Goal: Complete application form: Complete application form

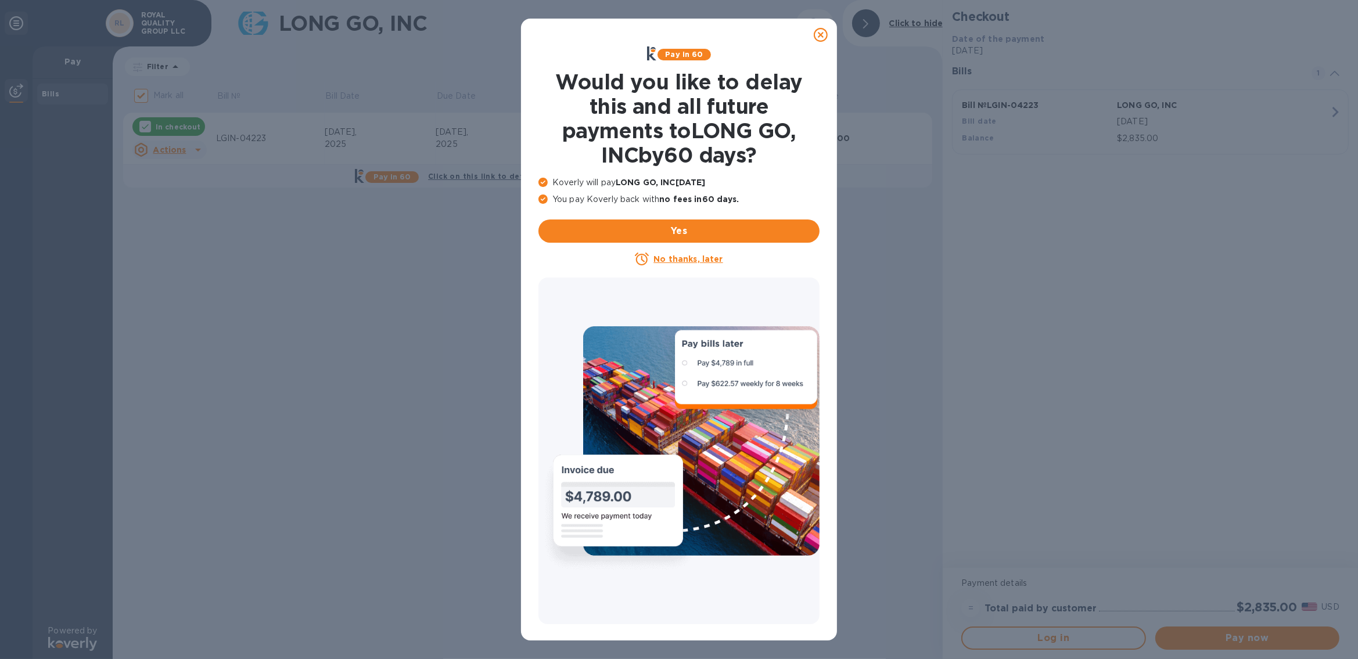
click at [820, 35] on icon at bounding box center [821, 35] width 14 height 14
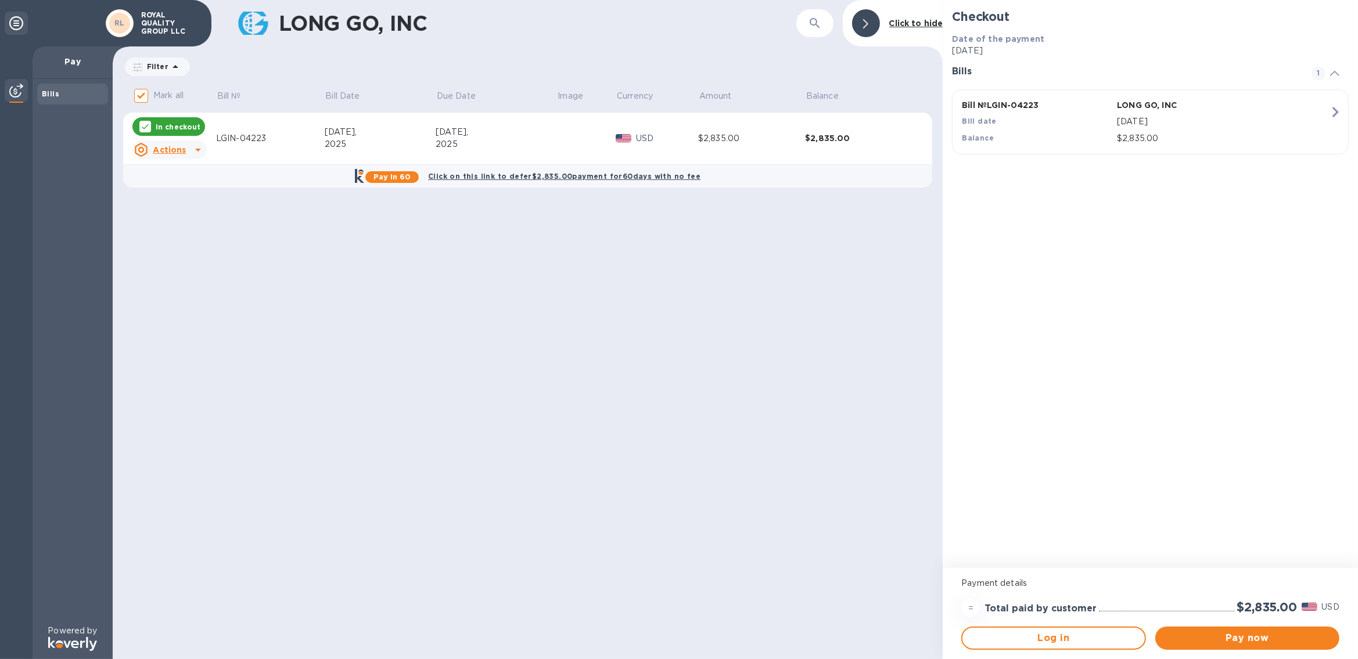
click at [503, 175] on b "Click on this link to defer $2,835.00 payment for 60 days with no fee" at bounding box center [564, 176] width 273 height 9
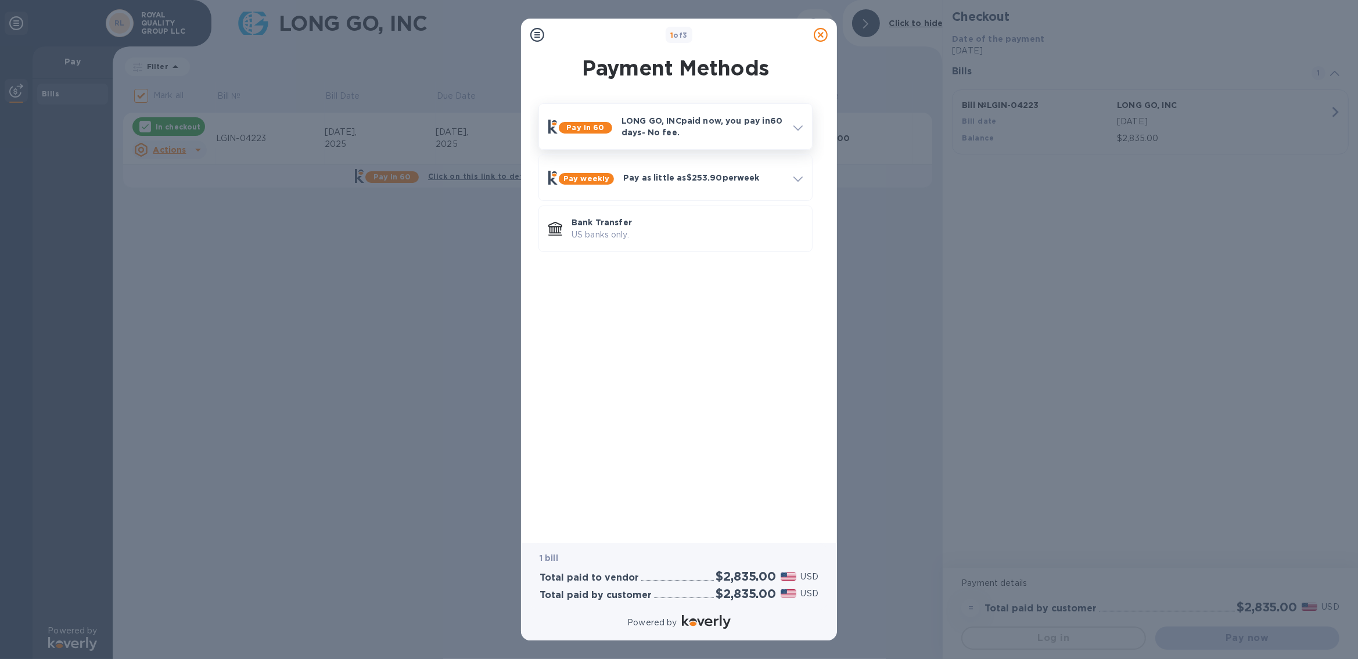
click at [690, 130] on p "LONG GO, INC paid now, you pay [DATE] - No fee." at bounding box center [703, 126] width 163 height 23
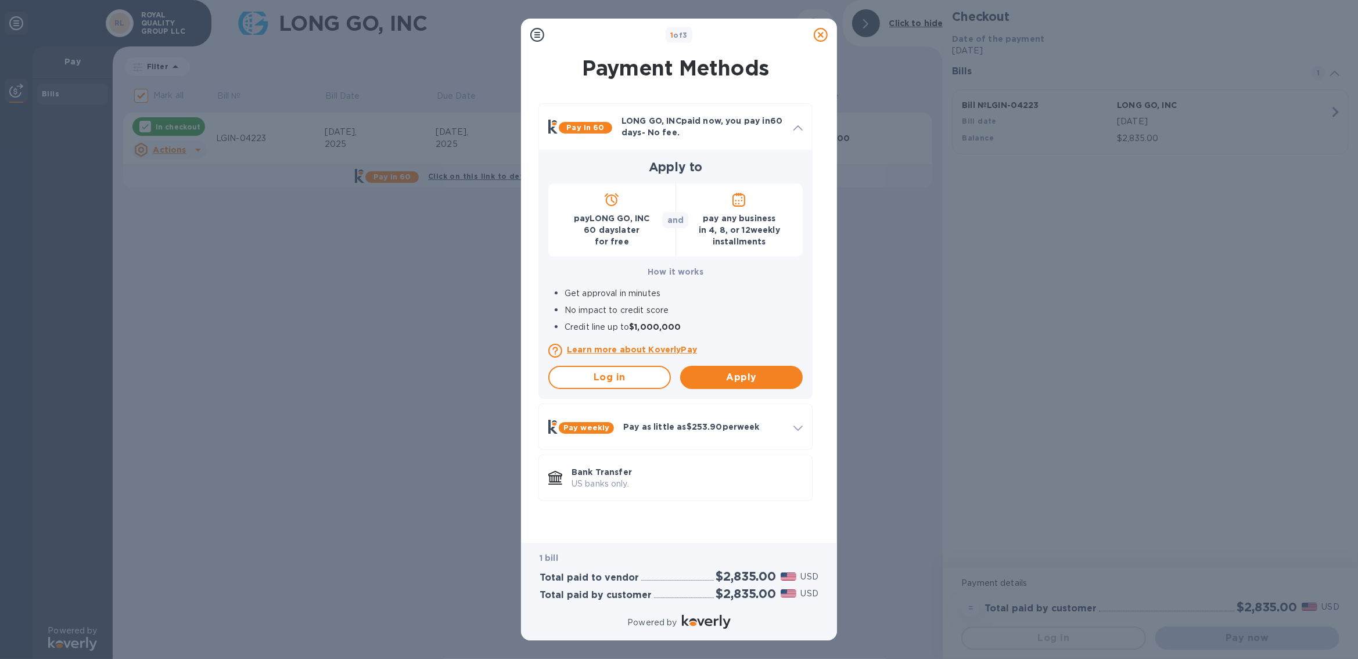
click at [666, 351] on p "Learn more about KoverlyPay" at bounding box center [685, 350] width 236 height 12
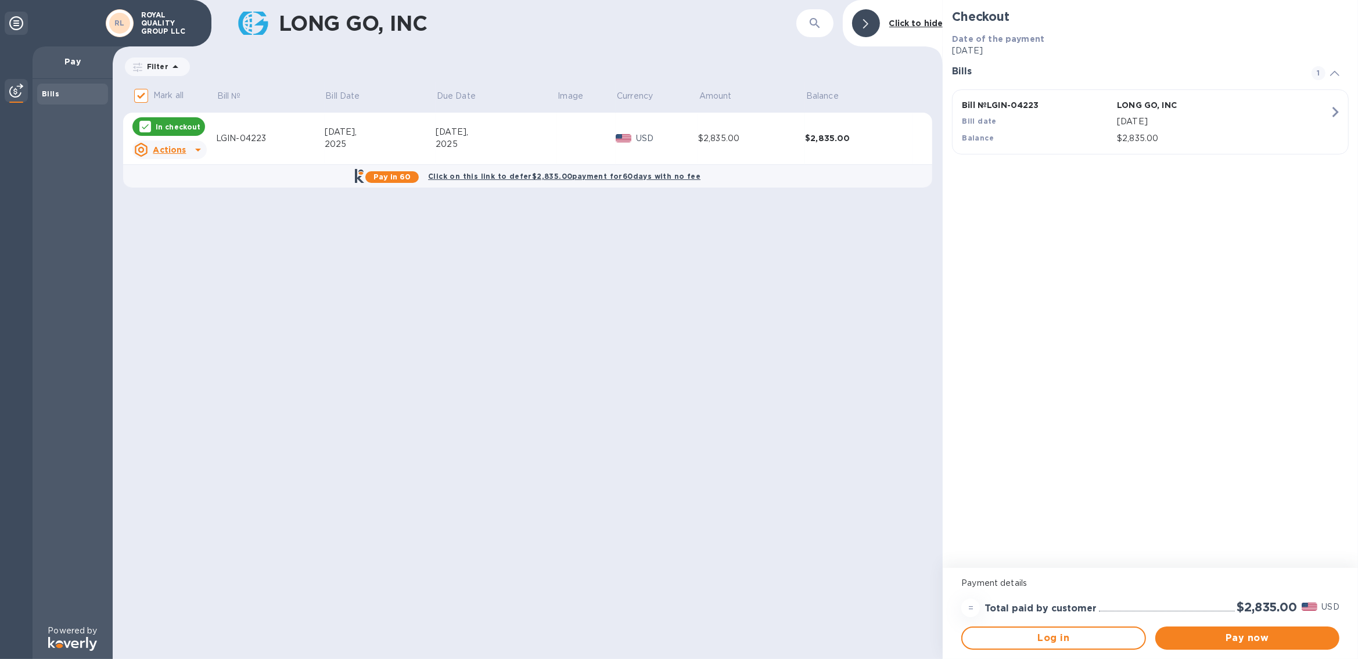
click at [1262, 608] on h2 "$2,835.00" at bounding box center [1268, 607] width 60 height 15
copy h2 "2,835.00"
click at [1327, 110] on icon "button" at bounding box center [1335, 112] width 21 height 21
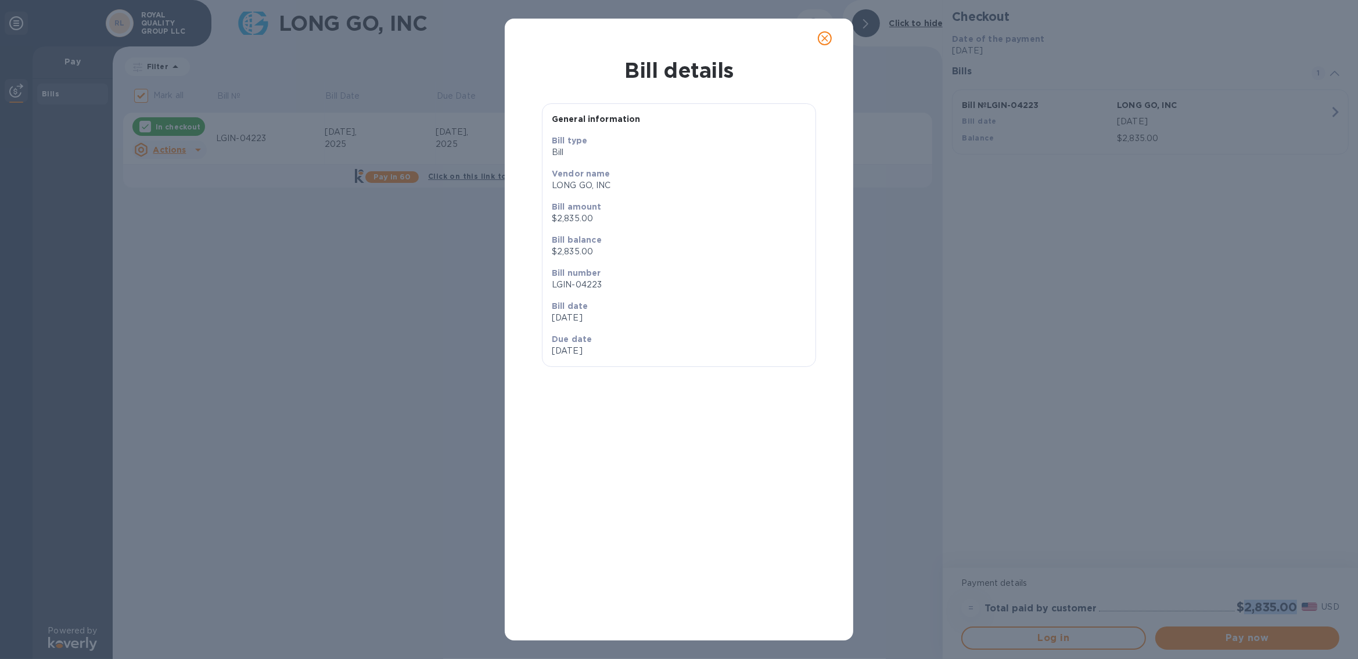
click at [824, 35] on icon "close" at bounding box center [825, 39] width 12 height 12
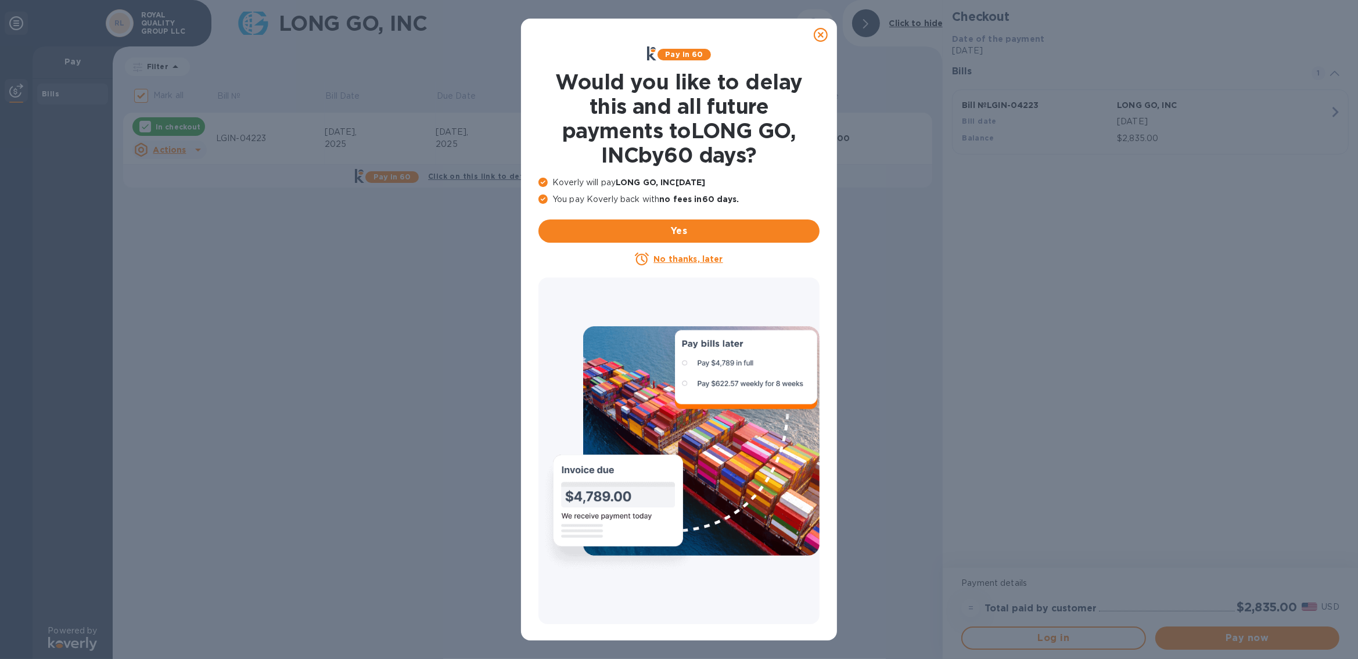
click at [822, 34] on icon at bounding box center [821, 35] width 14 height 14
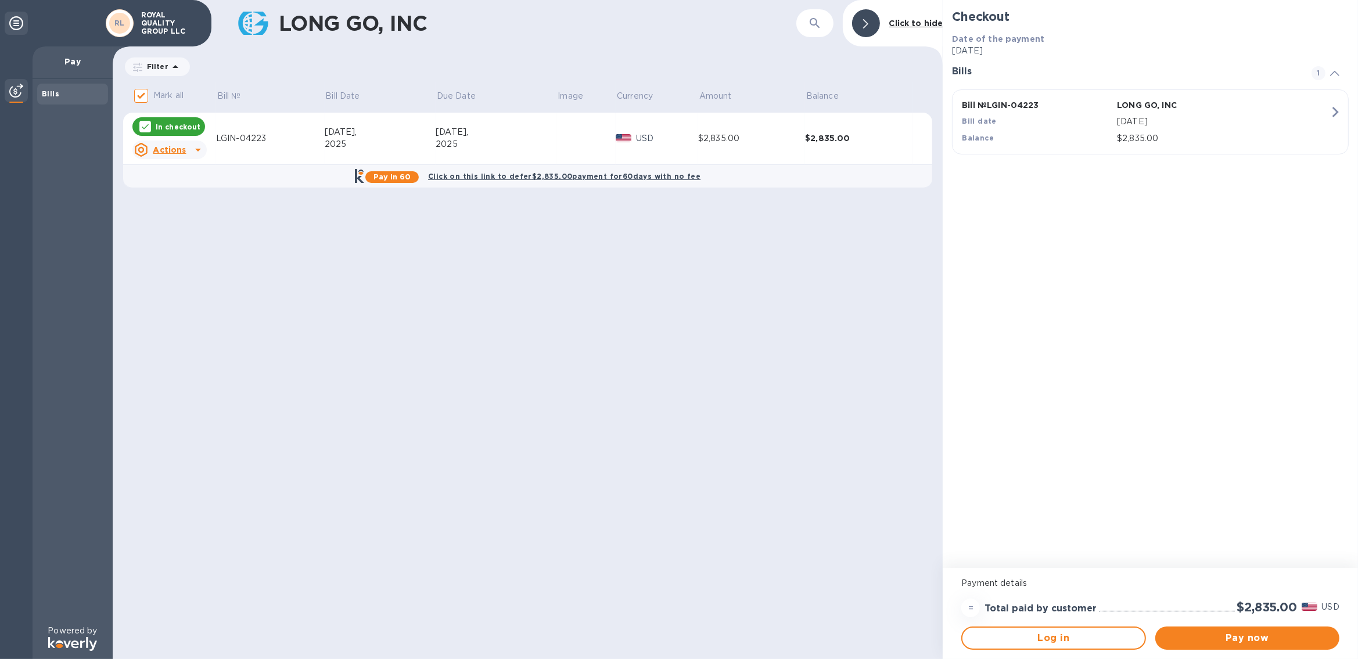
click at [198, 148] on icon at bounding box center [198, 150] width 14 height 14
click at [547, 178] on div at bounding box center [679, 329] width 1358 height 659
click at [548, 176] on b "Click on this link to defer $2,835.00 payment for 60 days with no fee" at bounding box center [564, 176] width 273 height 9
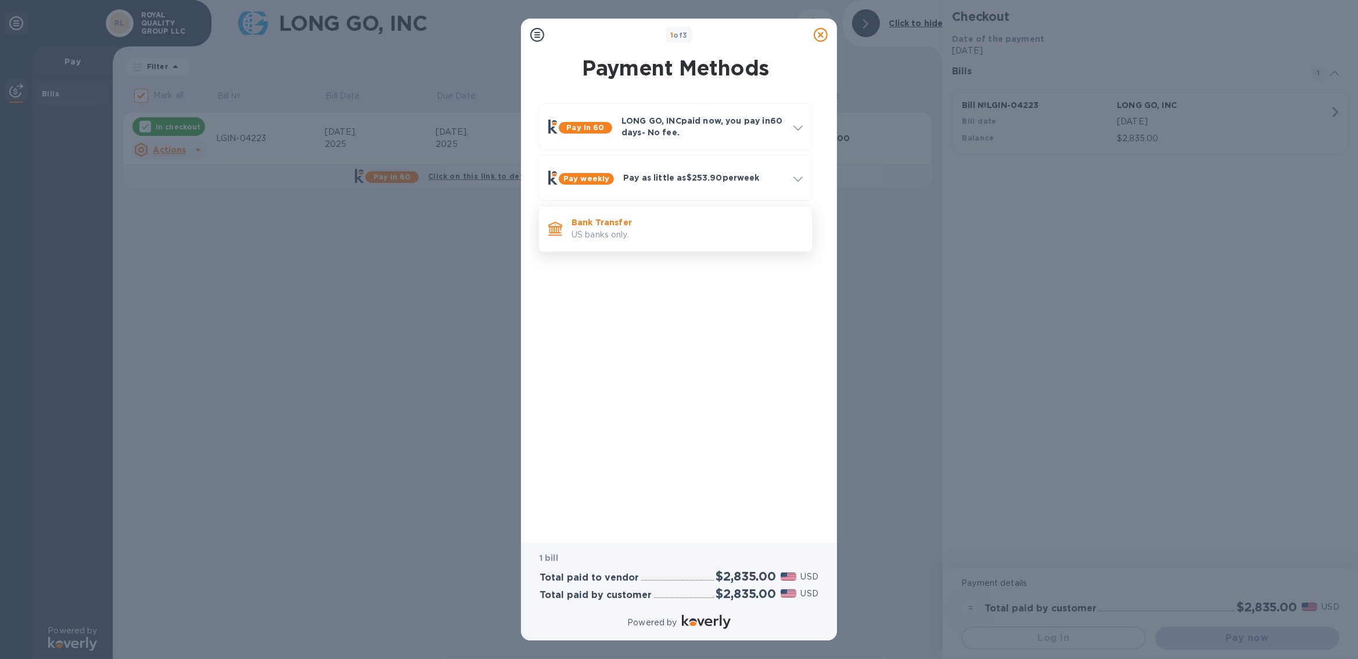
click at [626, 234] on p "US banks only." at bounding box center [687, 235] width 231 height 12
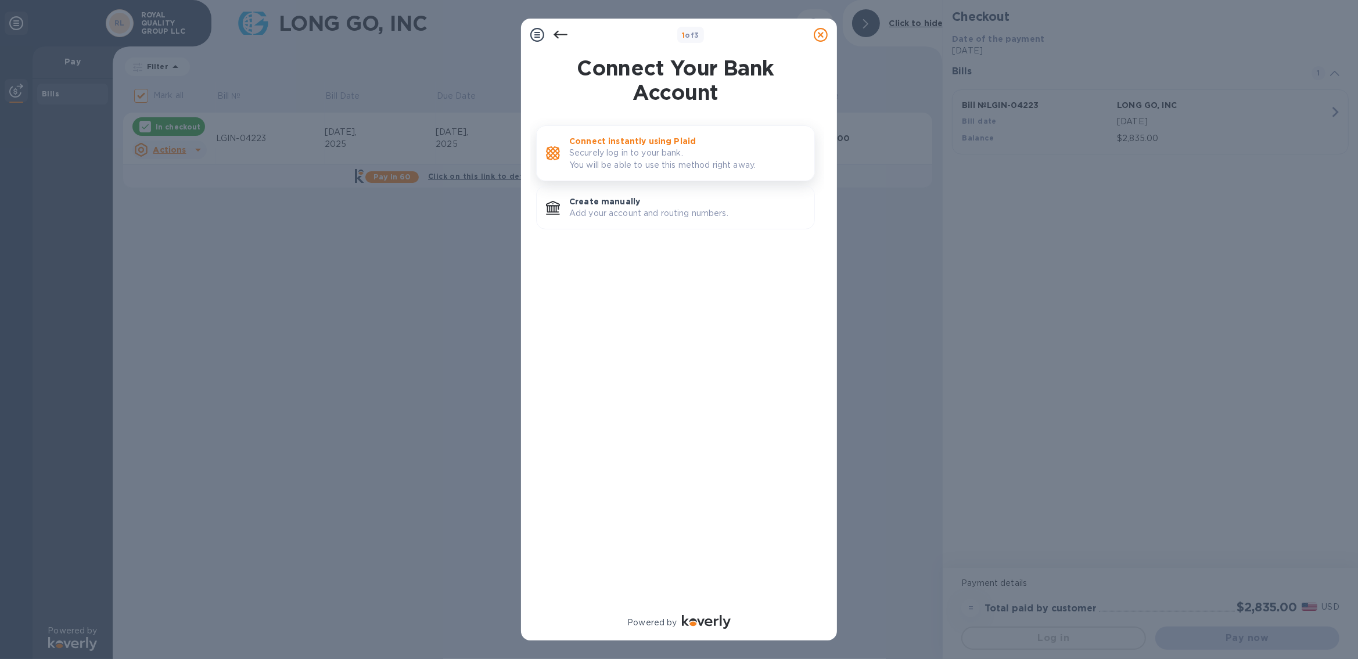
click at [629, 146] on p "Connect instantly using Plaid" at bounding box center [687, 141] width 236 height 12
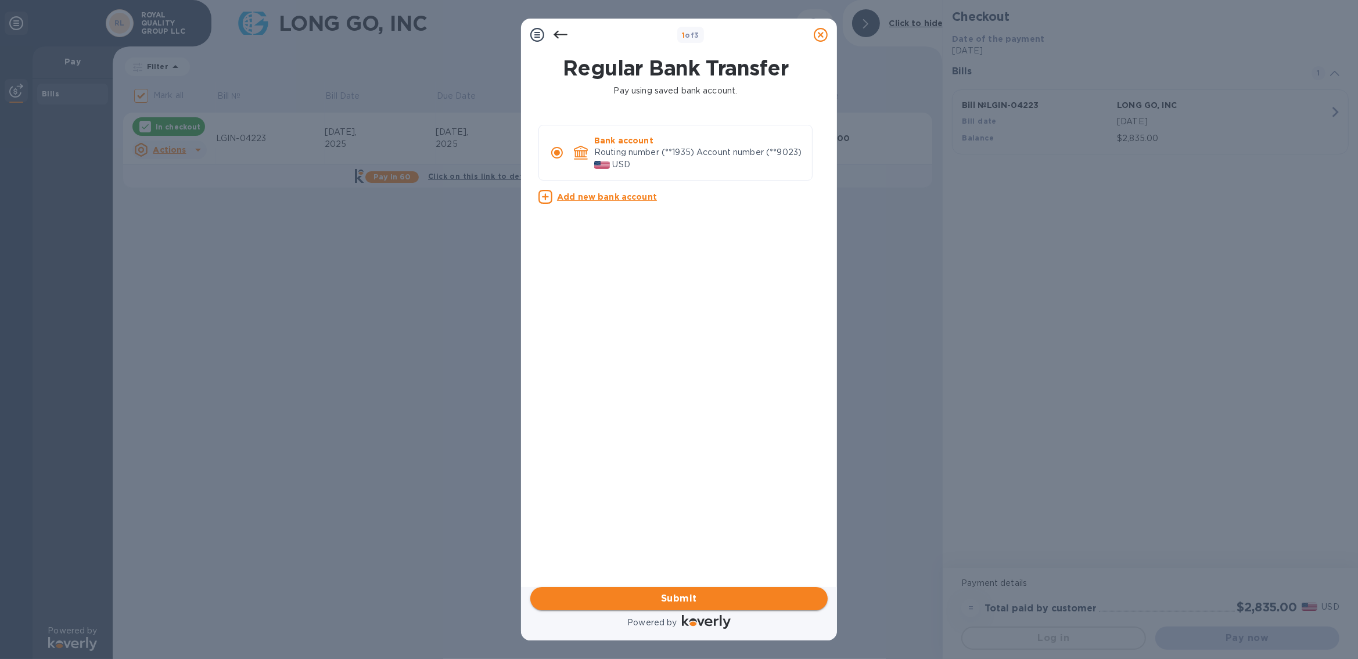
click at [701, 598] on span "Submit" at bounding box center [679, 599] width 279 height 14
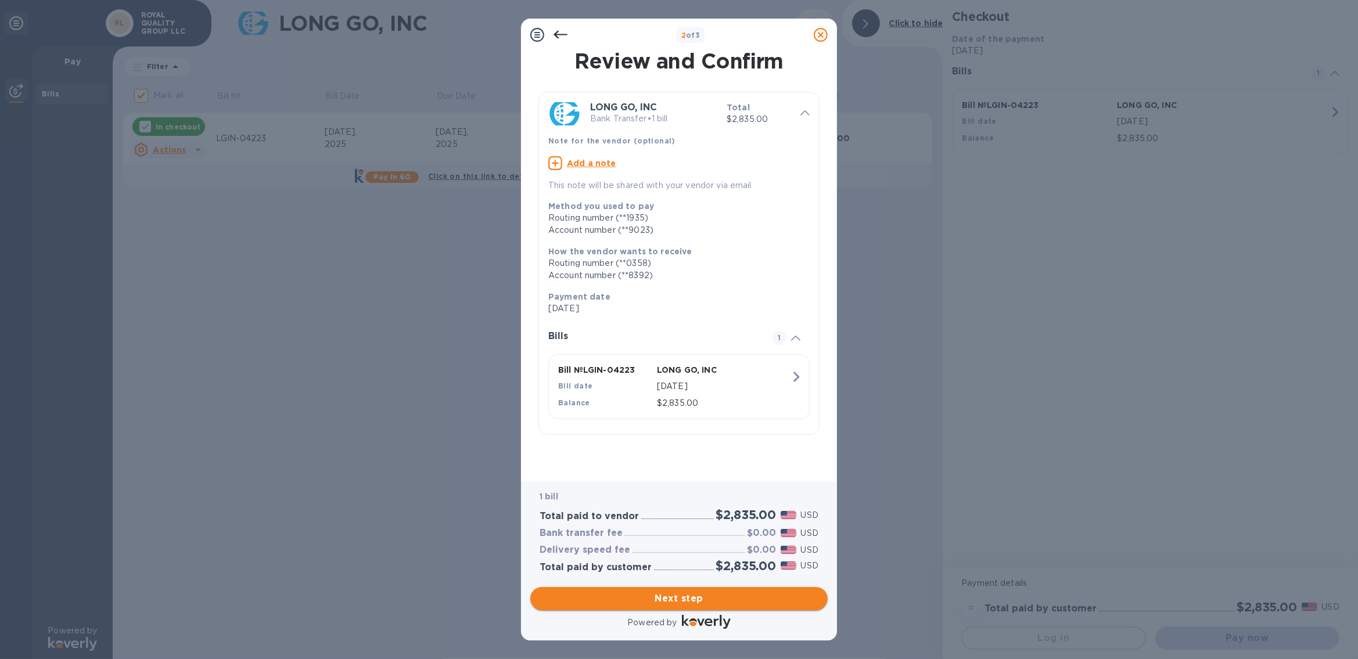
click at [705, 599] on span "Next step" at bounding box center [679, 599] width 279 height 14
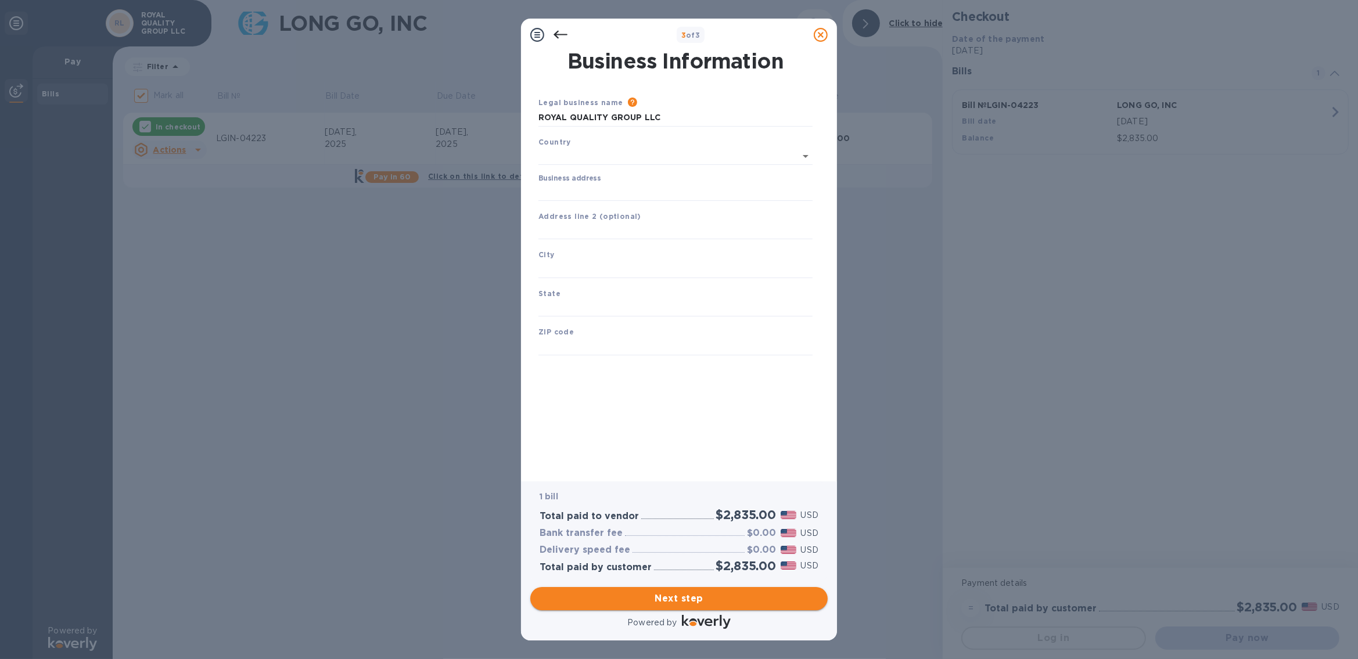
type input "United States"
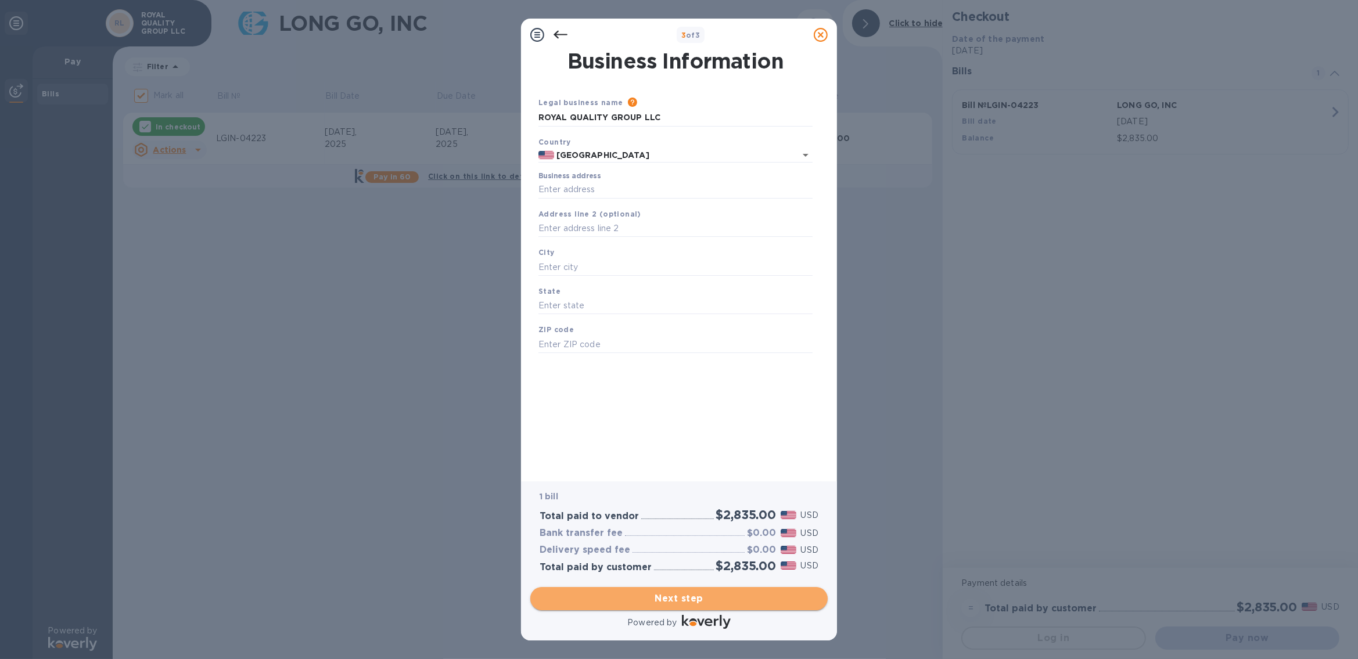
click at [708, 598] on span "Next step" at bounding box center [679, 599] width 279 height 14
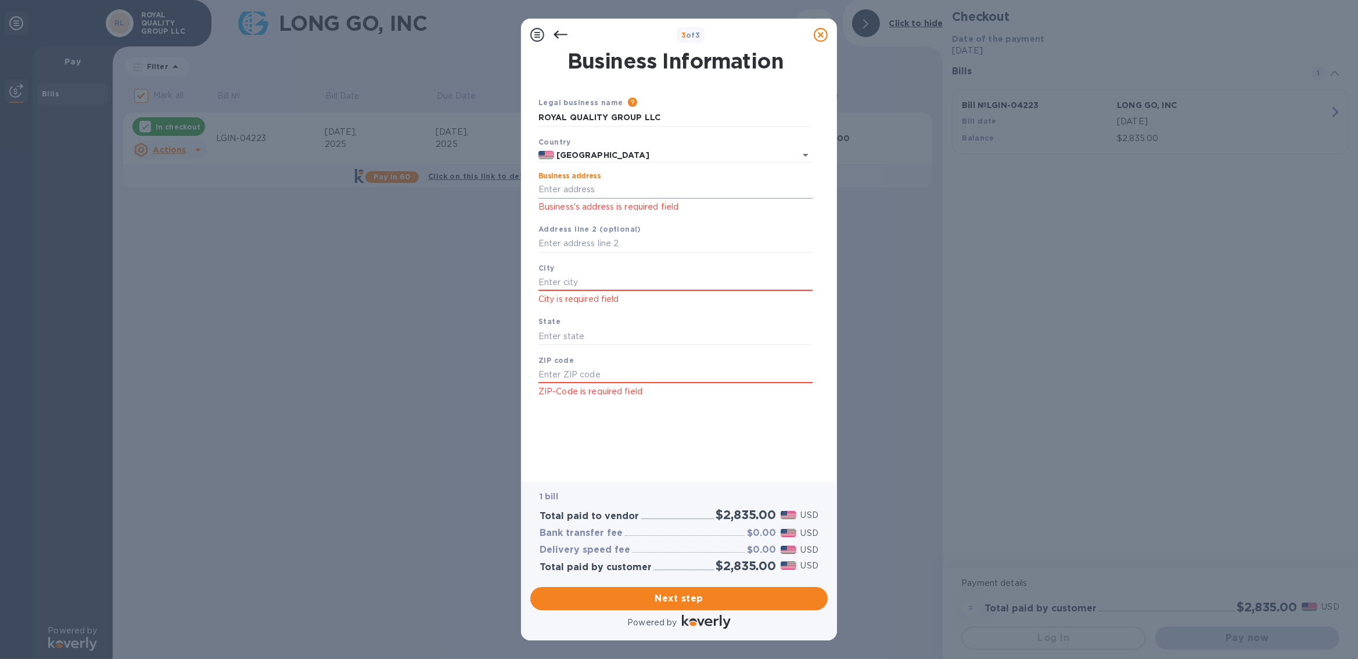
click at [591, 190] on input "Business address" at bounding box center [676, 189] width 274 height 17
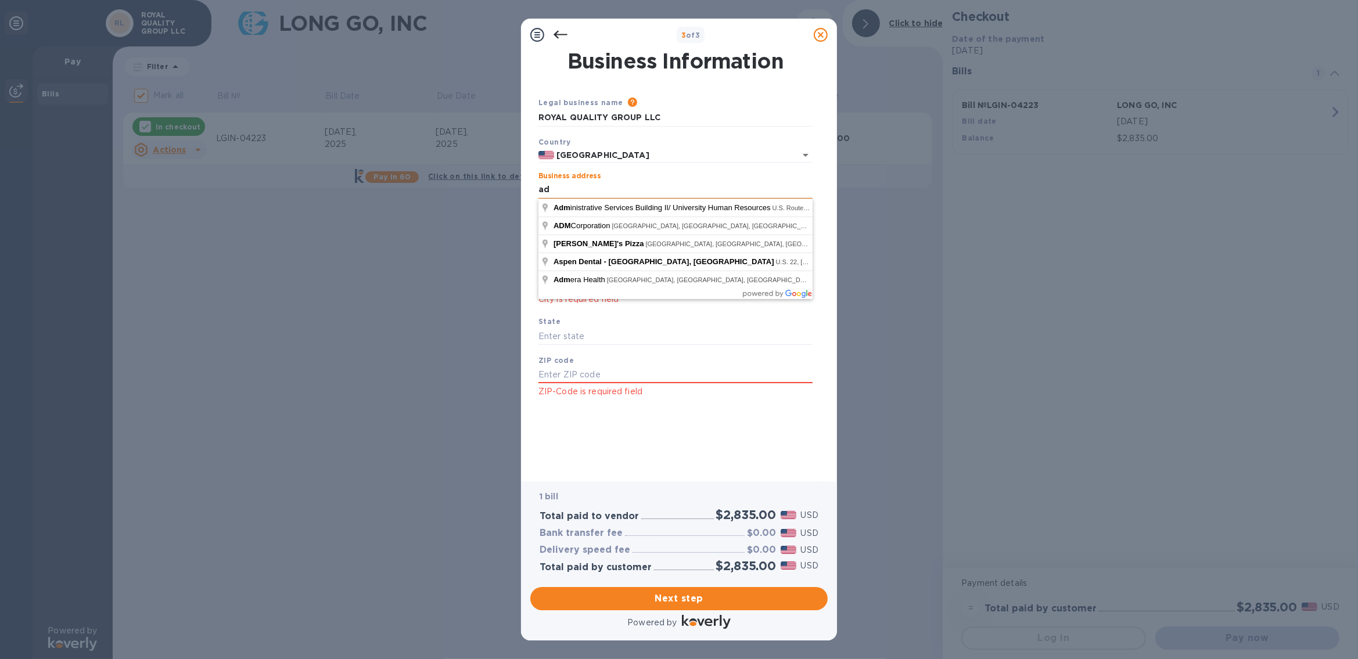
type input "a"
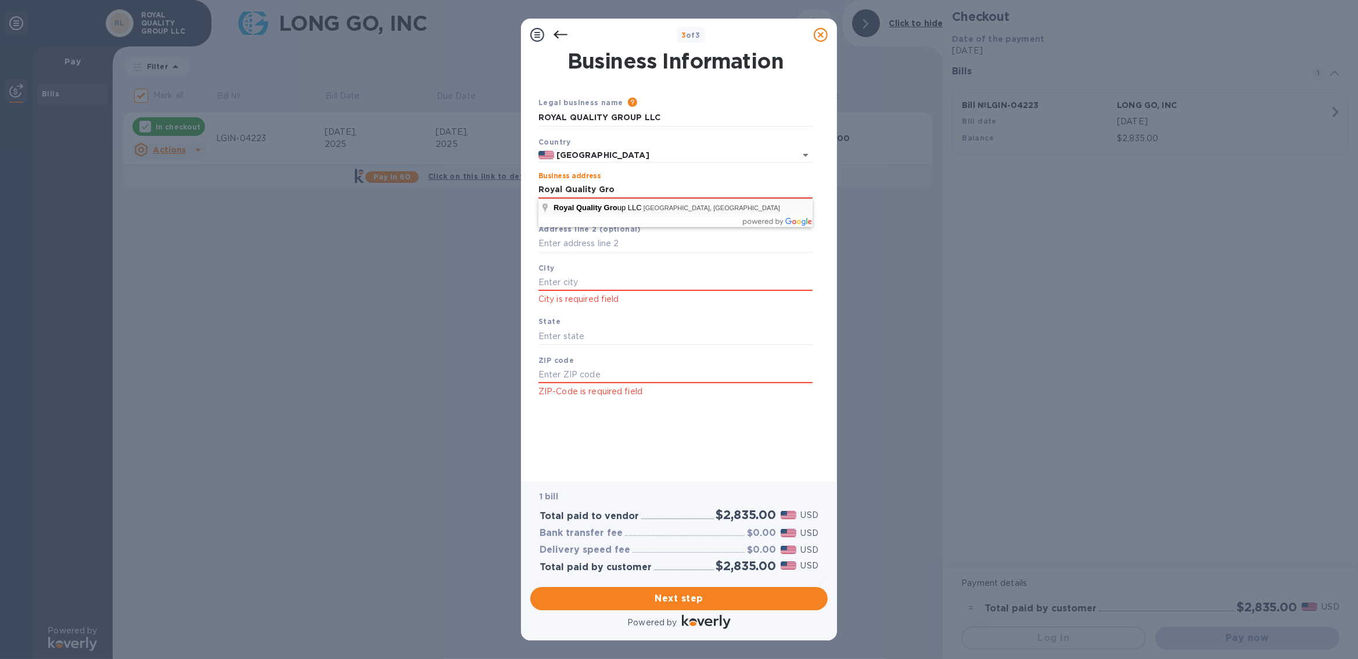
type input "351 Campus Drive"
type input "Franklin Township"
type input "NJ"
type input "08873"
click at [643, 243] on input "text" at bounding box center [676, 243] width 274 height 17
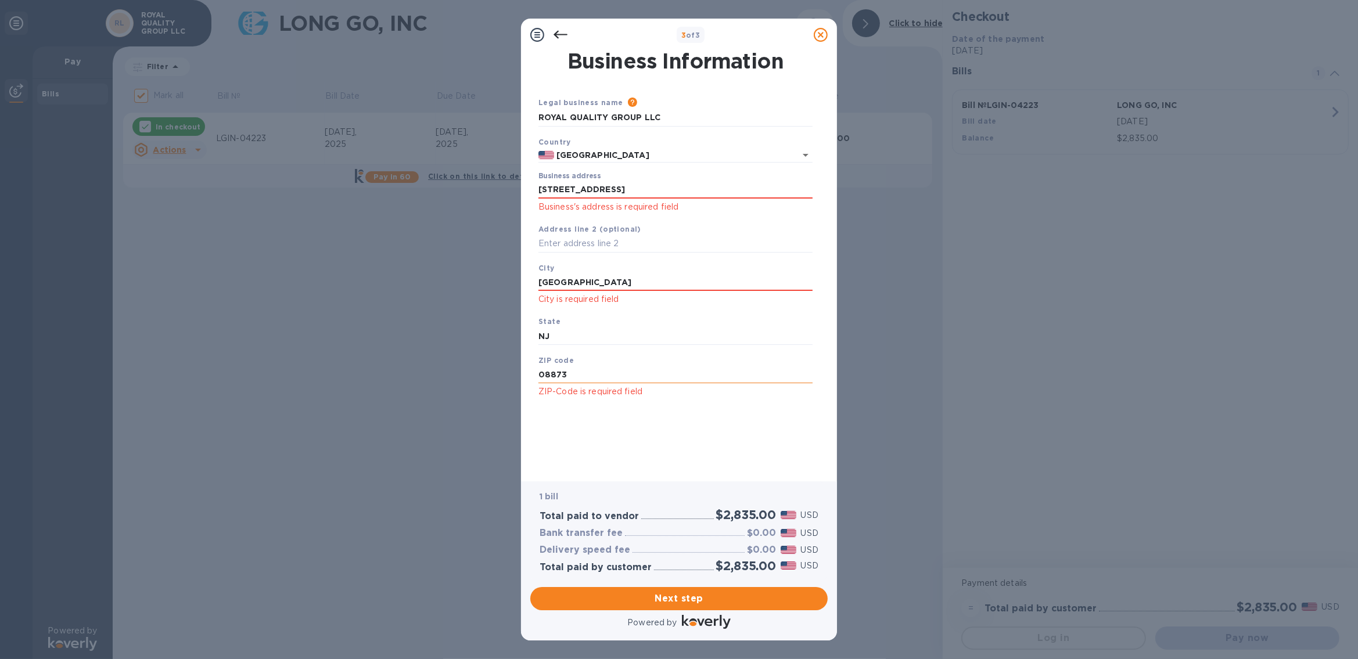
type input "3653"
click at [578, 243] on input "text" at bounding box center [676, 243] width 274 height 17
type input "351 Campus Dr"
click at [628, 287] on input "Franklin Township" at bounding box center [676, 282] width 274 height 17
click at [628, 286] on input "Franklin Township" at bounding box center [676, 282] width 274 height 17
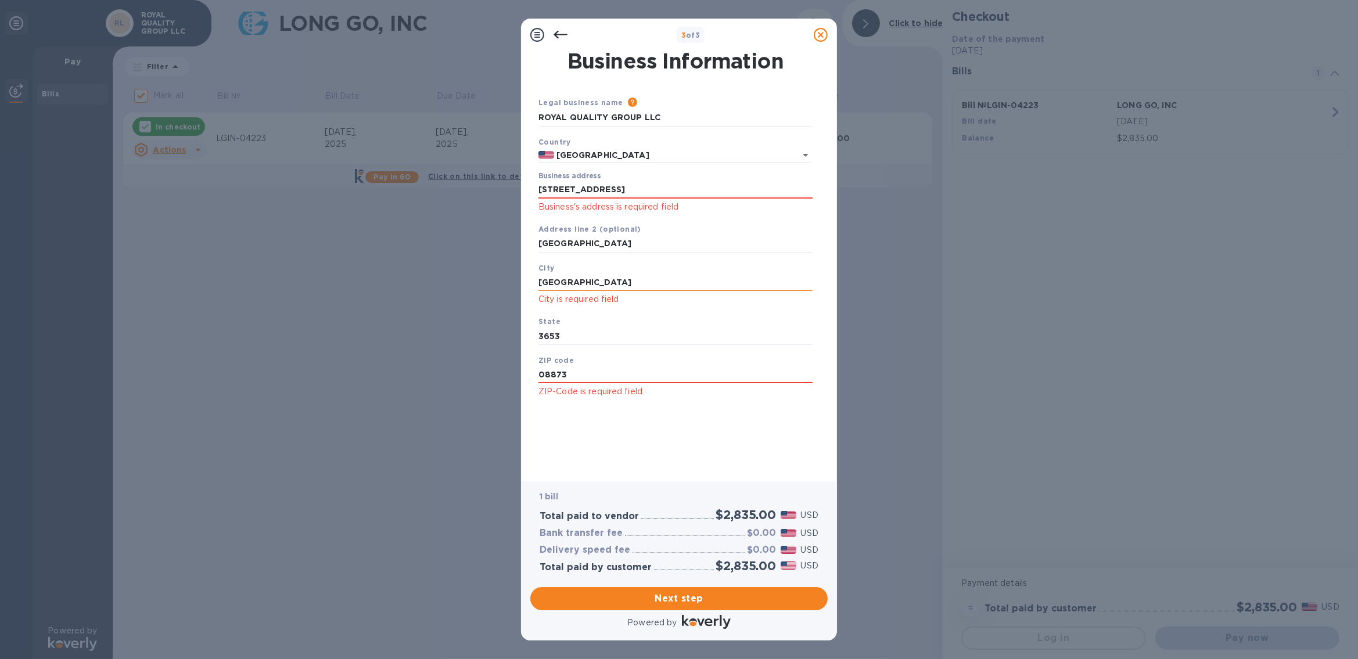
click at [628, 286] on input "Franklin Township" at bounding box center [676, 282] width 274 height 17
type input "Somerset"
click at [582, 340] on input "3653" at bounding box center [676, 336] width 274 height 17
click at [582, 338] on input "3653" at bounding box center [676, 336] width 274 height 17
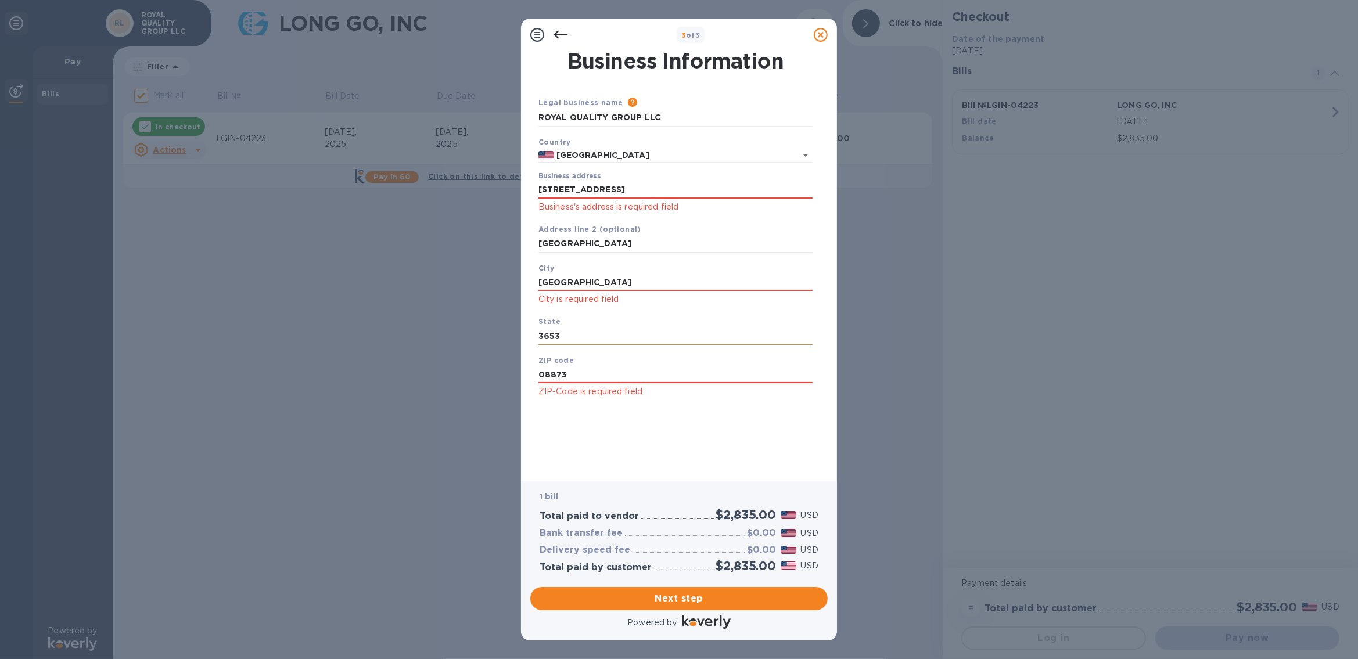
click at [582, 338] on input "3653" at bounding box center [676, 336] width 274 height 17
type input "new Jersey"
click at [629, 440] on div "Business Information Legal business name Please provide the legal name that app…" at bounding box center [679, 258] width 286 height 414
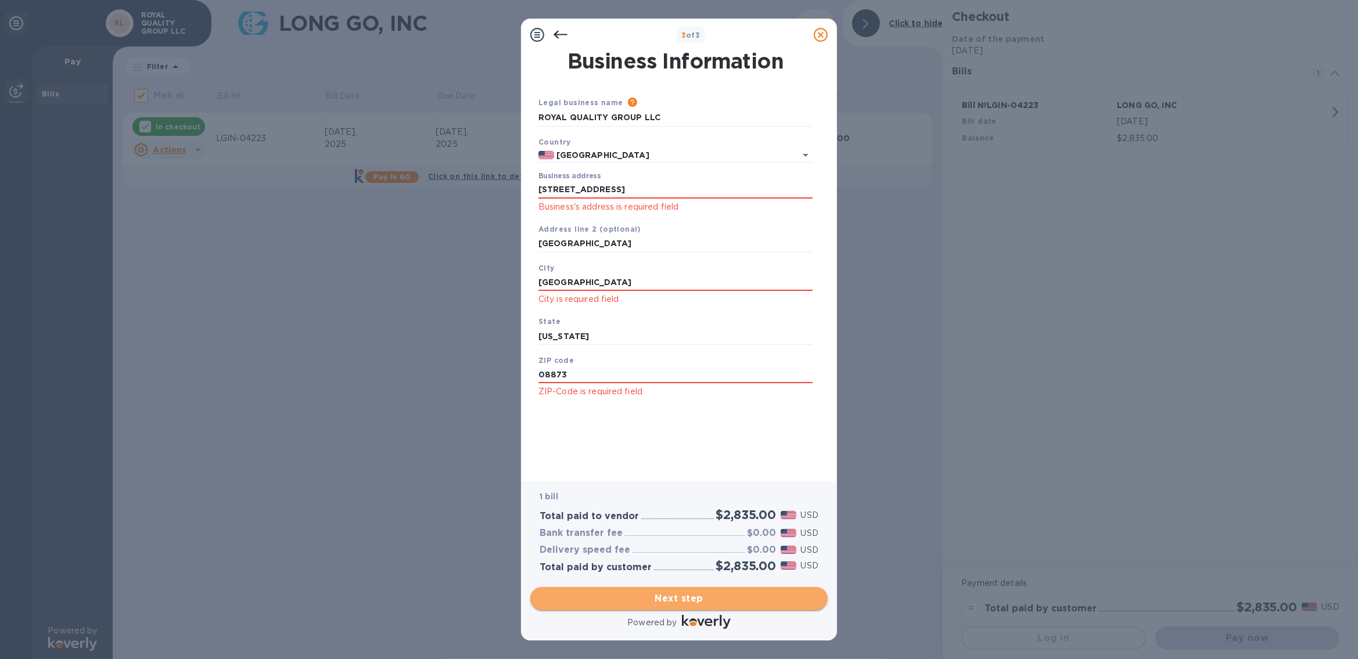
click at [720, 600] on span "Next step" at bounding box center [679, 599] width 279 height 14
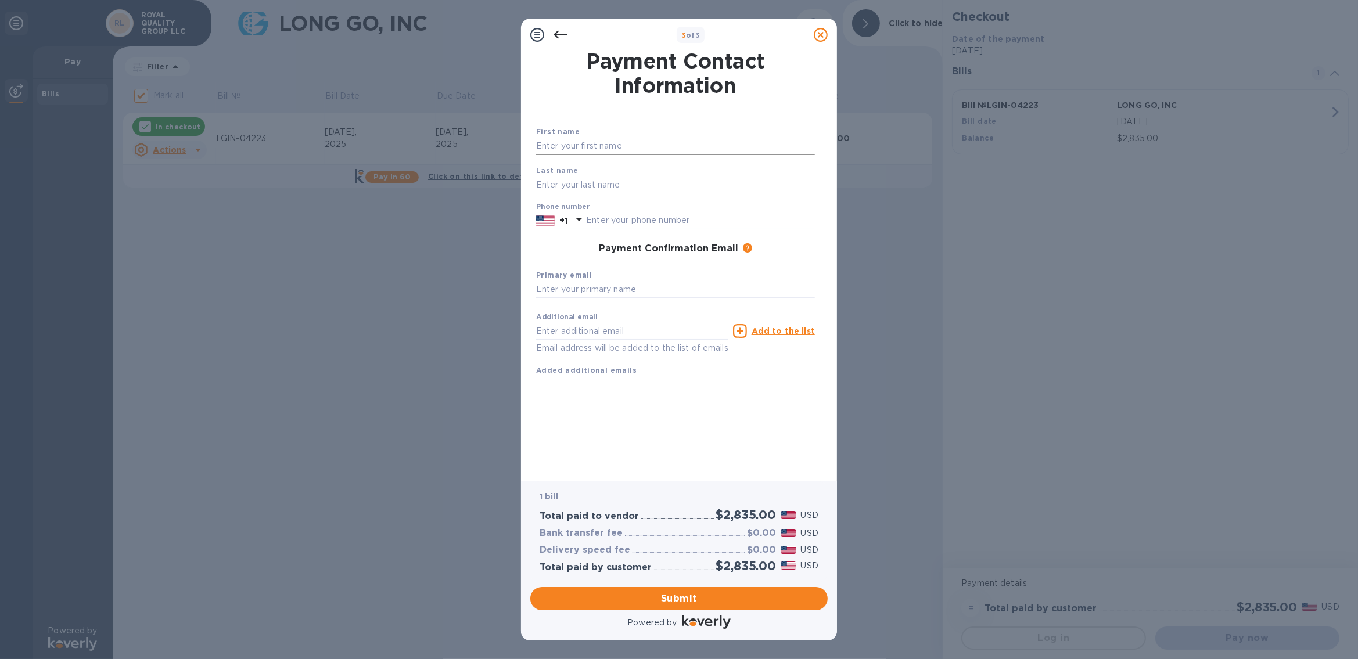
click at [604, 146] on input "text" at bounding box center [675, 146] width 279 height 17
type input "Volkan"
type input "Coklu"
type input "admir@royalqg.com"
click at [622, 292] on input "text" at bounding box center [675, 289] width 279 height 17
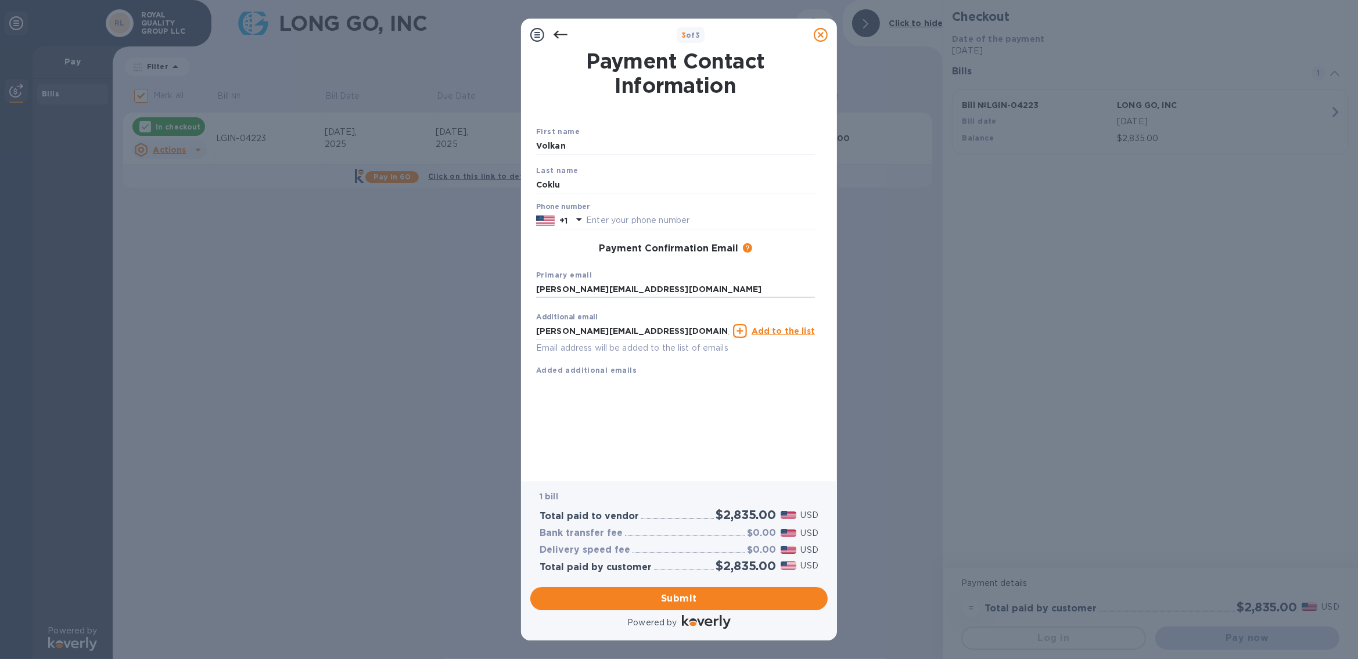
type input "admir@royalqg.com"
click at [568, 257] on div "Payment Confirmation Email The added email addresses will be used to send the p…" at bounding box center [676, 249] width 288 height 21
click at [679, 600] on span "Submit" at bounding box center [679, 599] width 279 height 14
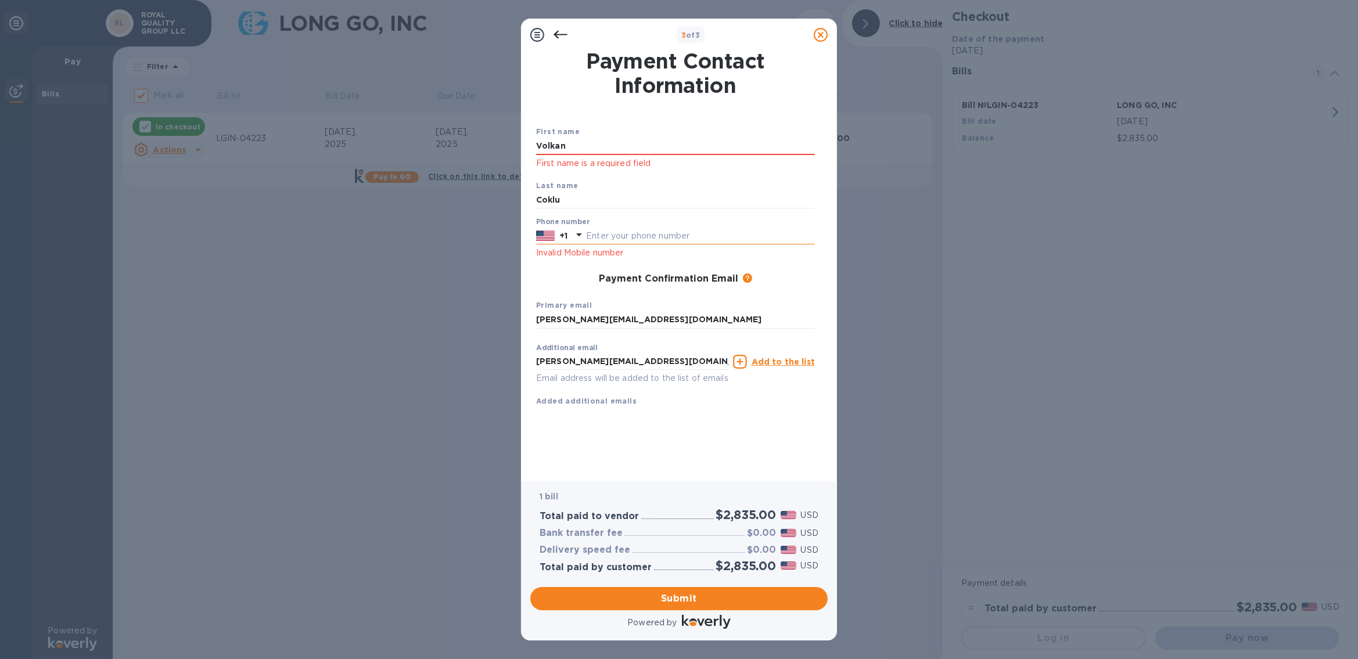
click at [605, 236] on input "text" at bounding box center [700, 235] width 229 height 17
type input "6462048239"
click at [596, 148] on input "Volkan" at bounding box center [675, 146] width 279 height 17
click at [768, 109] on div "First name Volkan First name is a required field Last name Coklu Phone number +…" at bounding box center [676, 257] width 284 height 304
click at [671, 178] on div "Last name Coklu" at bounding box center [676, 194] width 288 height 39
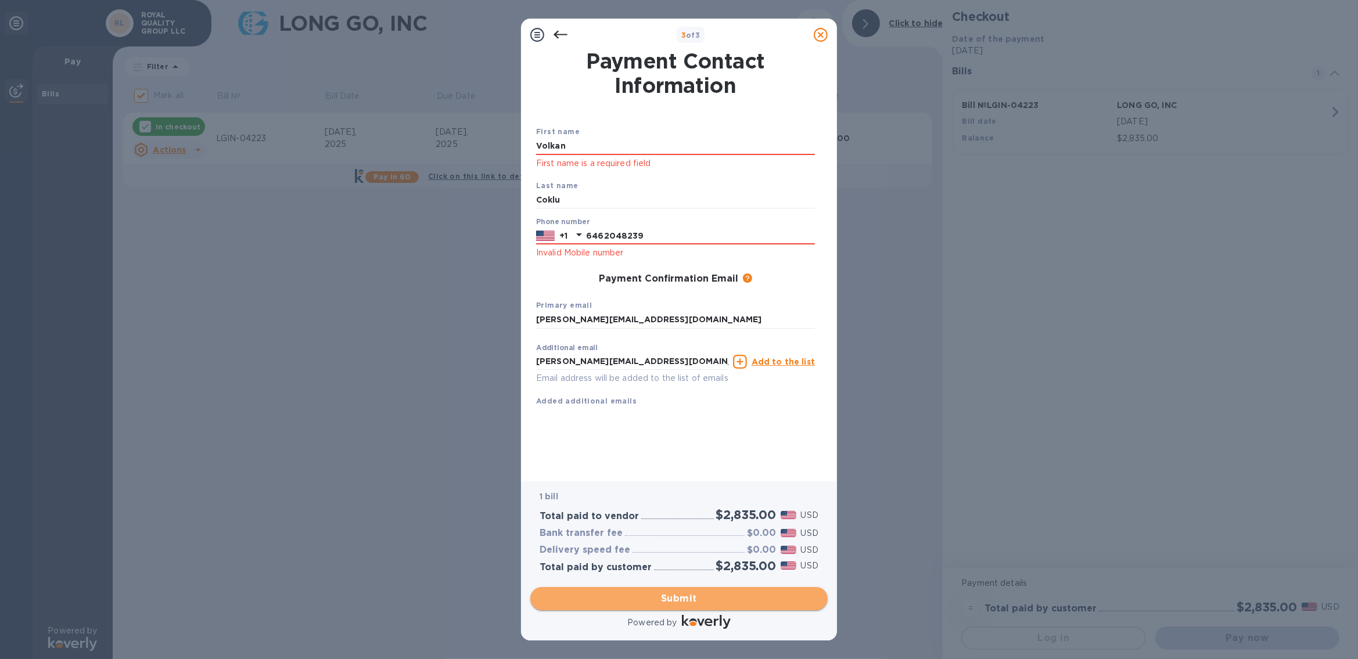
click at [697, 603] on span "Submit" at bounding box center [679, 599] width 279 height 14
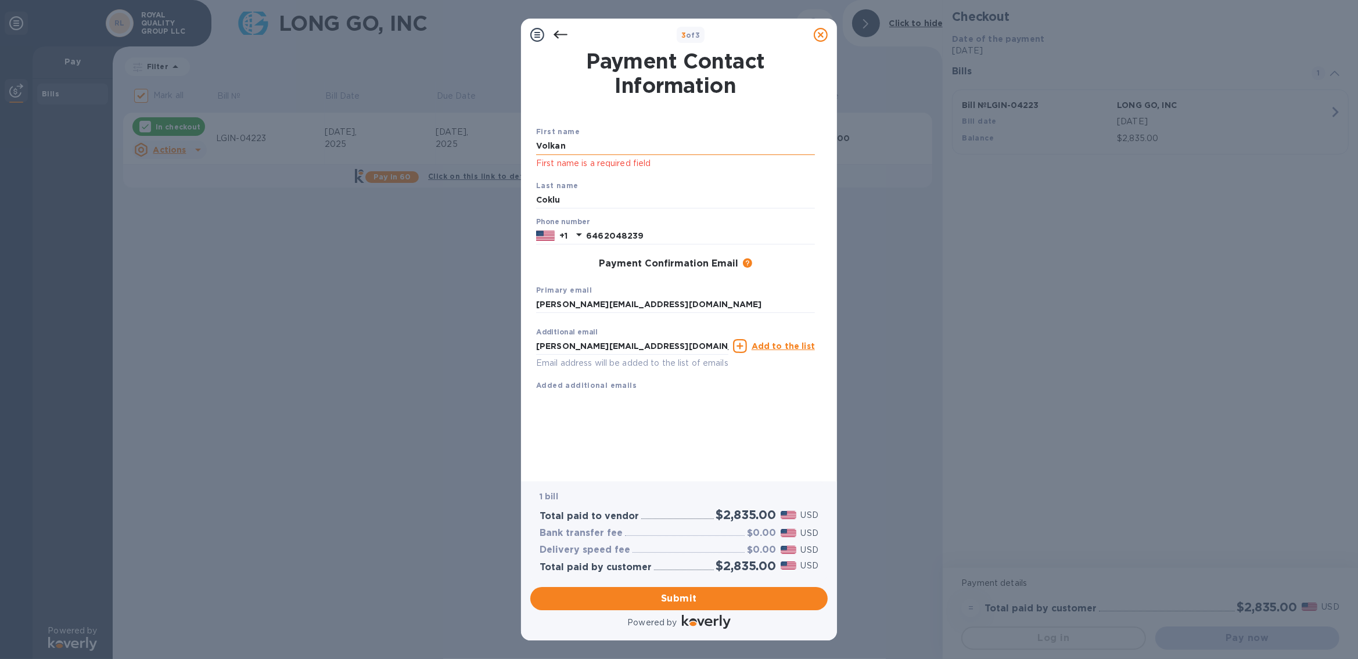
drag, startPoint x: 593, startPoint y: 155, endPoint x: 590, endPoint y: 148, distance: 7.3
click at [590, 148] on input "Volkan" at bounding box center [675, 146] width 279 height 17
type input "Volkan"
click at [775, 251] on div "First name Volkan First name is a required field Last name Coklu Phone number +…" at bounding box center [676, 258] width 288 height 275
click at [569, 197] on input "Coklu" at bounding box center [675, 200] width 279 height 17
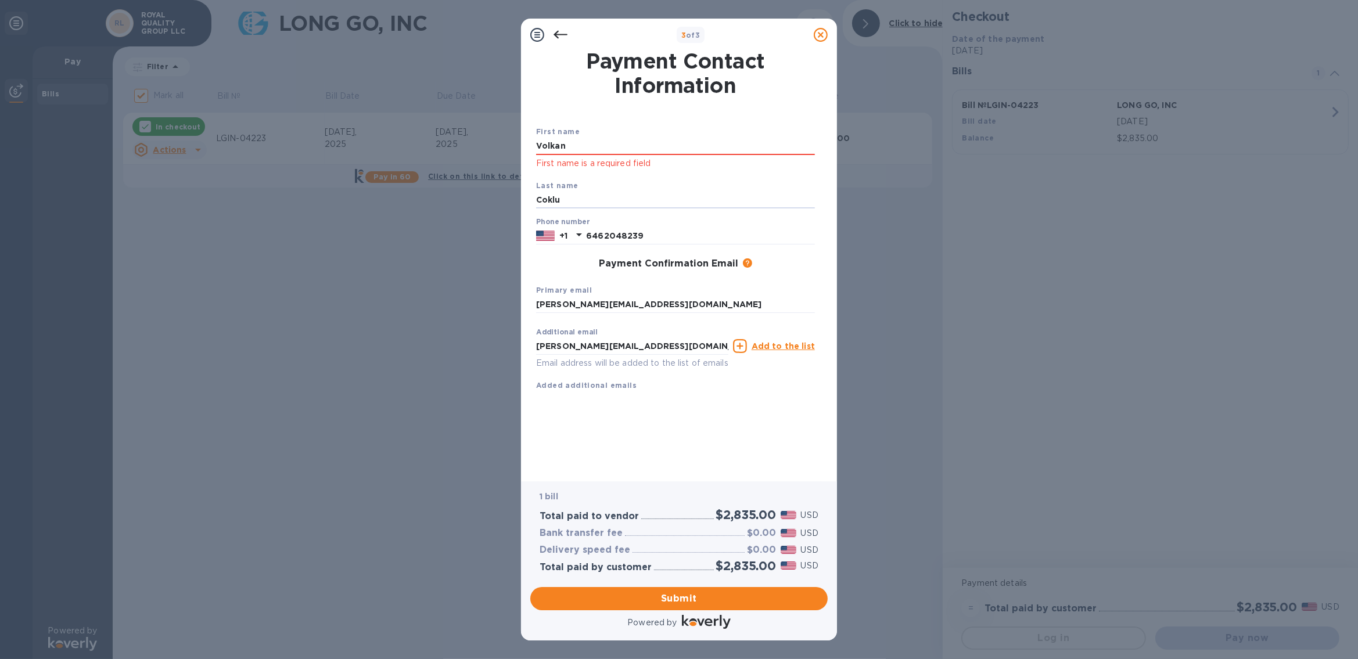
type input "Coklu"
click at [795, 263] on div "Payment Confirmation Email The added email addresses will be used to send the p…" at bounding box center [675, 265] width 279 height 12
click at [676, 599] on span "Submit" at bounding box center [679, 599] width 279 height 14
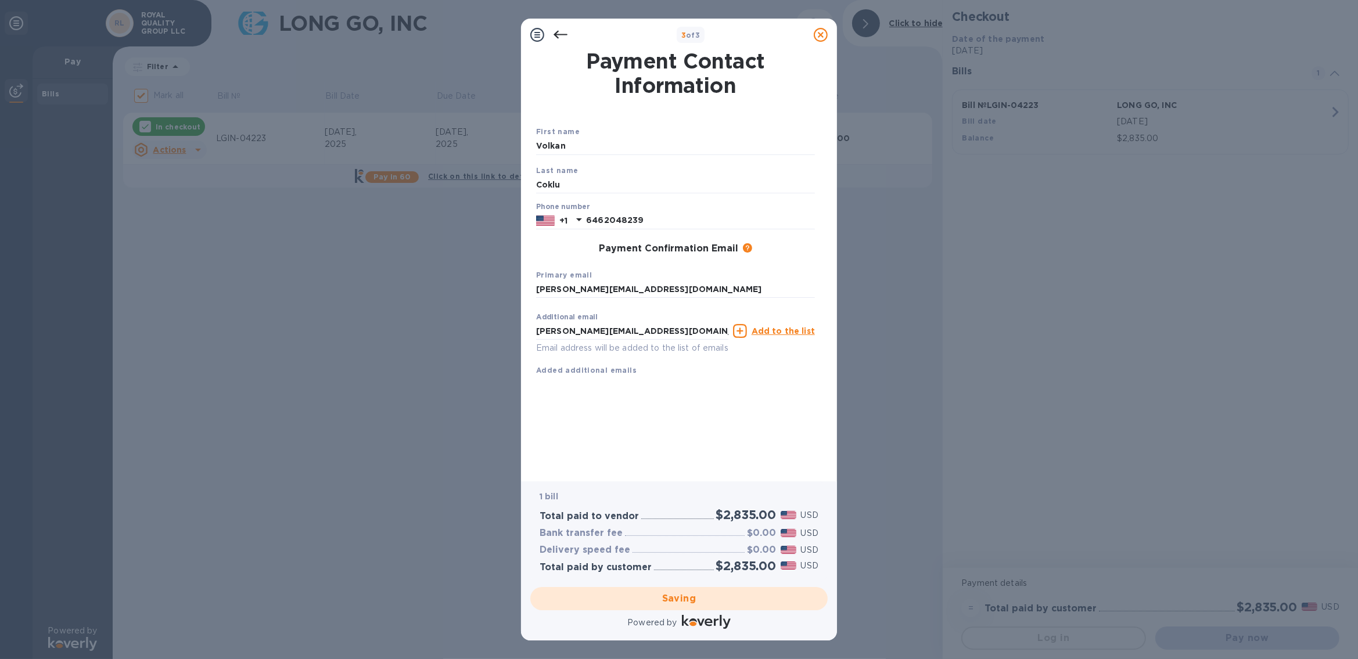
checkbox input "false"
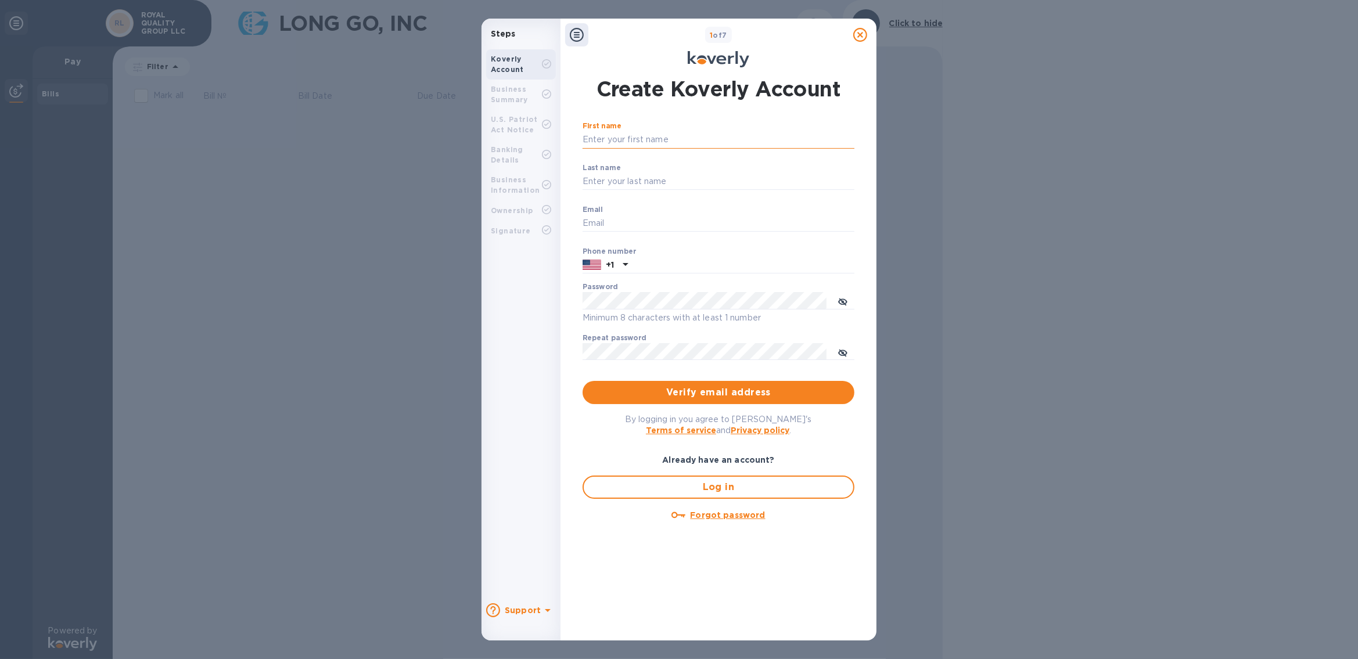
click at [632, 136] on input "First name" at bounding box center [719, 139] width 272 height 17
type input "Volkan"
type input "Coklu"
type input "admir@royalqg.com"
click at [667, 139] on input "Volkan" at bounding box center [719, 139] width 272 height 17
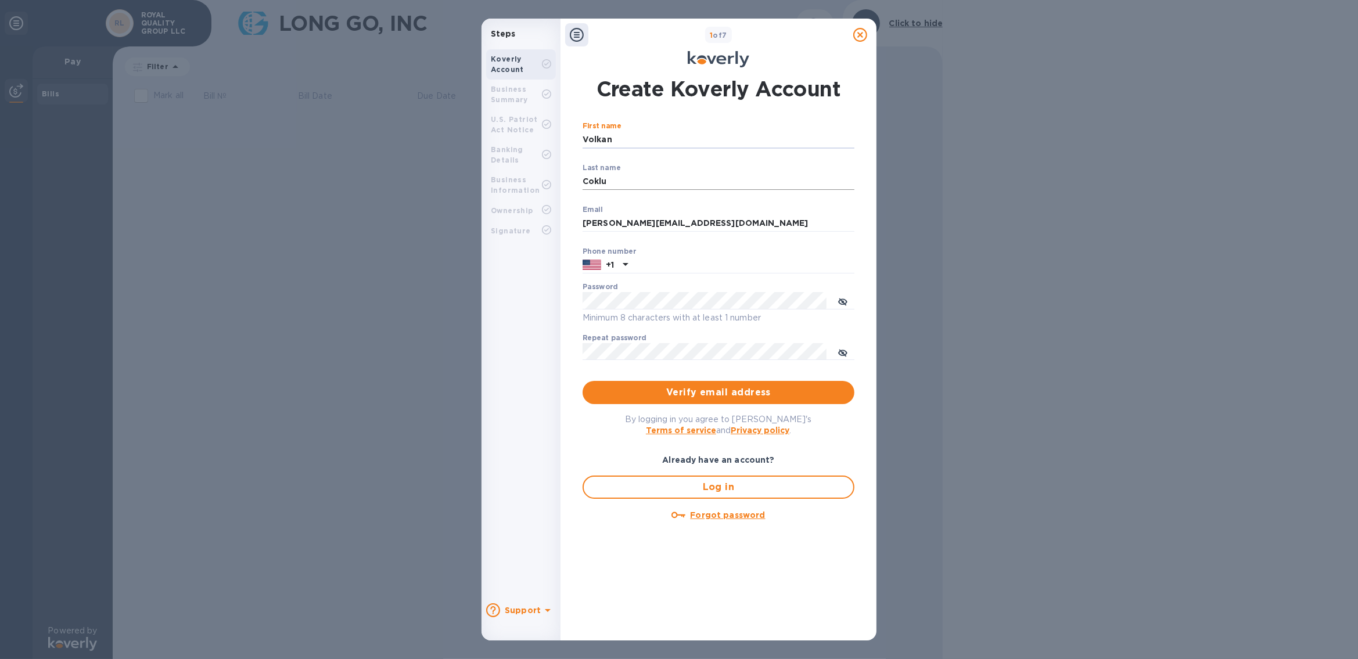
type input "Volkan"
click at [621, 179] on input "Coklu" at bounding box center [719, 181] width 272 height 17
type input "Coklu"
click at [810, 210] on div "Email admir@royalqg.com ​" at bounding box center [719, 227] width 272 height 42
click at [711, 220] on input "admir@royalqg.com" at bounding box center [719, 223] width 272 height 17
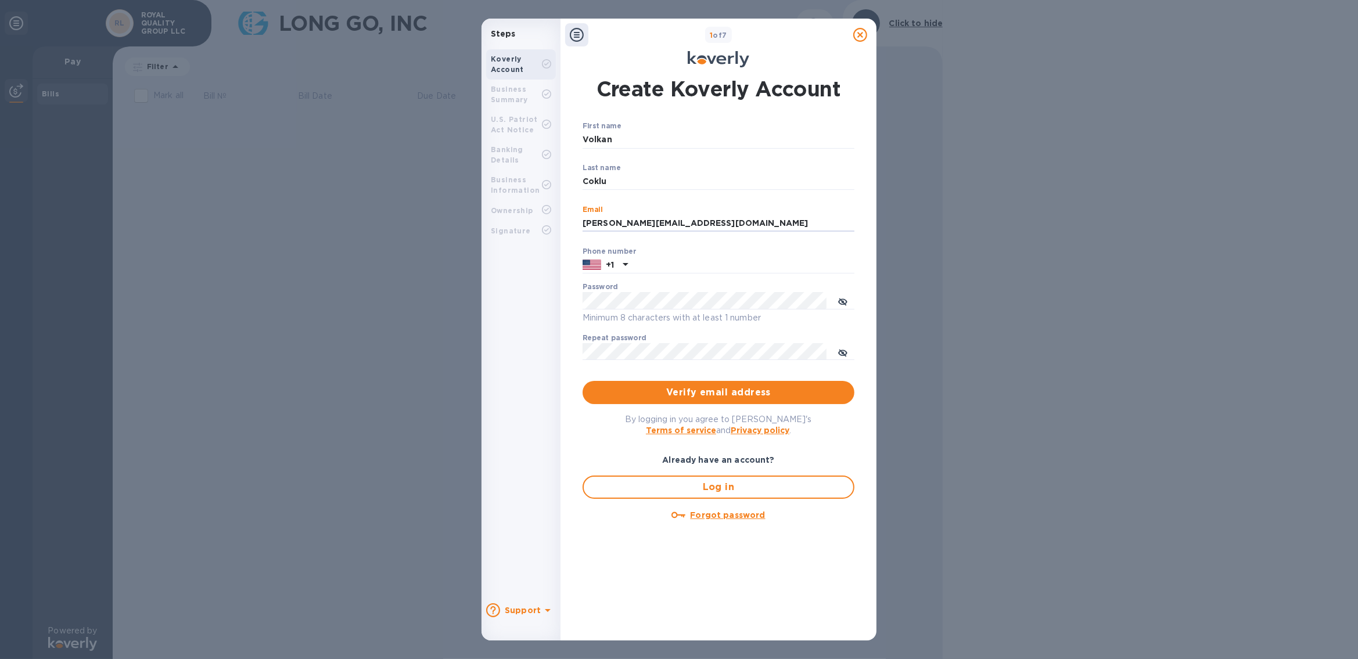
type input "admir@royalqg.com"
click at [755, 202] on p "​" at bounding box center [719, 198] width 272 height 13
click at [696, 264] on input "text" at bounding box center [744, 265] width 222 height 17
type input "6462048239"
click at [751, 249] on div "Phone number +1 6462048239" at bounding box center [719, 261] width 272 height 27
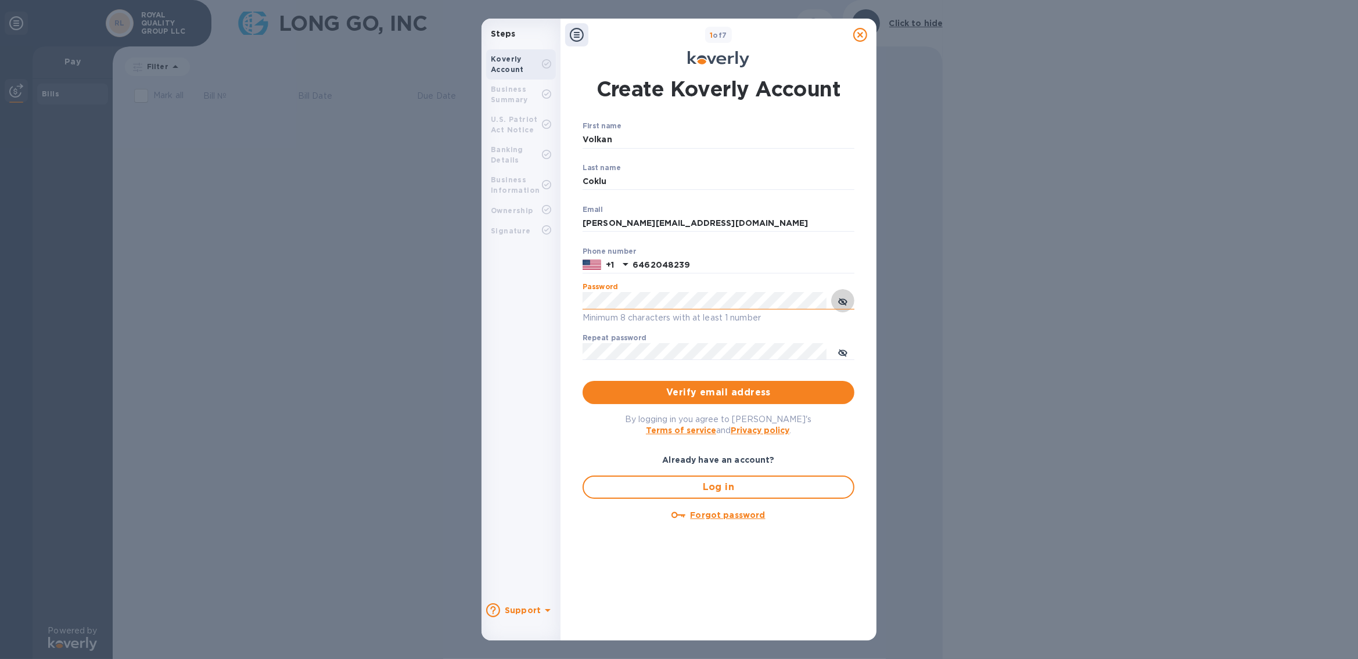
click at [841, 298] on icon "toggle password visibility" at bounding box center [842, 301] width 9 height 9
click at [847, 268] on input "6462048239" at bounding box center [744, 265] width 222 height 17
click at [740, 394] on span "Verify email address" at bounding box center [718, 393] width 253 height 14
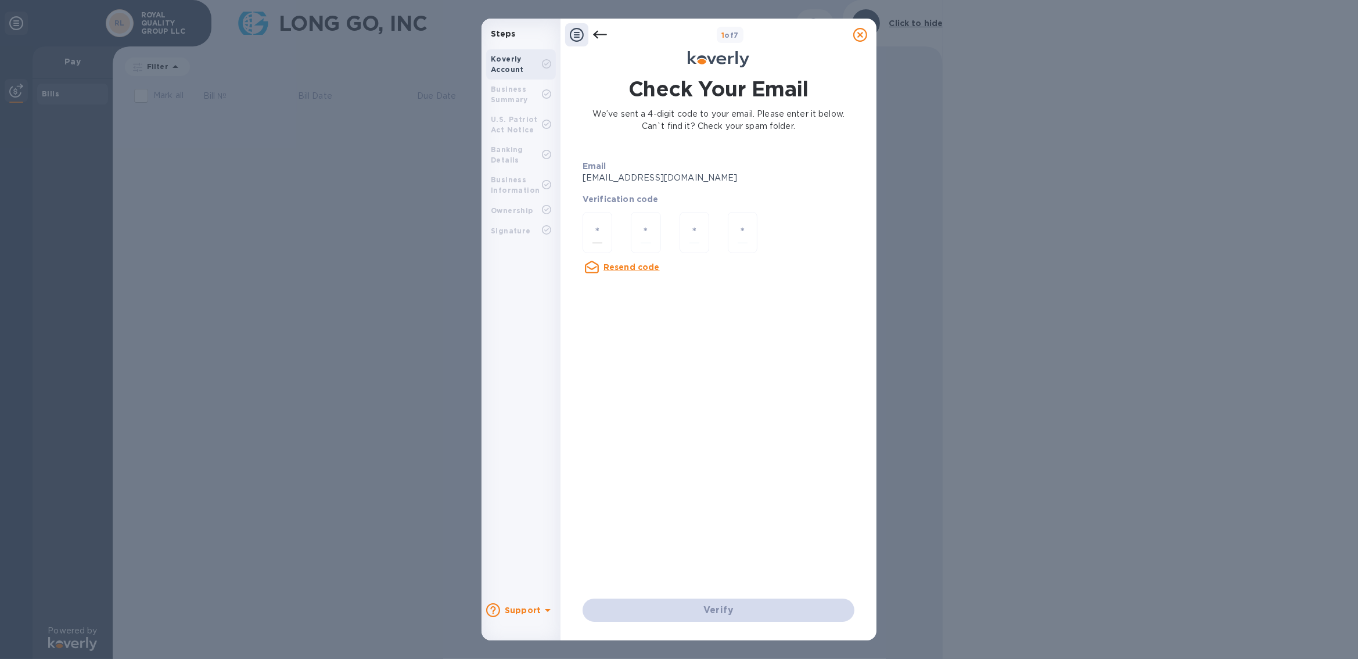
click at [594, 234] on input "number" at bounding box center [598, 232] width 10 height 21
paste input "9"
type input "9"
type input "3"
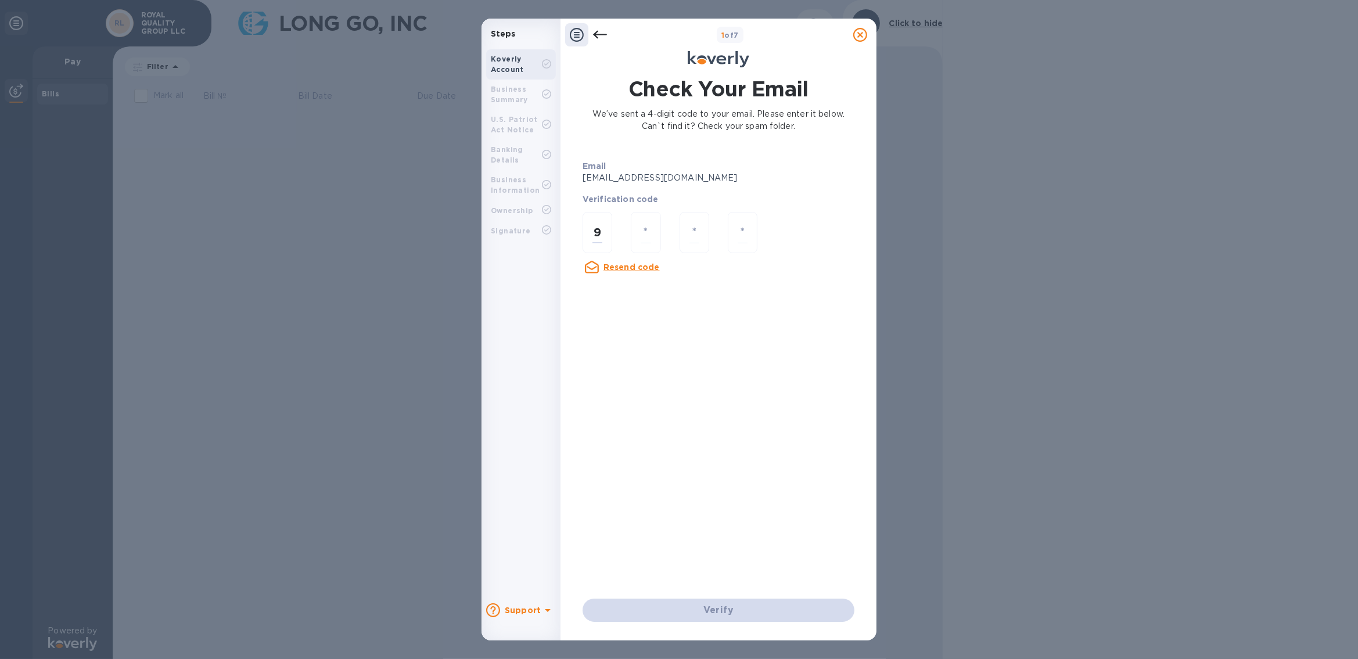
type input "3"
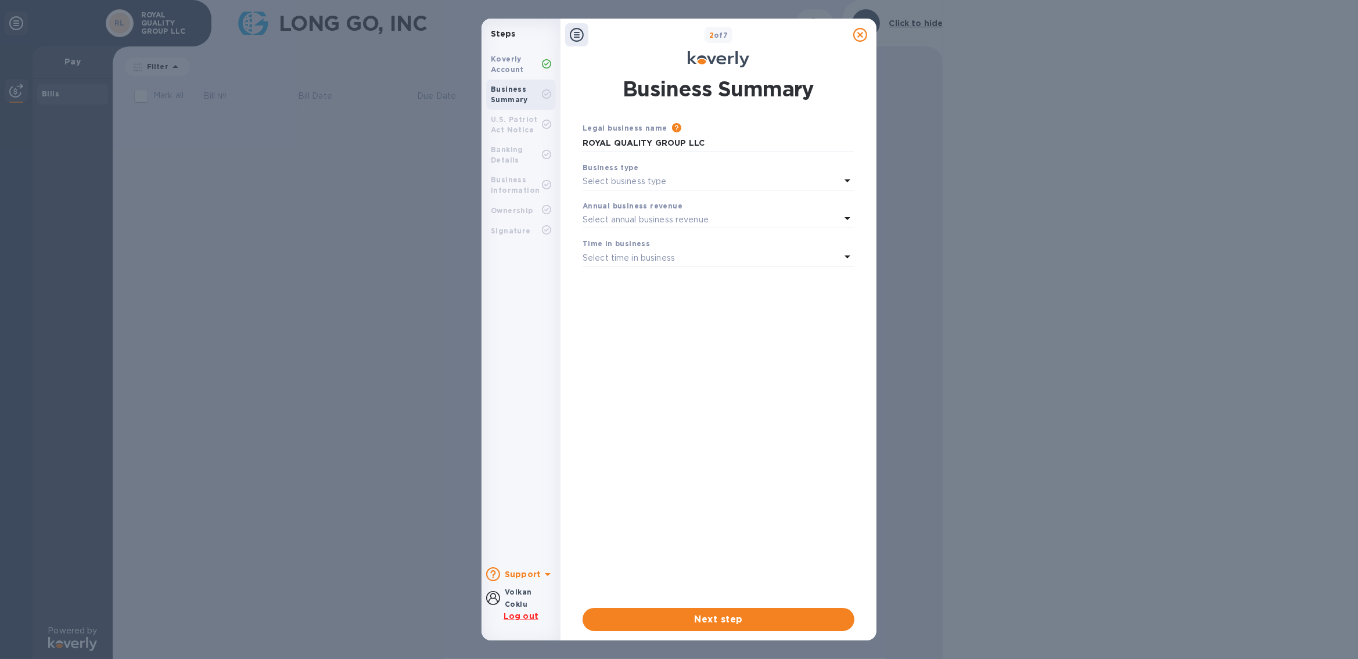
click at [638, 180] on p "Select business type" at bounding box center [625, 181] width 84 height 12
click at [632, 248] on p "Corporations" at bounding box center [714, 251] width 244 height 12
click at [618, 221] on p "Select annual business revenue" at bounding box center [646, 220] width 126 height 12
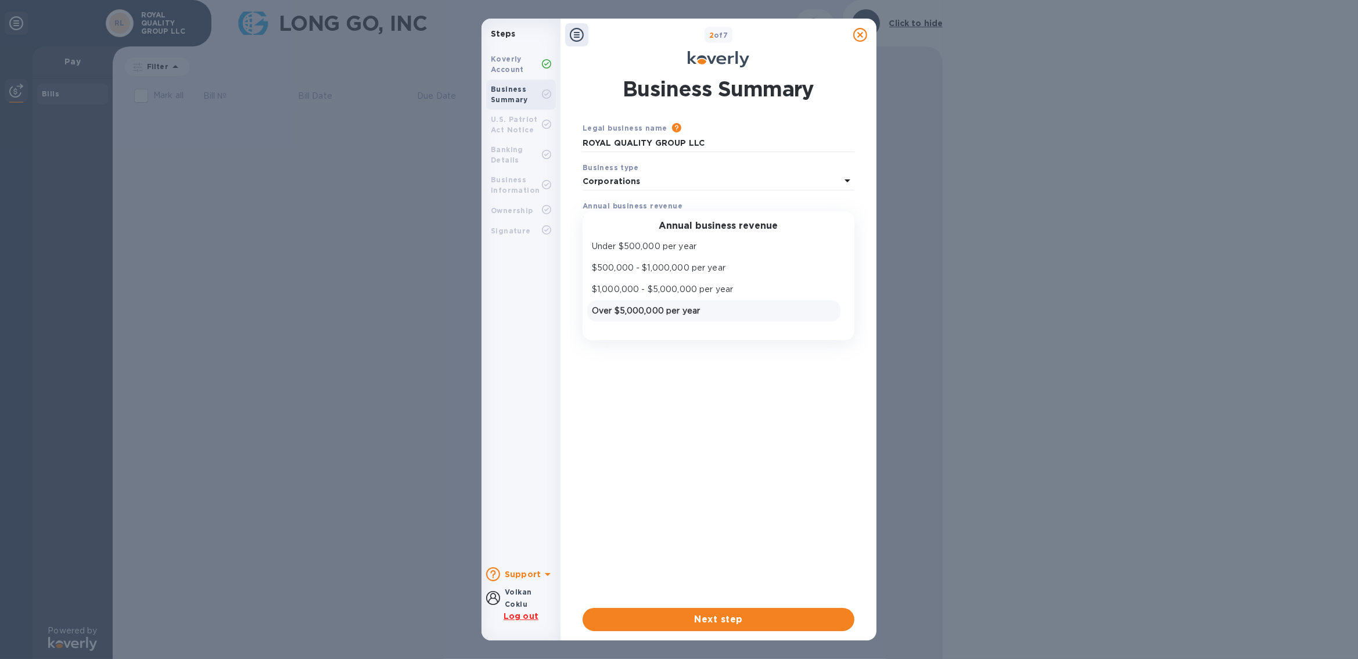
click at [675, 311] on p "Over $5,000,000 per year" at bounding box center [714, 311] width 244 height 12
click at [630, 257] on p "Select time in business" at bounding box center [629, 258] width 92 height 12
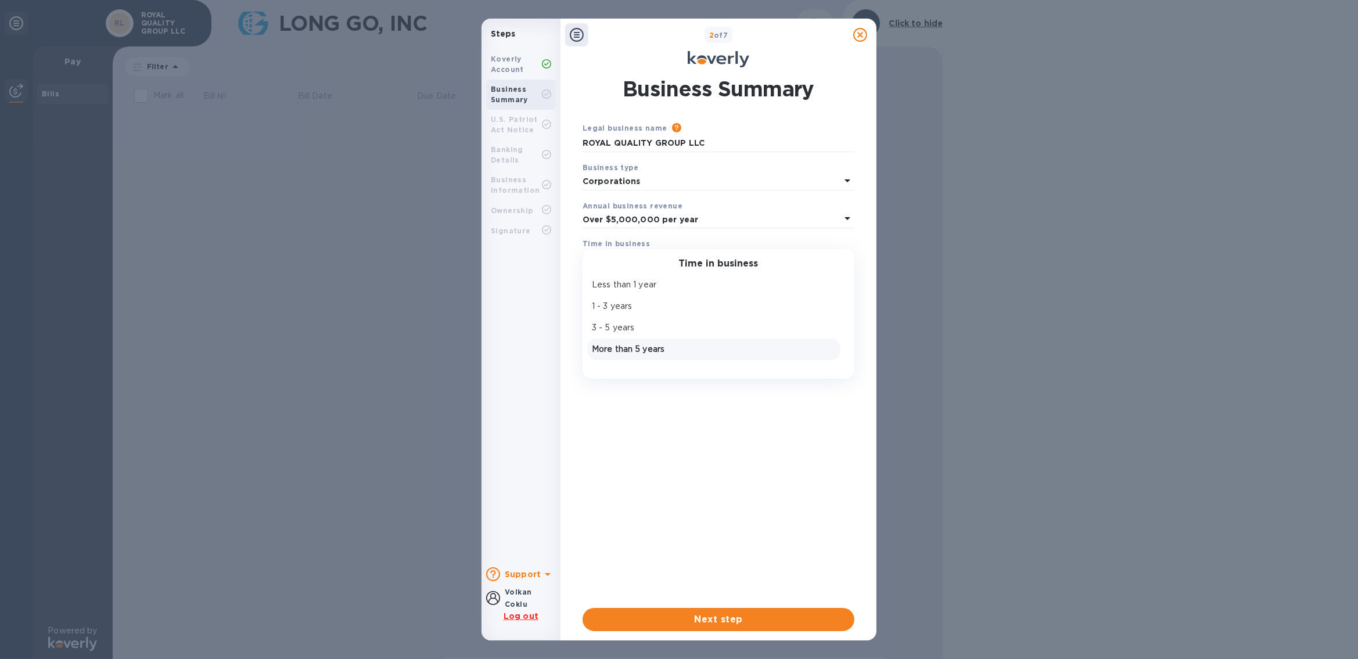
click at [646, 350] on p "More than 5 years" at bounding box center [714, 349] width 244 height 12
click at [720, 622] on span "Next step" at bounding box center [718, 620] width 253 height 14
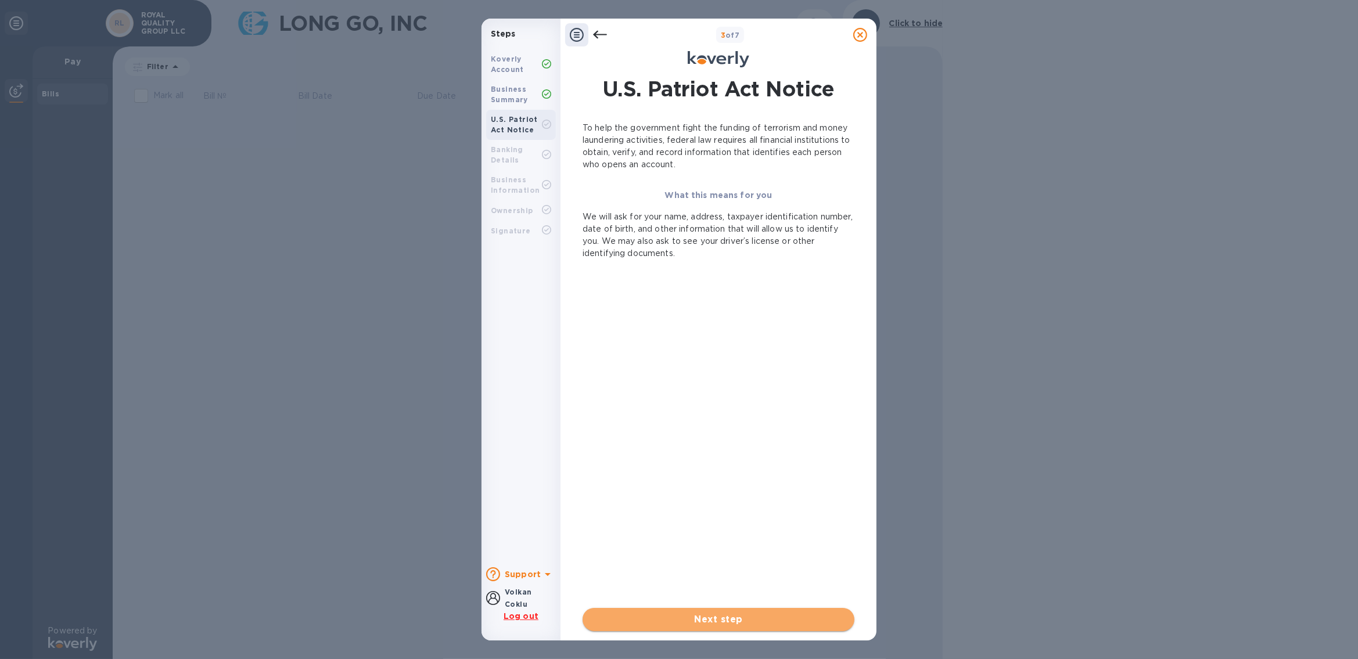
click at [730, 621] on span "Next step" at bounding box center [718, 620] width 253 height 14
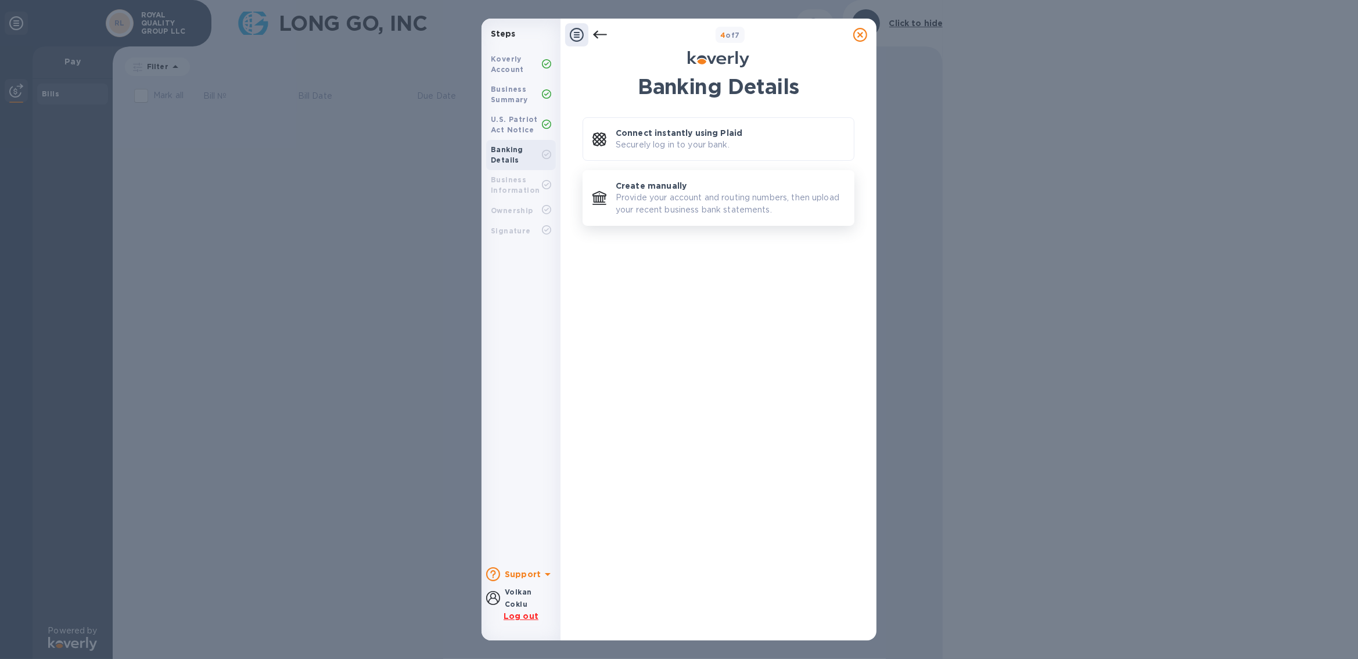
click at [653, 198] on p "Provide your account and routing numbers, then upload your recent business bank…" at bounding box center [730, 204] width 229 height 24
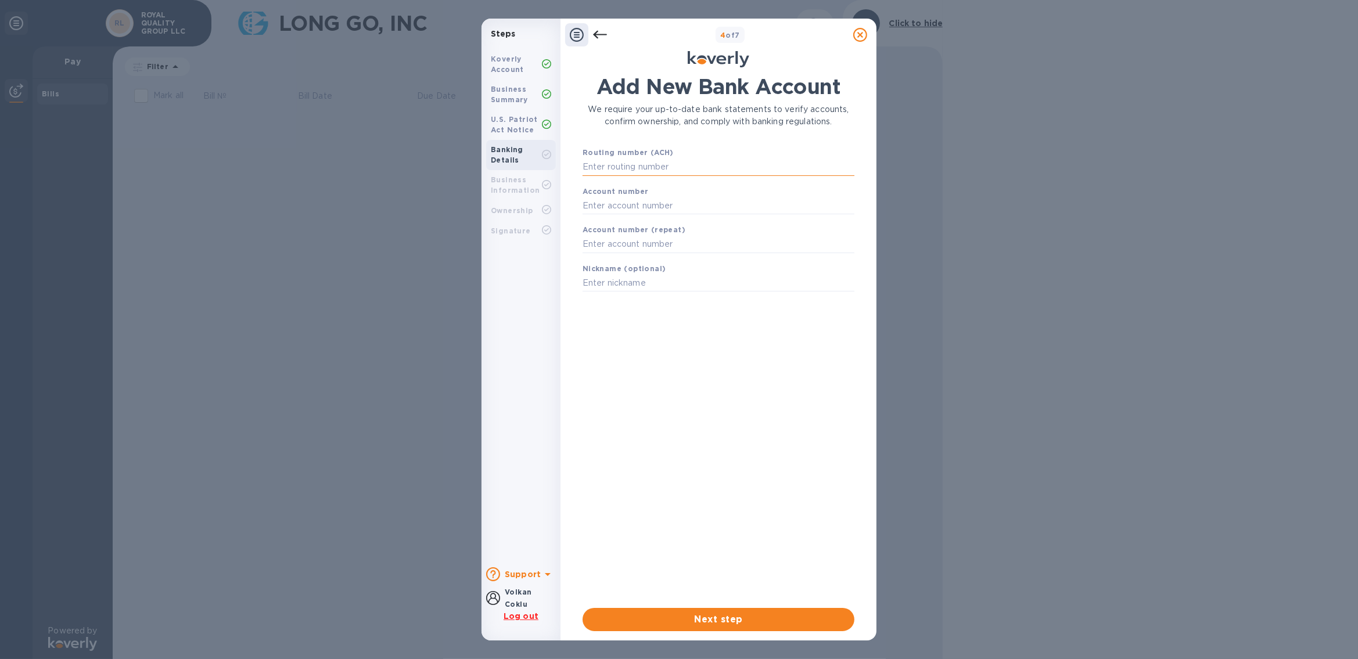
click at [658, 170] on input "text" at bounding box center [719, 167] width 272 height 17
click at [508, 599] on div "Volkan Coklu" at bounding box center [518, 598] width 27 height 24
click at [727, 616] on span "Next step" at bounding box center [718, 620] width 253 height 14
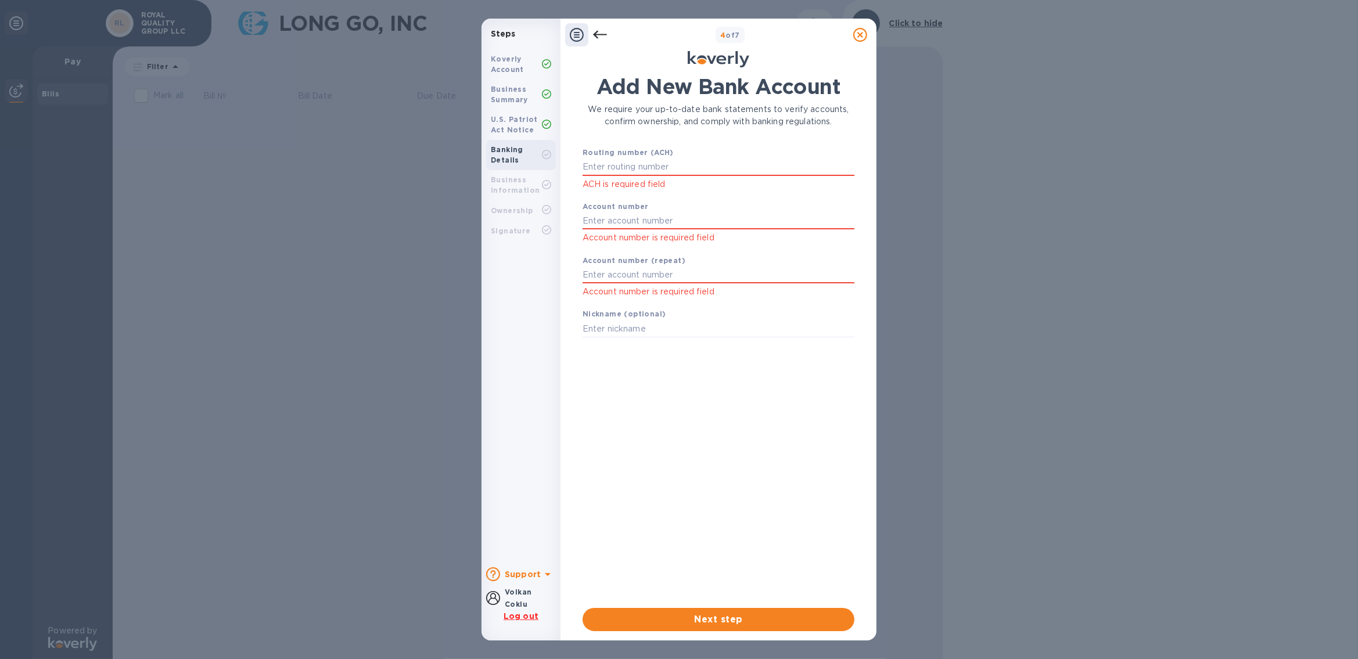
click at [770, 424] on div "Add New Bank Account We require your up-to-date bank statements to verify accou…" at bounding box center [719, 341] width 272 height 534
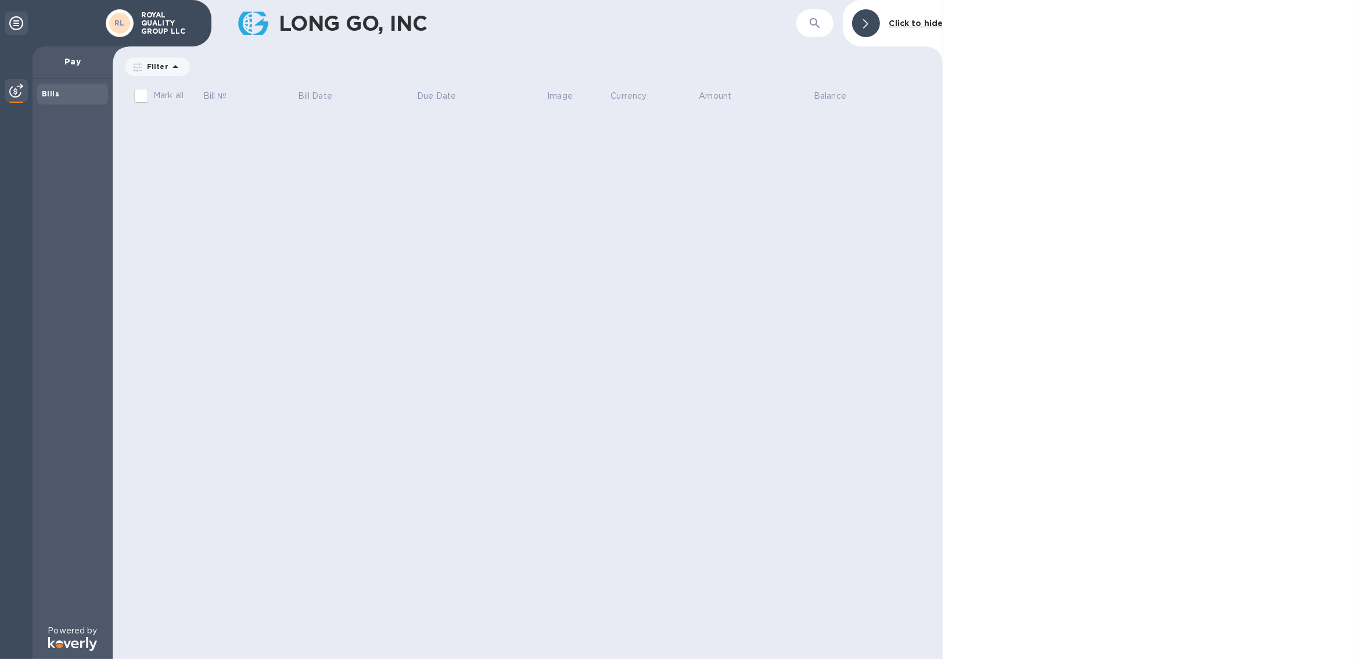
click at [15, 26] on icon at bounding box center [16, 23] width 14 height 14
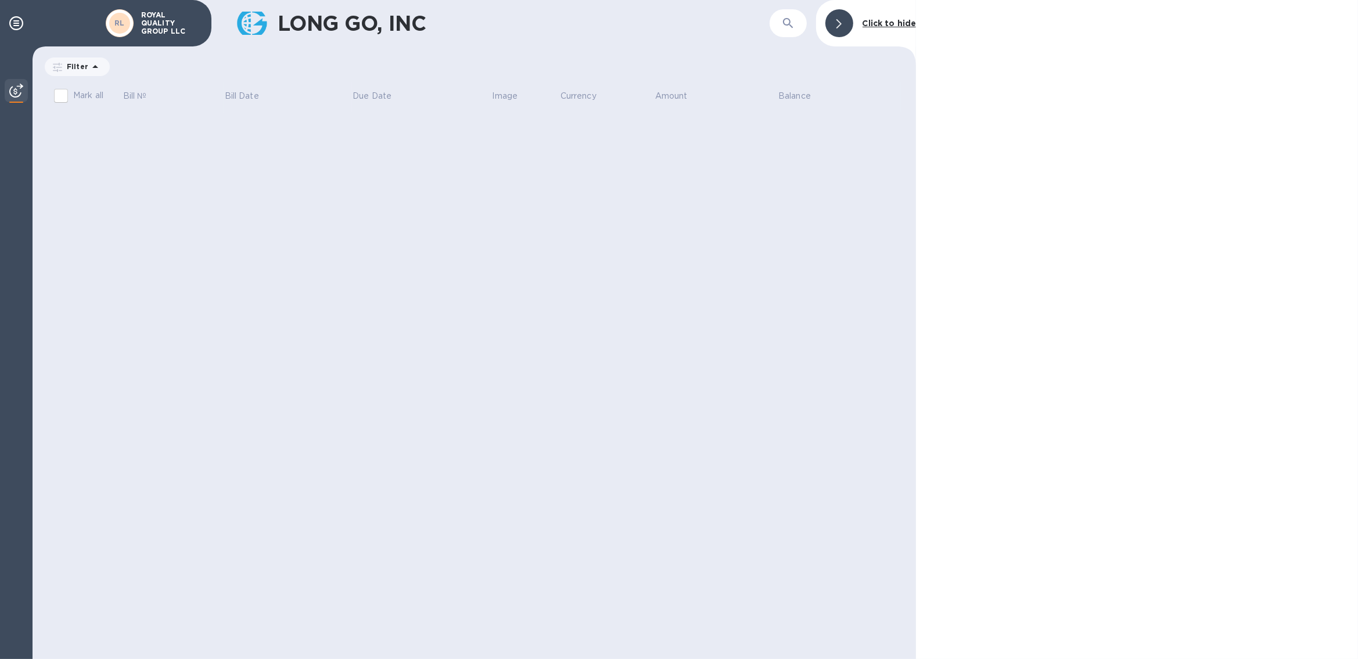
click at [905, 19] on b "Click to hide" at bounding box center [890, 23] width 54 height 9
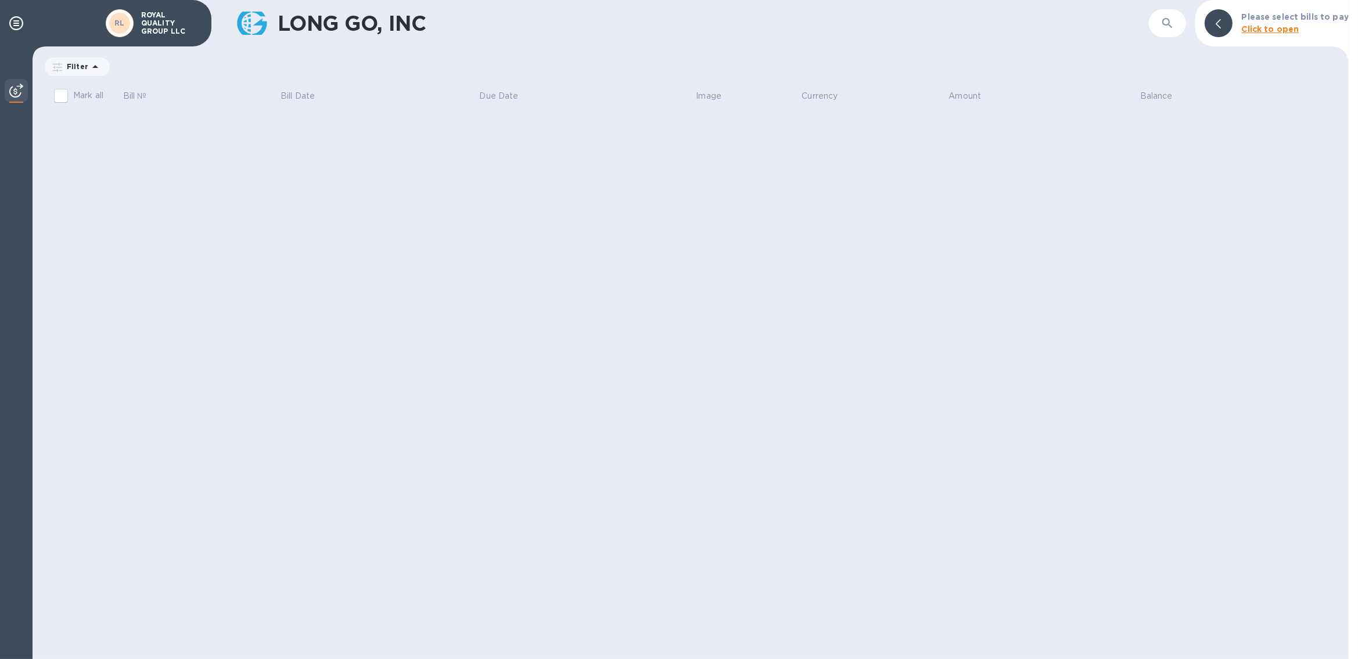
click at [161, 26] on p "ROYAL QUALITY GROUP LLC" at bounding box center [170, 23] width 58 height 24
click at [15, 22] on icon at bounding box center [16, 23] width 14 height 14
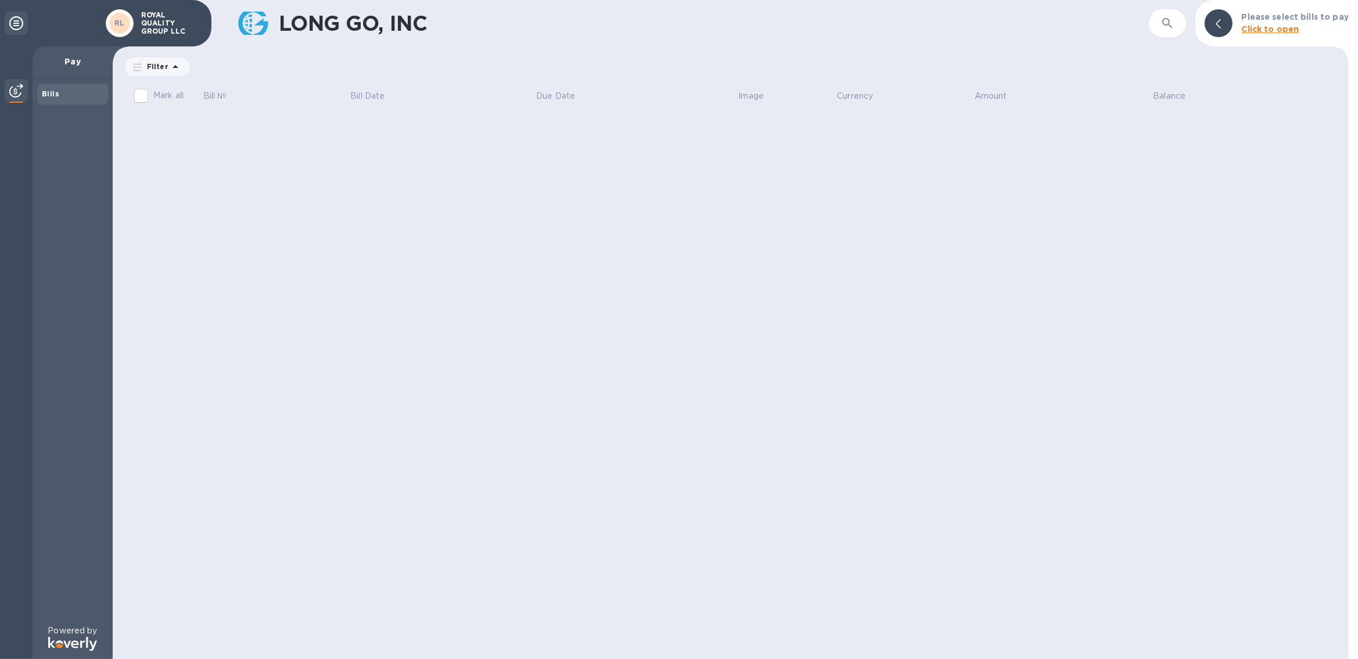
click at [44, 99] on div "Bills" at bounding box center [73, 94] width 62 height 12
click at [47, 95] on b "Bills" at bounding box center [50, 93] width 17 height 9
click at [82, 644] on img at bounding box center [72, 644] width 49 height 14
click at [166, 28] on p "ROYAL QUALITY GROUP LLC" at bounding box center [170, 23] width 58 height 24
click at [12, 22] on icon at bounding box center [16, 23] width 14 height 14
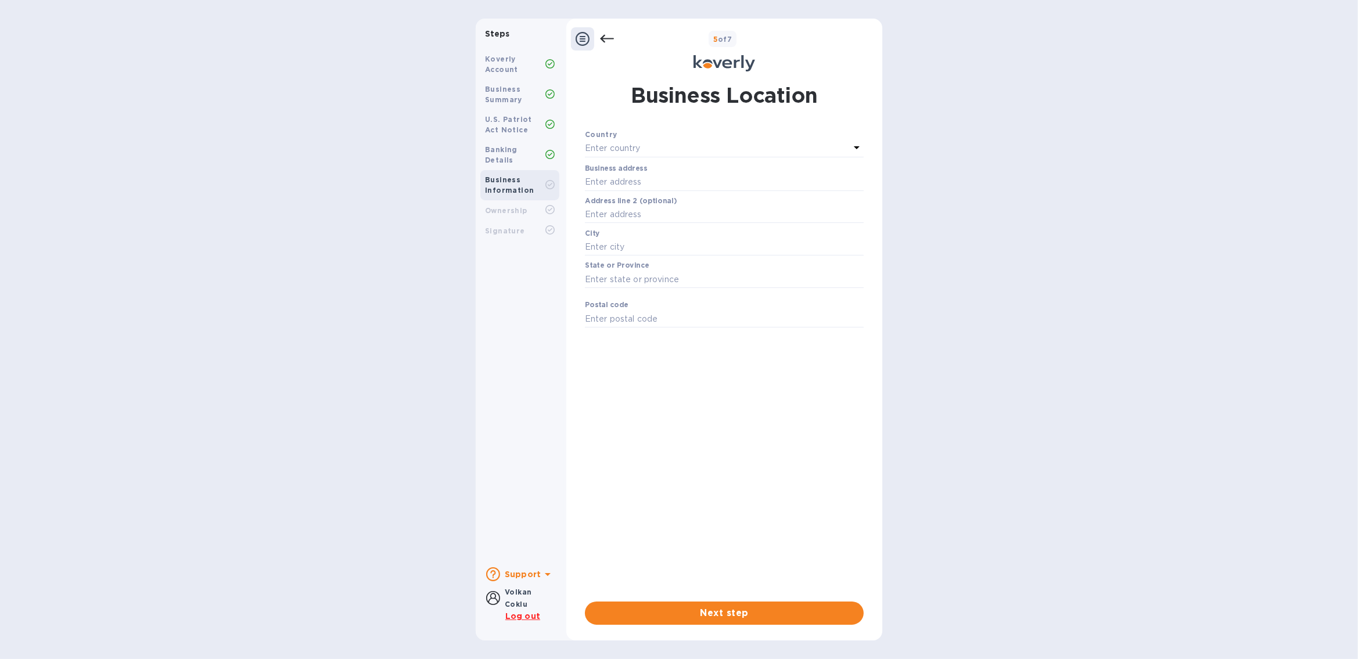
click at [643, 150] on div "Enter country" at bounding box center [717, 149] width 265 height 16
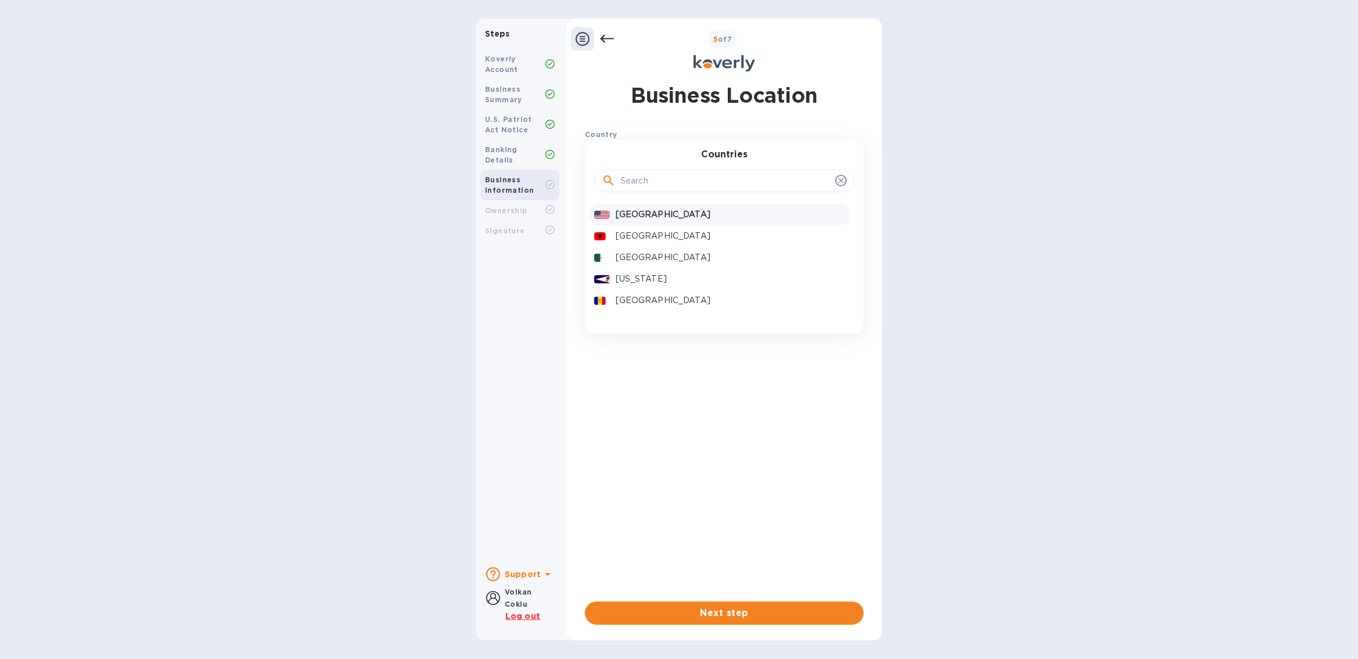
click at [641, 217] on p "United States" at bounding box center [731, 215] width 230 height 12
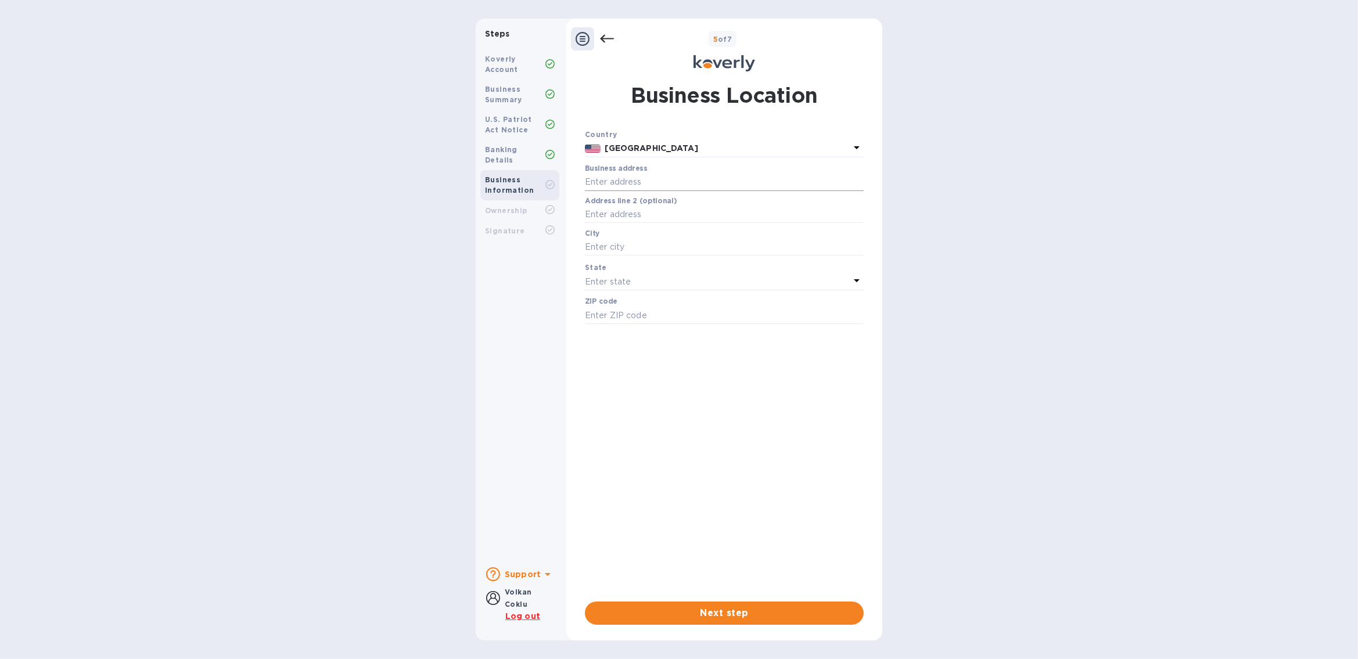
click at [608, 175] on input "text" at bounding box center [724, 182] width 279 height 17
click at [715, 186] on input "text" at bounding box center [724, 182] width 279 height 17
type input "[STREET_ADDRESS]"
type input "Franklin Township"
type input "08873"
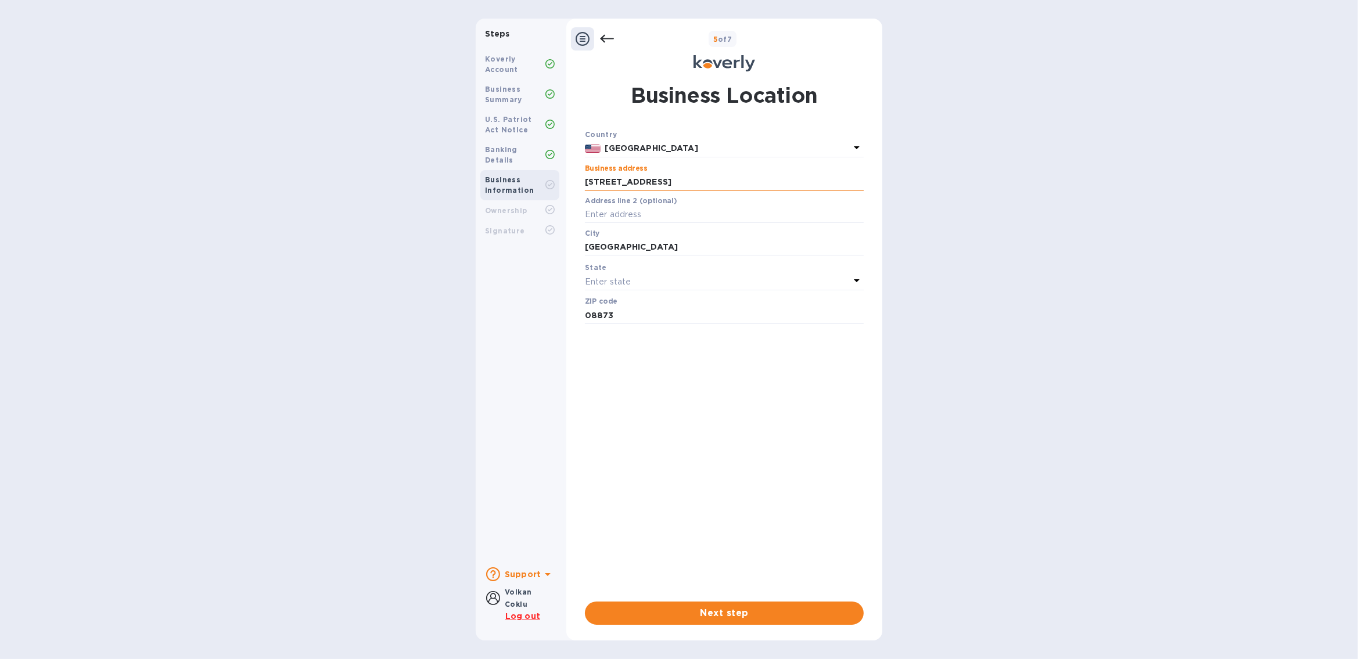
click at [697, 181] on input "351 Campus Drive" at bounding box center [724, 182] width 279 height 17
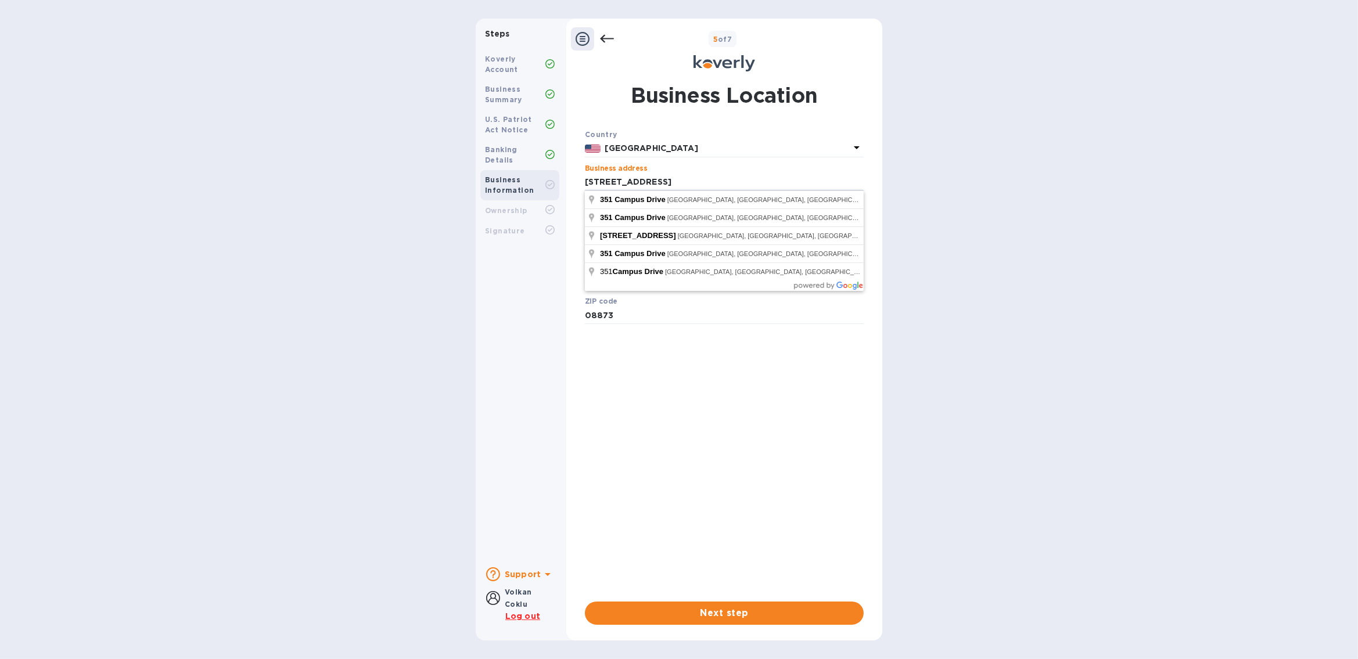
type input "351 Campus Drive"
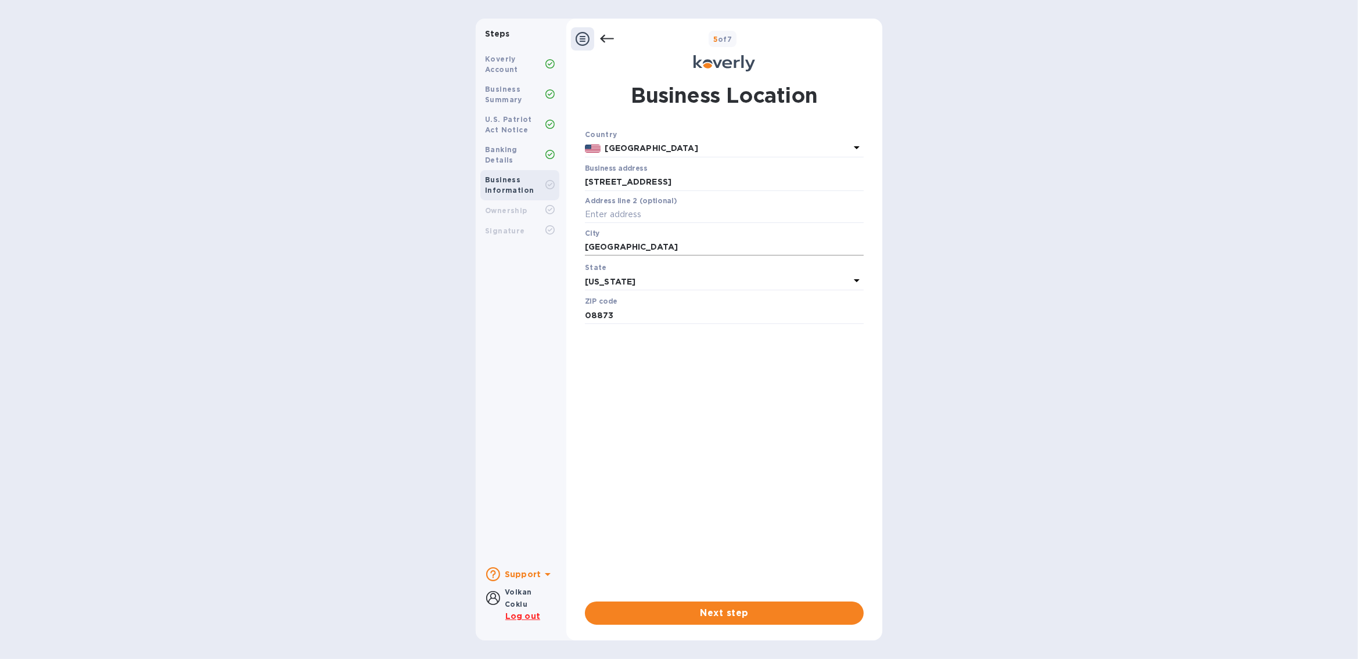
click at [675, 248] on input "Franklin Township" at bounding box center [724, 247] width 279 height 17
type input "Someret"
click at [651, 396] on div "Country United States Business address 351 Campus Drive ​ Address line 2 (optio…" at bounding box center [724, 360] width 279 height 464
click at [773, 615] on span "Next step" at bounding box center [724, 614] width 260 height 14
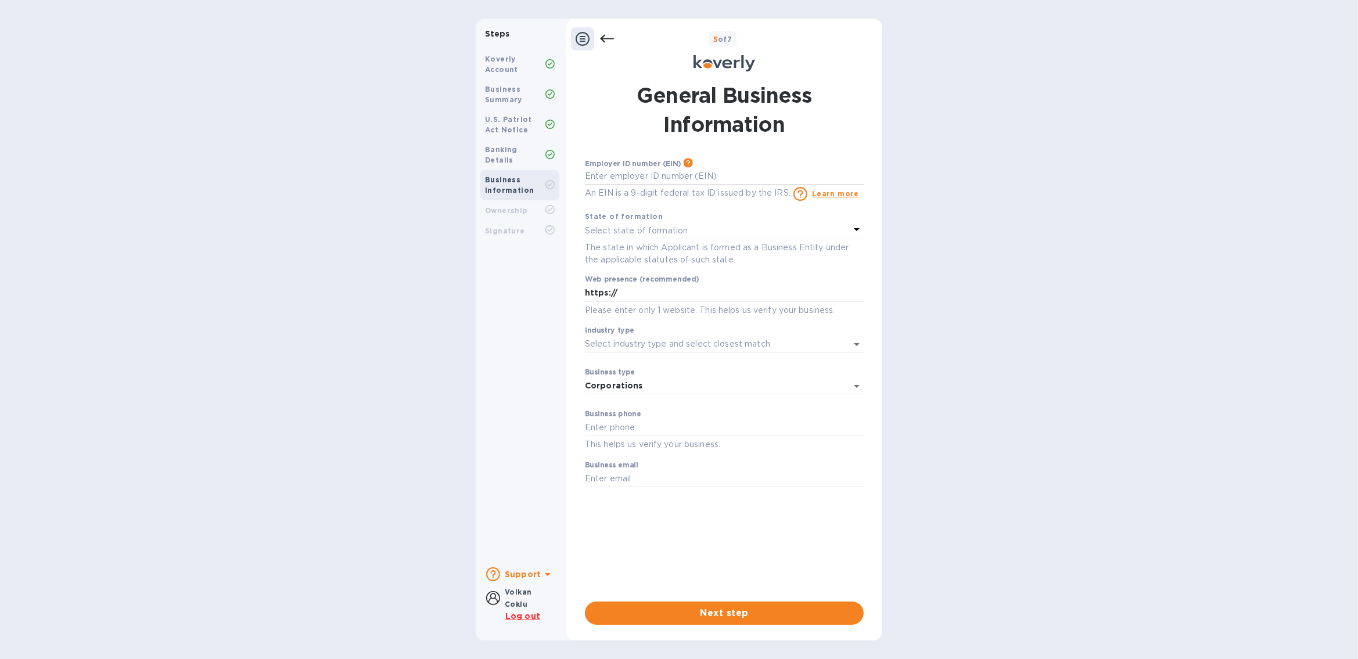
click at [680, 179] on input "text" at bounding box center [724, 176] width 279 height 17
type input "***08"
click at [672, 230] on p "Select state of formation" at bounding box center [636, 231] width 103 height 12
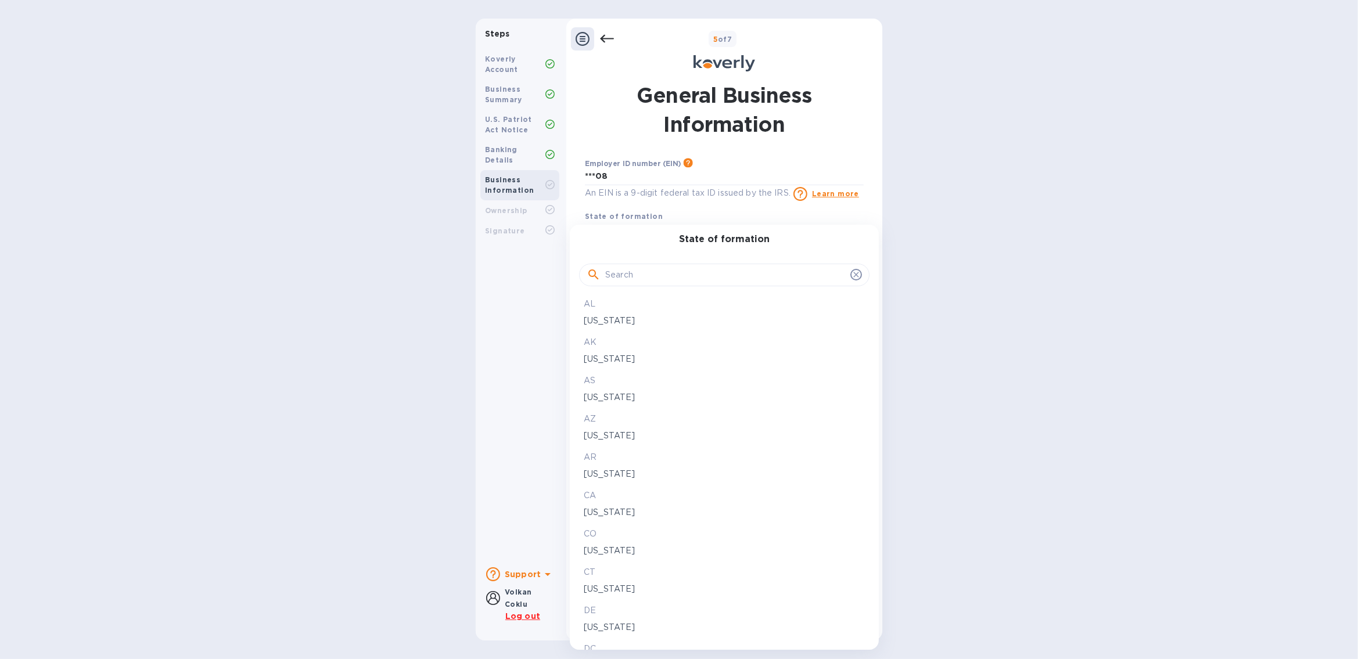
click at [624, 270] on input "text" at bounding box center [725, 275] width 241 height 17
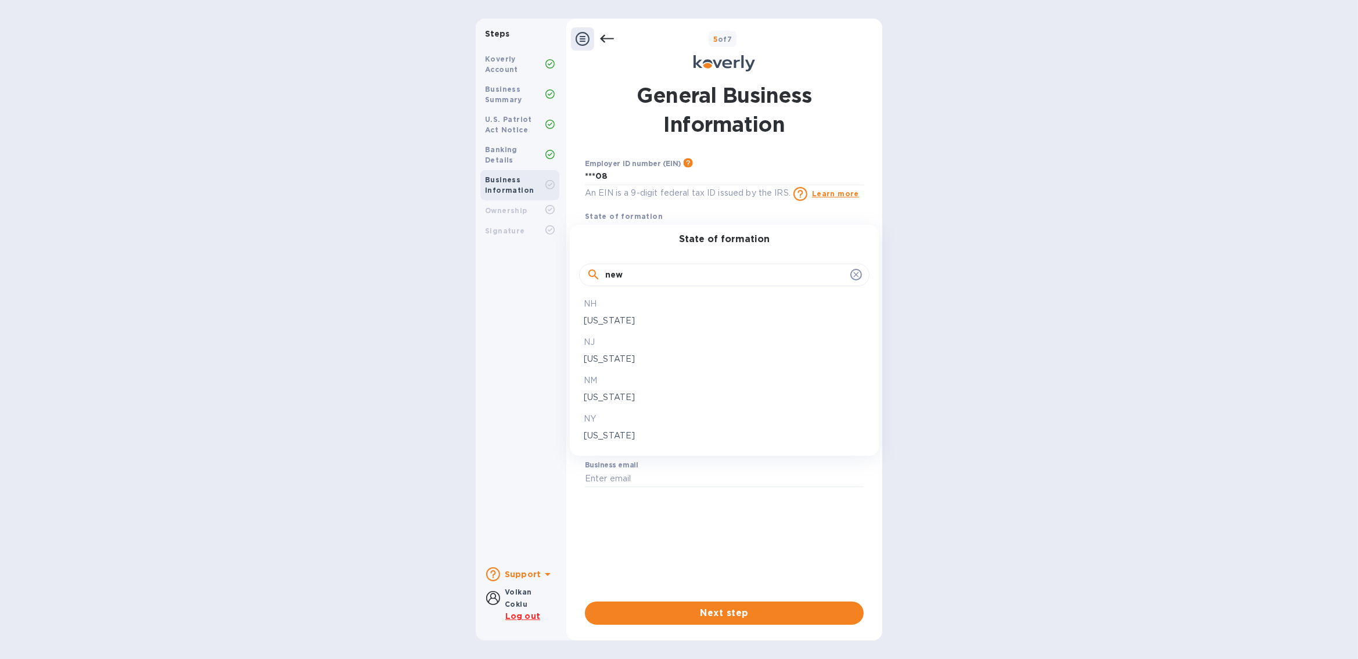
type input "new"
click at [606, 438] on p "New York" at bounding box center [724, 436] width 281 height 12
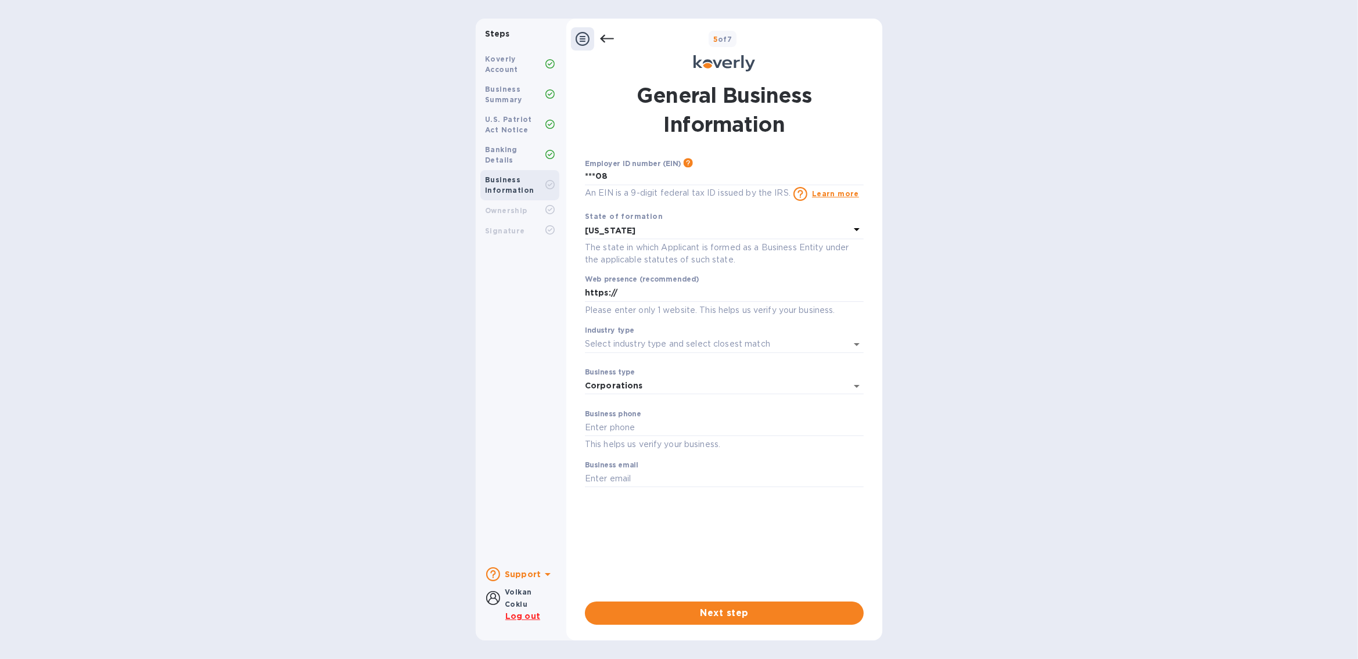
click at [639, 307] on p "Please enter only 1 website. This helps us verify your business." at bounding box center [724, 310] width 279 height 13
click at [628, 316] on p "Please enter only 1 website. This helps us verify your business." at bounding box center [724, 310] width 279 height 13
click at [616, 346] on input "Industry type" at bounding box center [708, 344] width 246 height 17
click at [624, 309] on p "Please enter only 1 website. This helps us verify your business." at bounding box center [724, 310] width 279 height 13
click at [615, 309] on p "Please enter only 1 website. This helps us verify your business." at bounding box center [724, 310] width 279 height 13
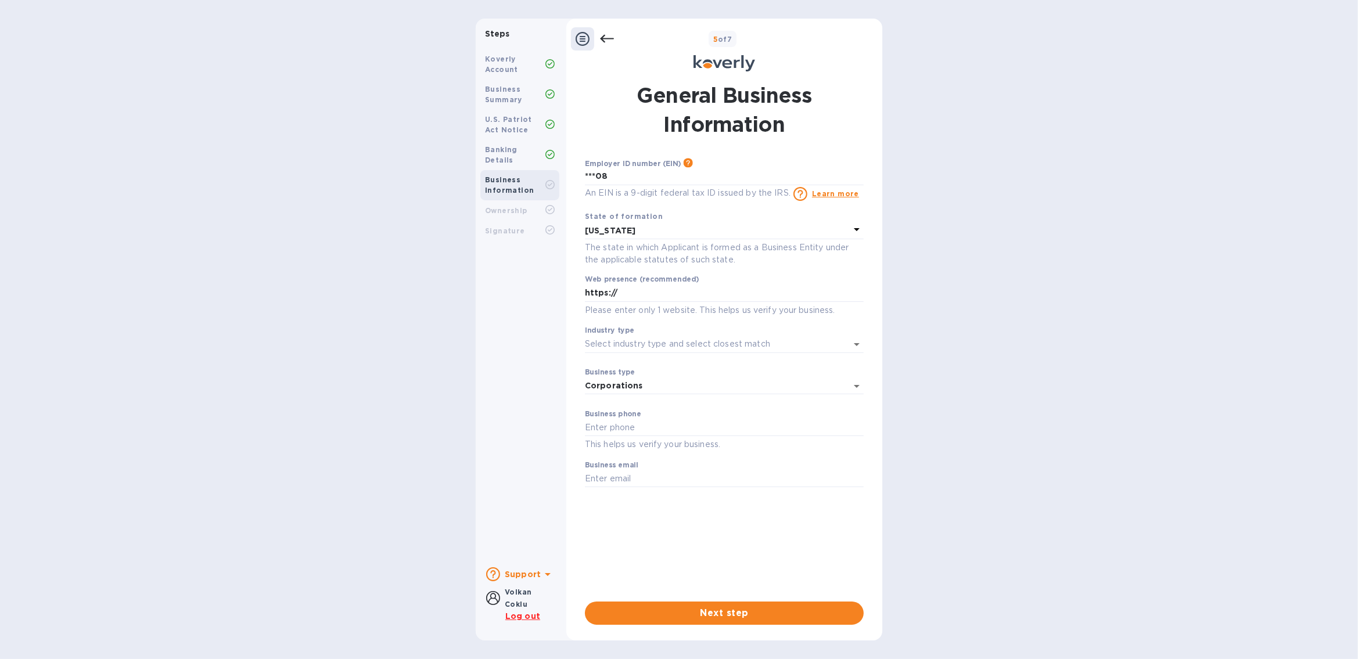
click at [839, 310] on p "Please enter only 1 website. This helps us verify your business." at bounding box center [724, 310] width 279 height 13
click at [794, 308] on p "Please enter only 1 website. This helps us verify your business." at bounding box center [724, 310] width 279 height 13
click at [637, 297] on input "https://" at bounding box center [724, 293] width 279 height 17
paste input "https://royalqualitygroup.com/"
click at [615, 291] on input "https://https://royalqualitygroup.com/" at bounding box center [724, 293] width 279 height 17
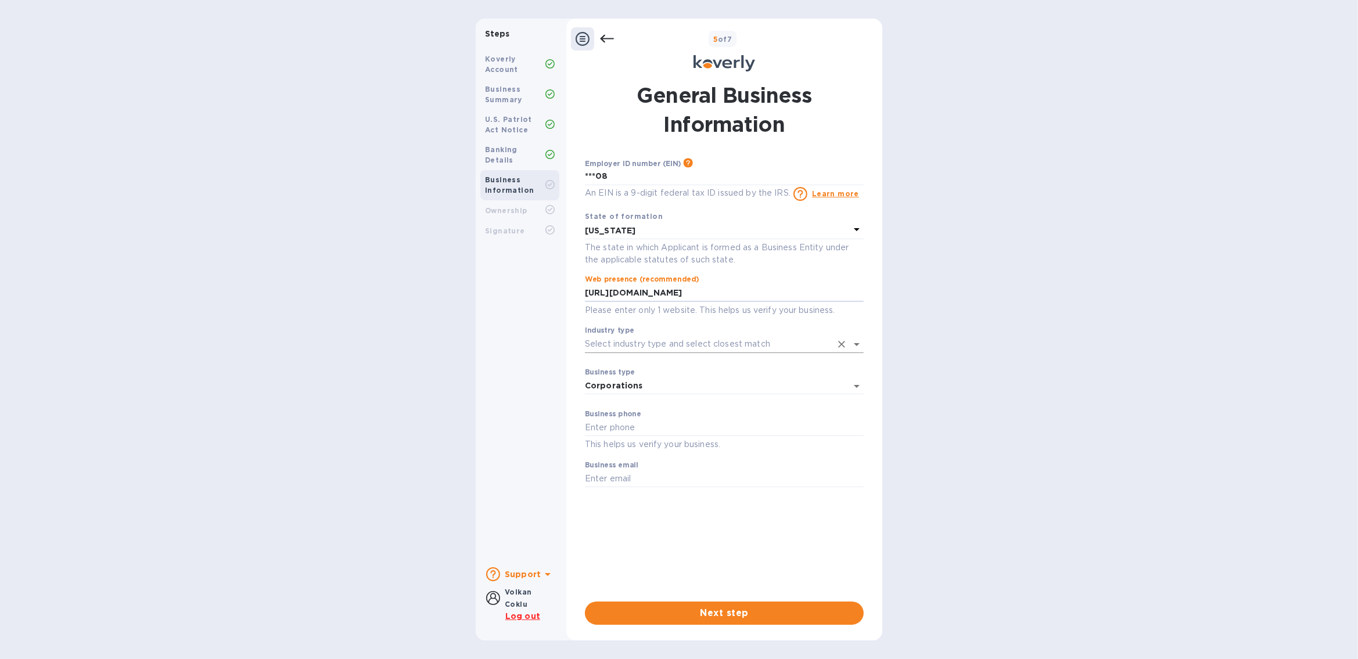
type input "https://royalqualitygroup.com/"
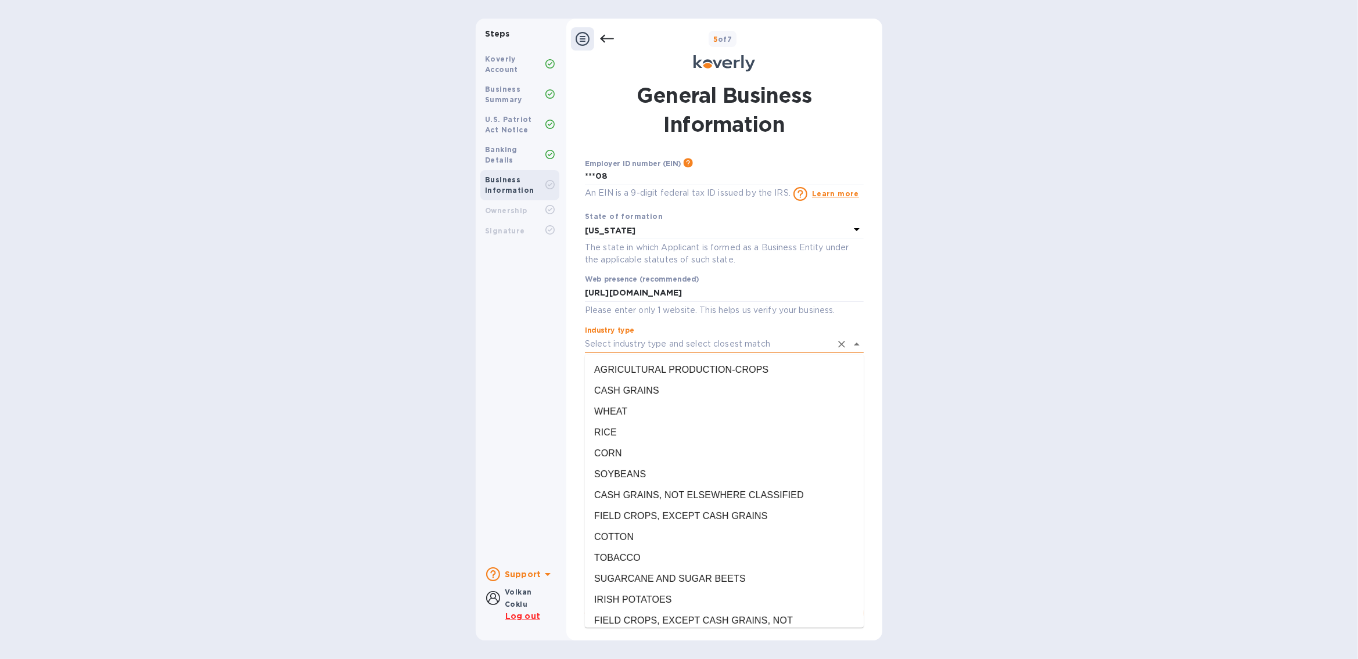
click at [655, 345] on input "Industry type" at bounding box center [708, 344] width 246 height 17
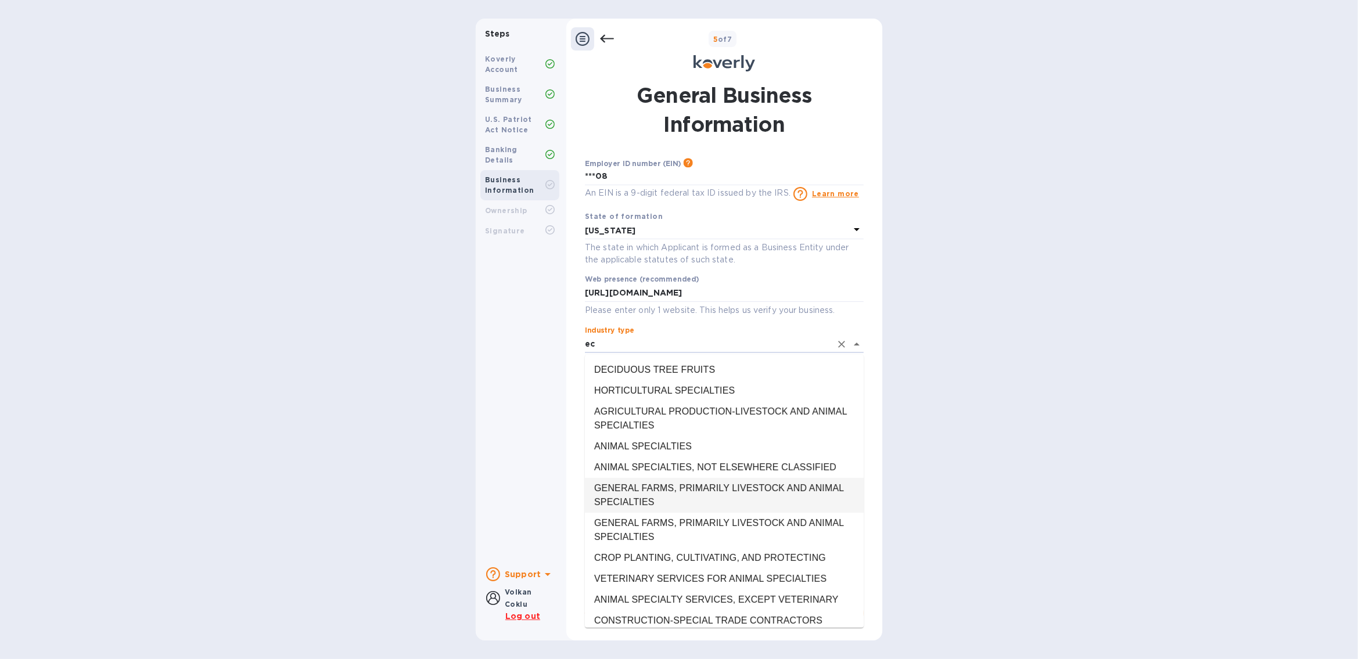
type input "e"
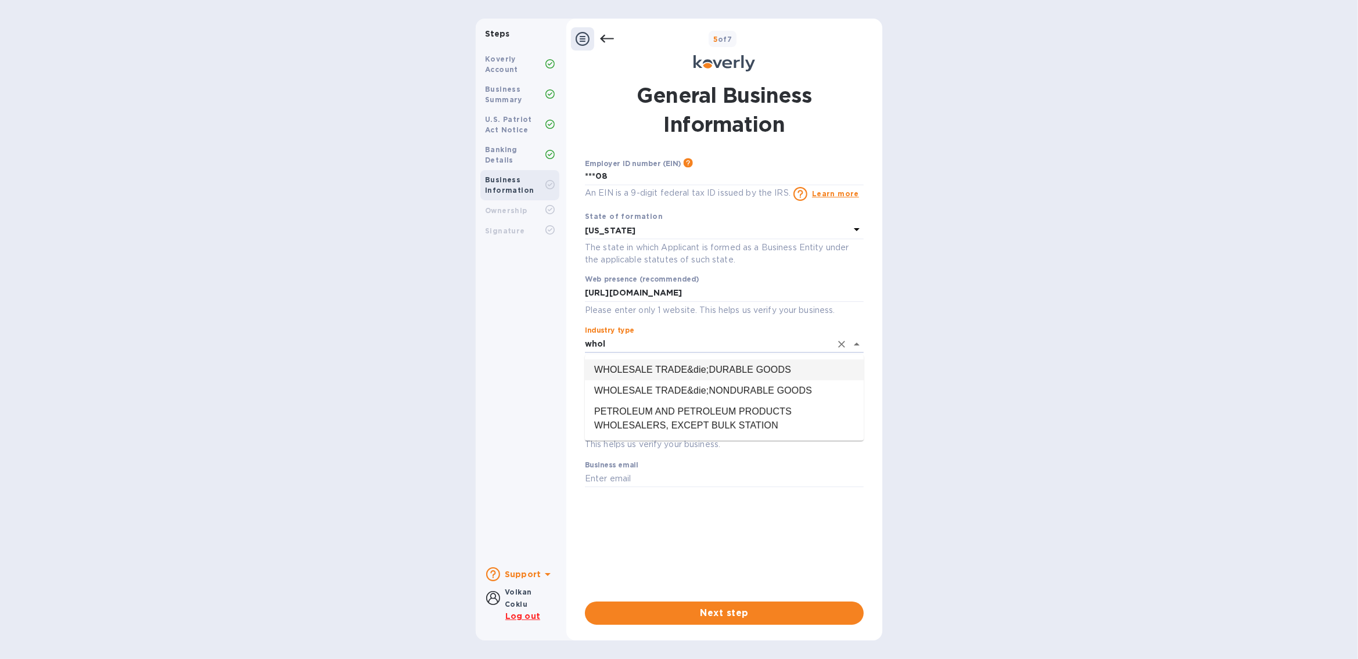
click at [680, 369] on li "WHOLESALE TRADE&die;DURABLE GOODS" at bounding box center [724, 370] width 279 height 21
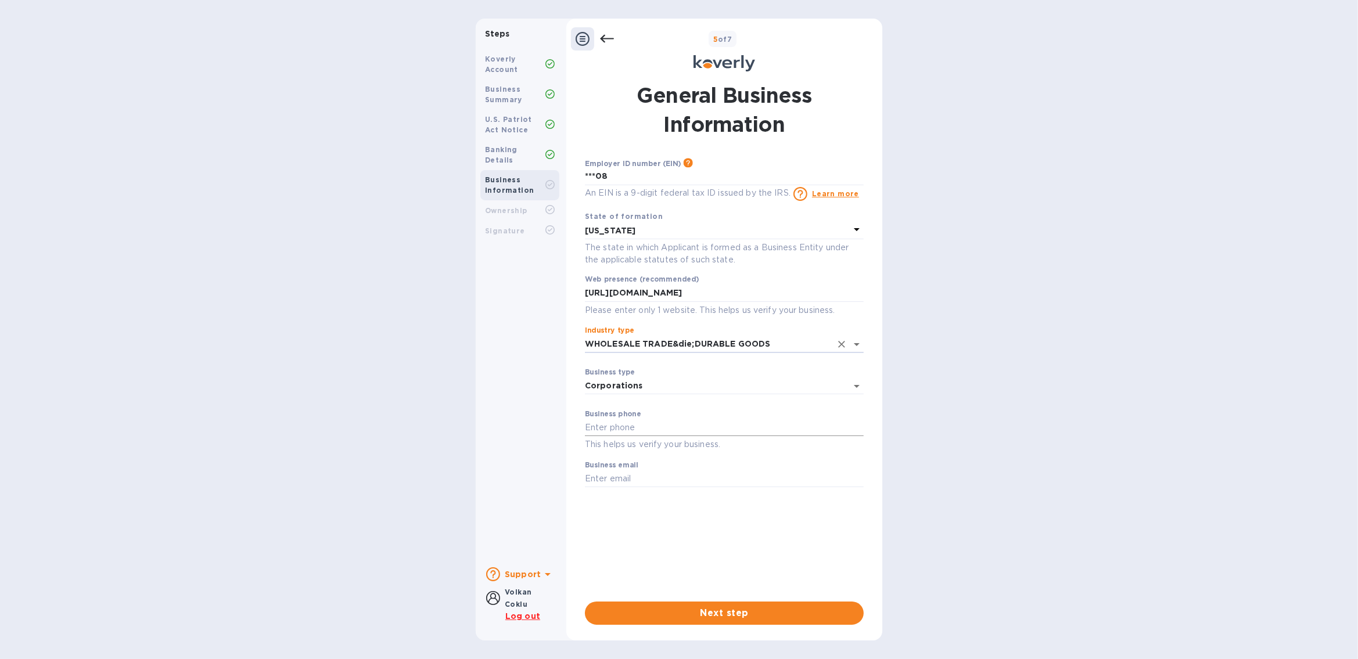
type input "WHOLESALE TRADE&die;DURABLE GOODS"
click at [616, 432] on input "text" at bounding box center [724, 428] width 279 height 17
type input "8482292235"
click at [616, 484] on input "text" at bounding box center [724, 479] width 279 height 17
type input "admir@royalqg.com"
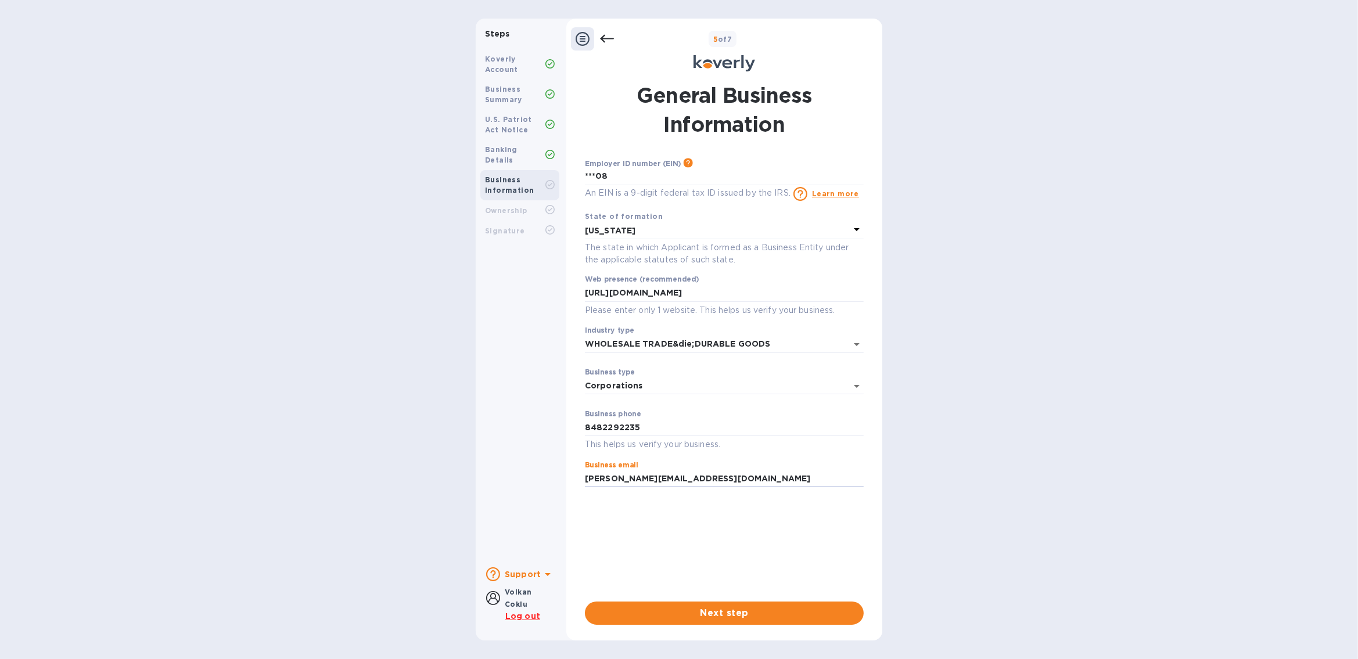
click at [822, 582] on div "Employer ID number (EIN) Please make sure it matches the information on your SS…" at bounding box center [724, 374] width 279 height 435
click at [735, 614] on span "Next step" at bounding box center [724, 614] width 260 height 14
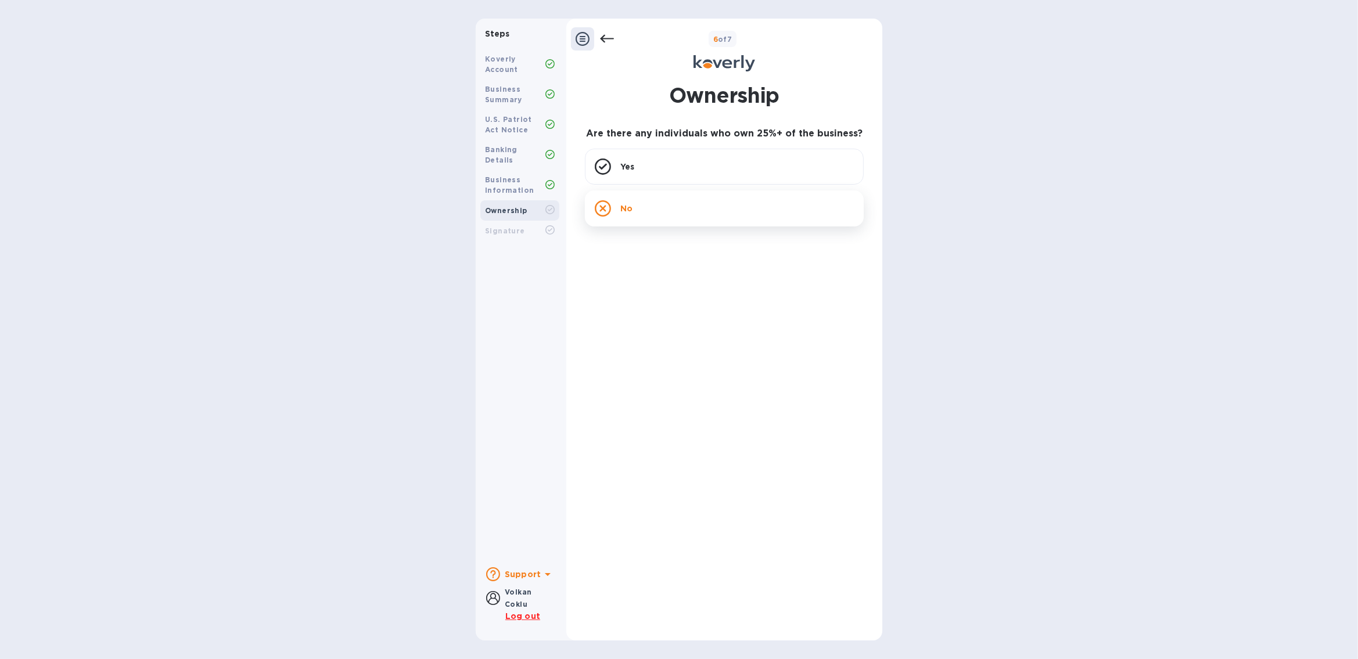
click at [647, 204] on div "No" at bounding box center [724, 209] width 279 height 36
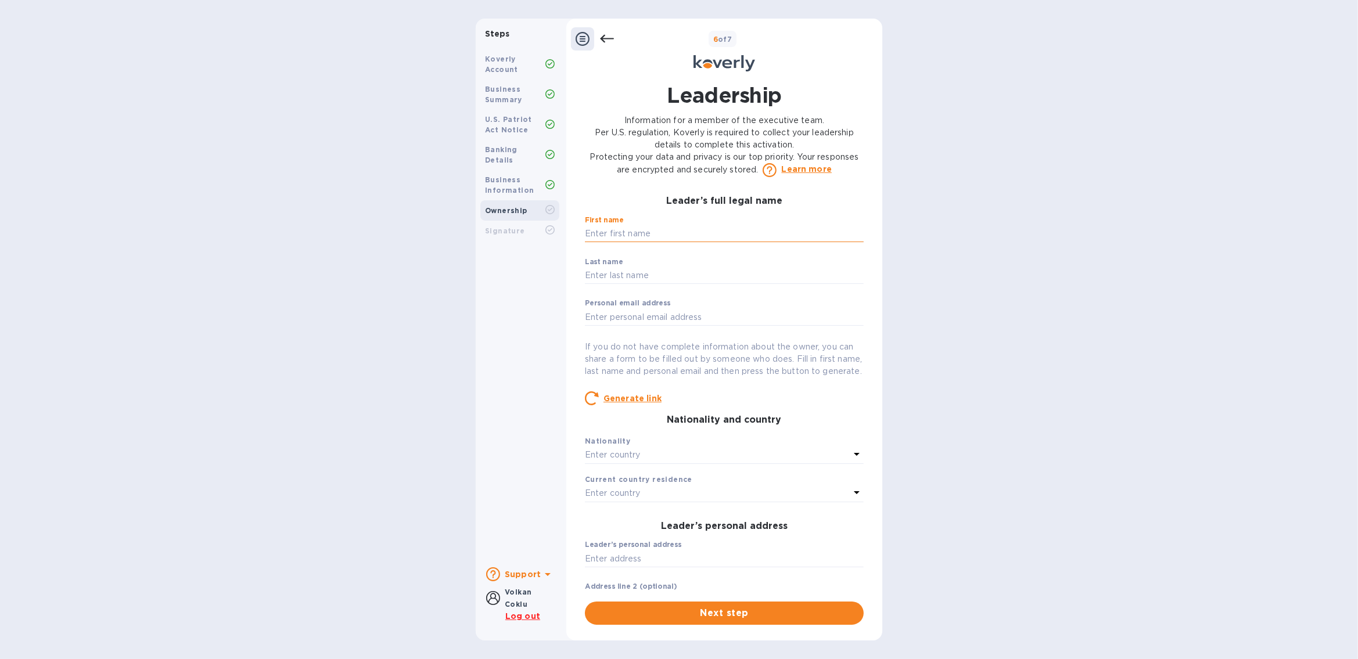
click at [645, 238] on input "text" at bounding box center [724, 233] width 279 height 17
type input "Volkan"
type input "Coklu"
type input "admir@royalqg.com"
type input "351 Campus Drive"
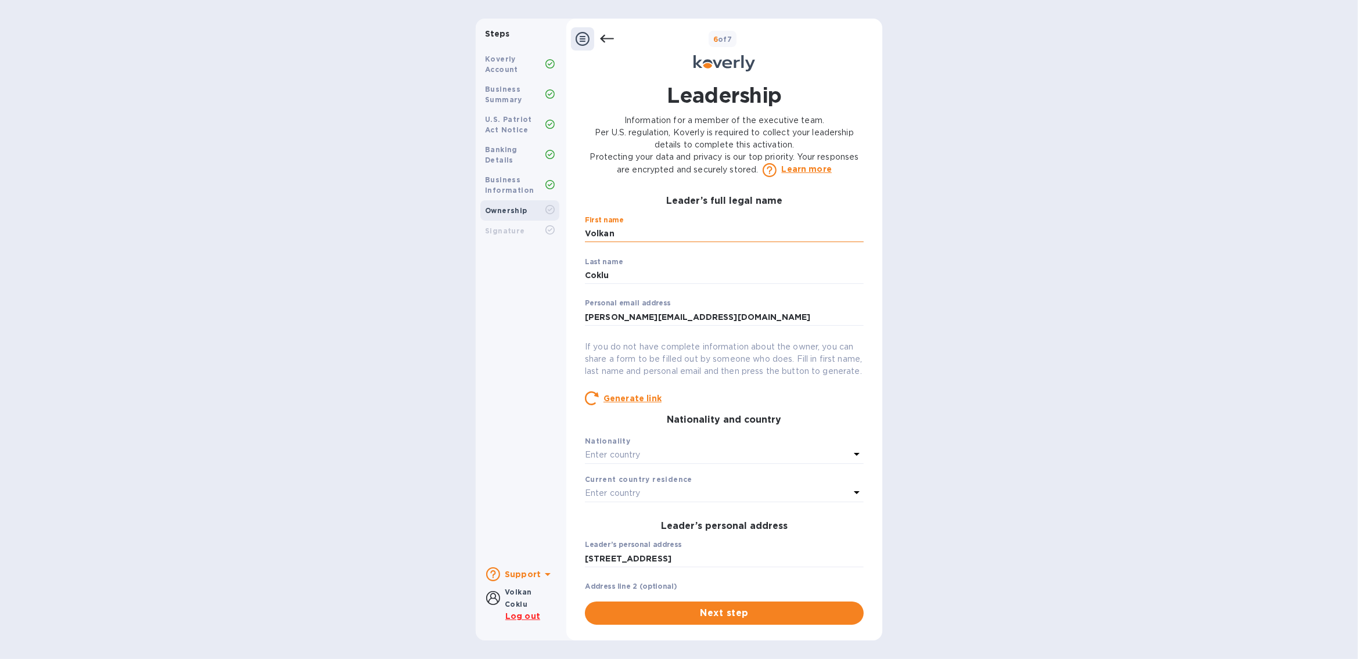
type input "Franklin Township"
type input "United States"
type input "08873"
type input "Volkan"
click at [618, 273] on input "Coklu" at bounding box center [724, 275] width 279 height 17
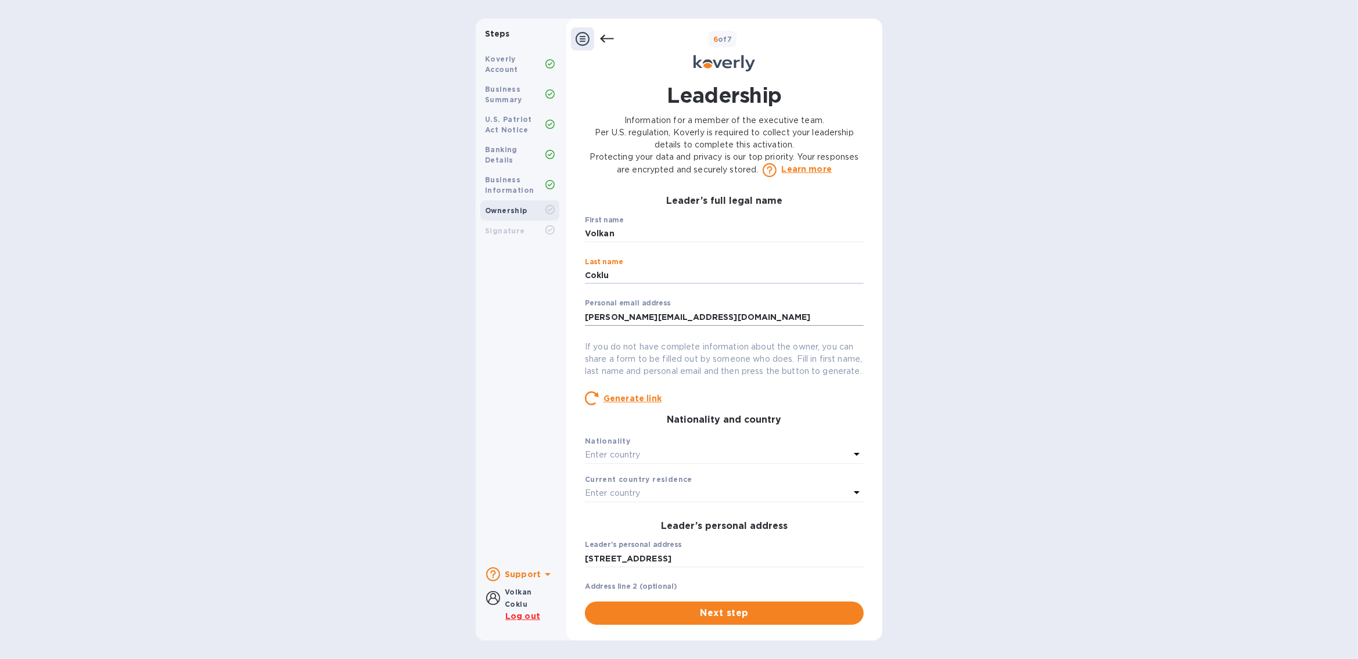
type input "Coklu"
click at [760, 316] on input "admir@royalqg.com" at bounding box center [724, 317] width 279 height 17
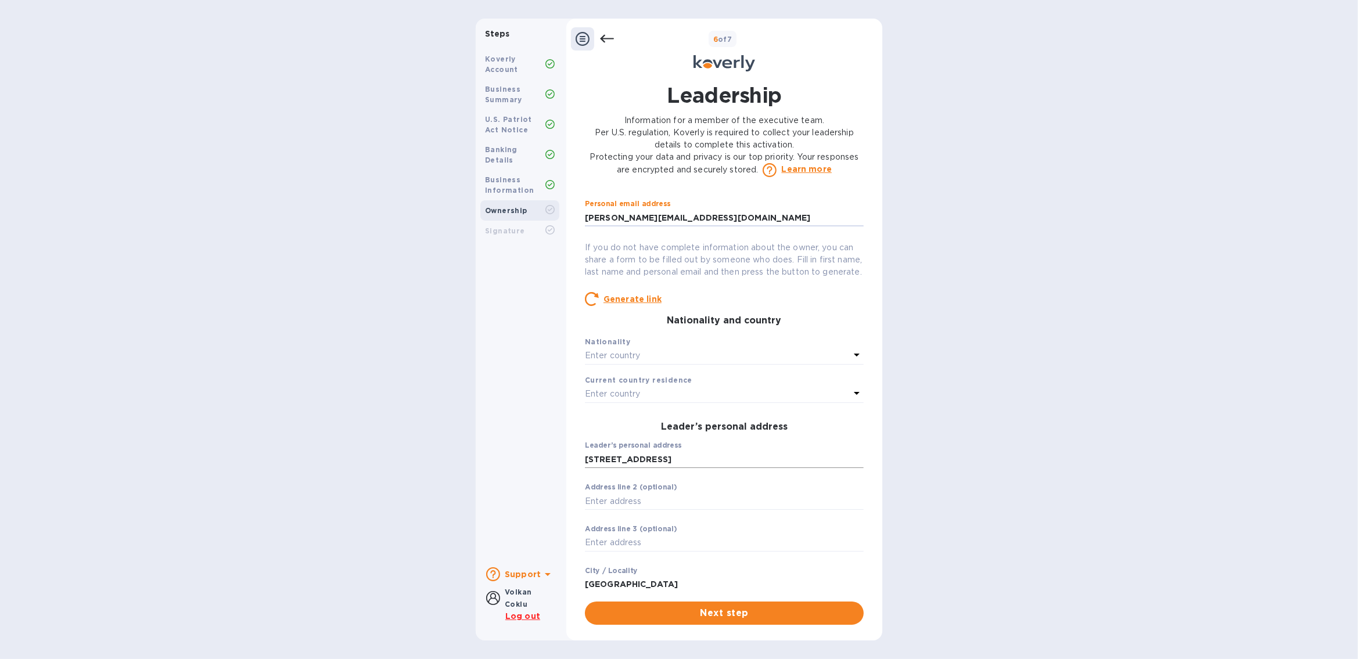
scroll to position [116, 0]
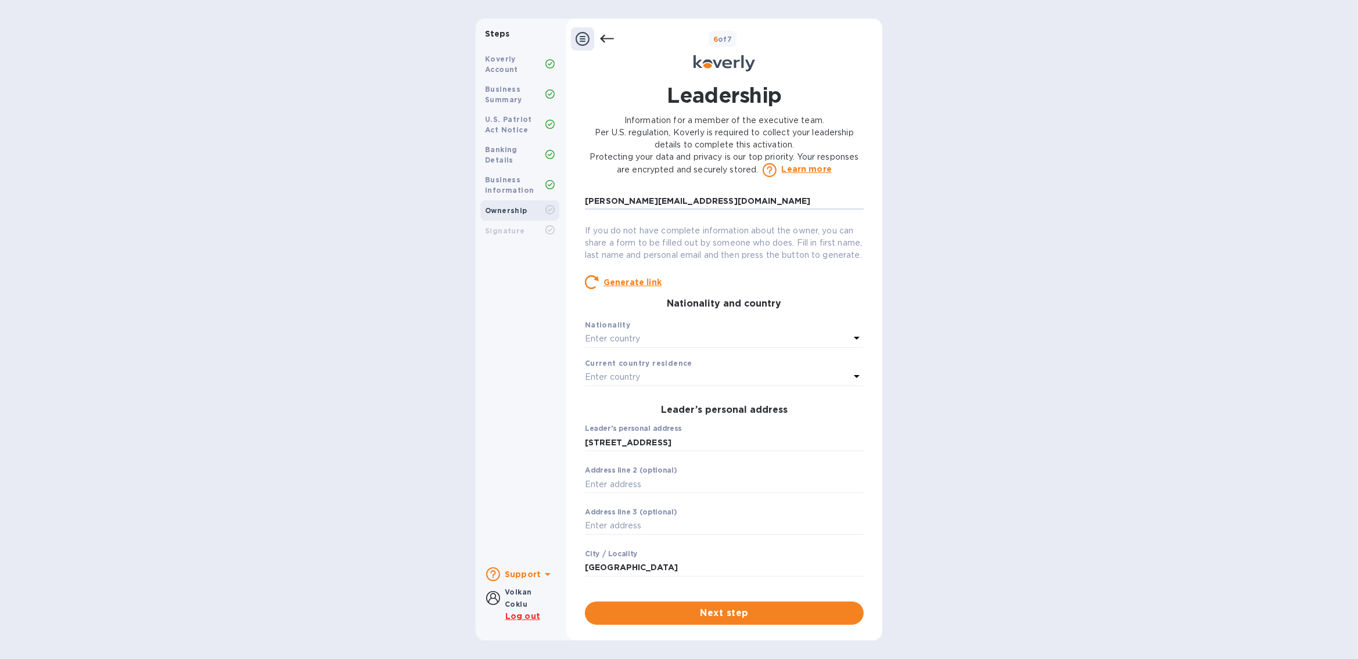
type input "admir@royalqg.com"
click at [633, 345] on p "Enter country" at bounding box center [613, 339] width 56 height 12
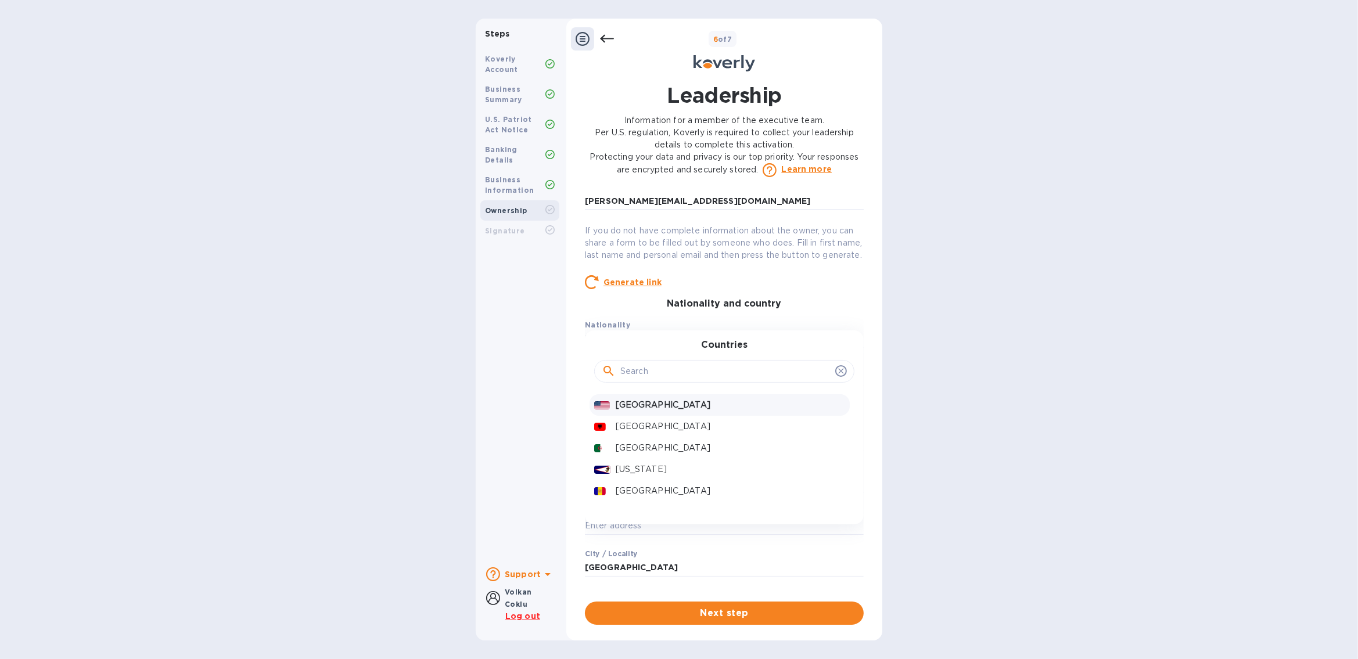
click at [648, 411] on p "United States" at bounding box center [731, 405] width 230 height 12
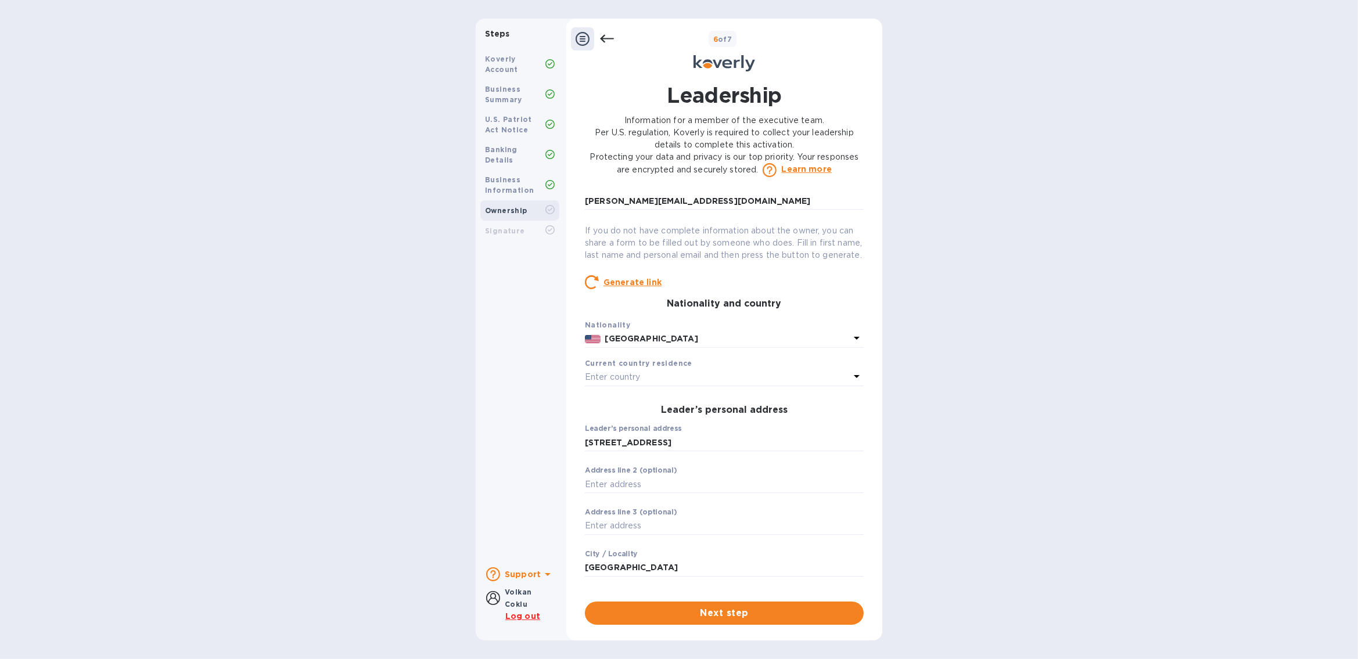
click at [651, 386] on div "Enter country" at bounding box center [717, 378] width 265 height 16
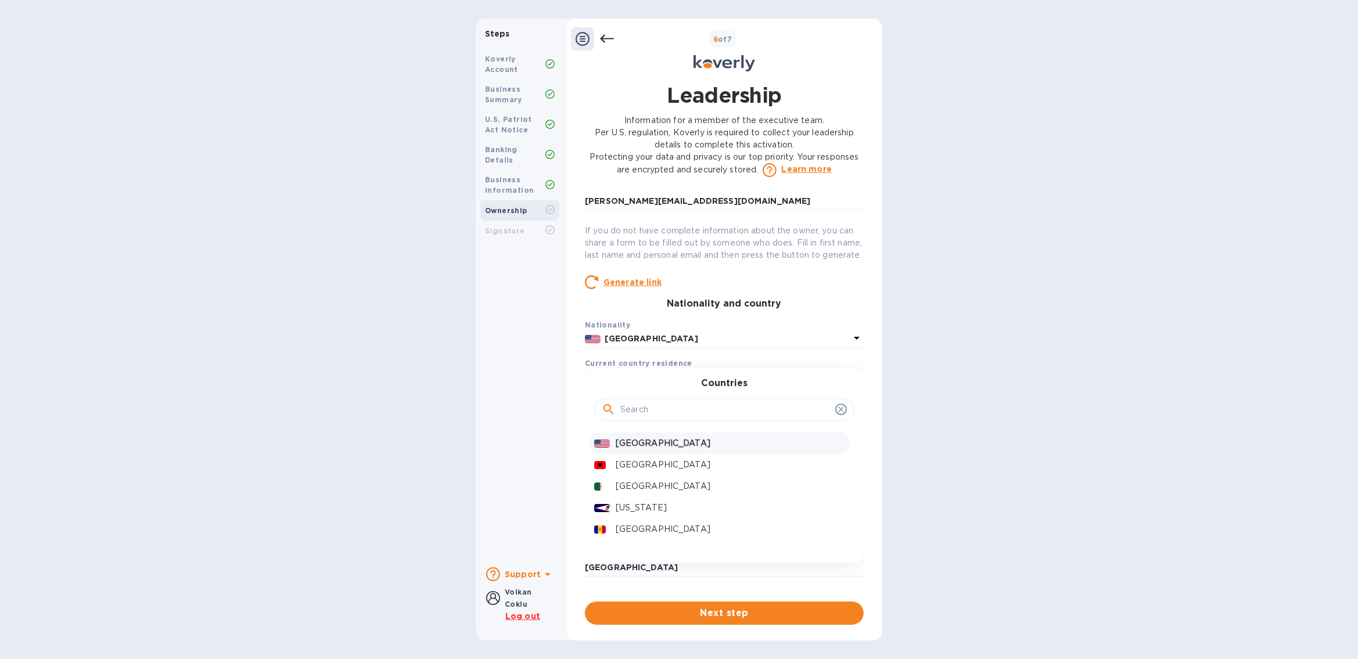
click at [640, 450] on p "United States" at bounding box center [731, 444] width 230 height 12
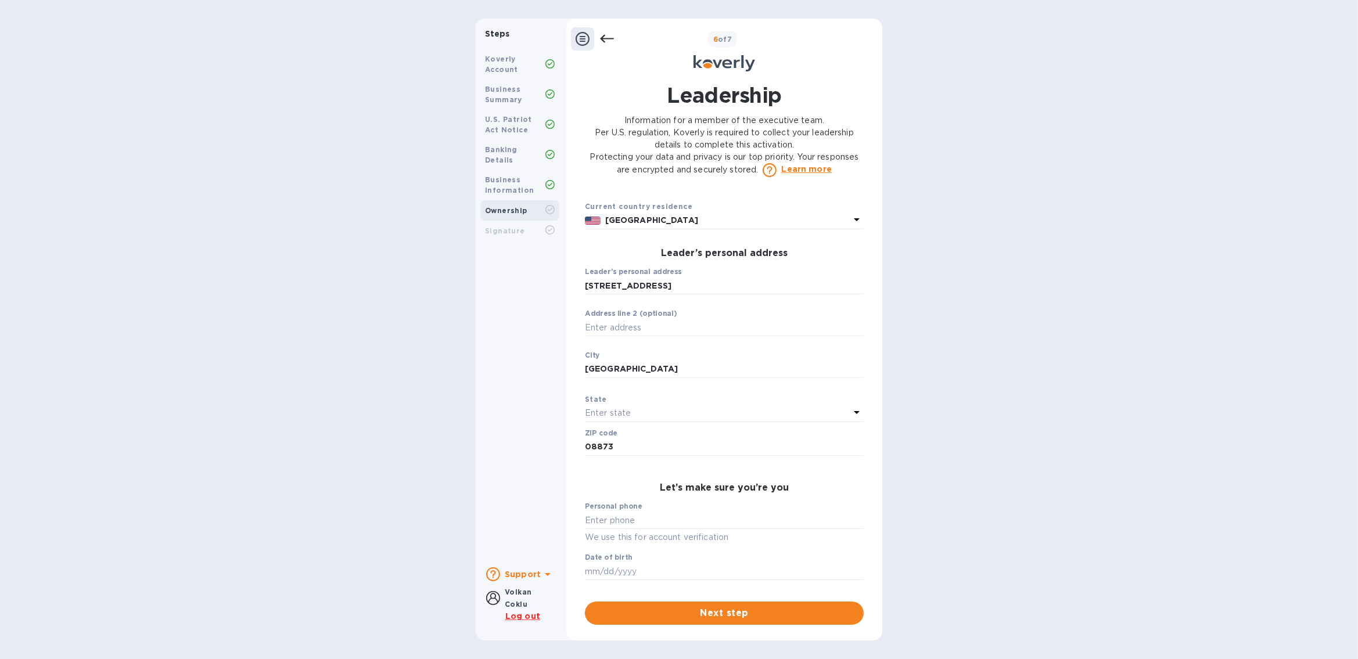
scroll to position [291, 0]
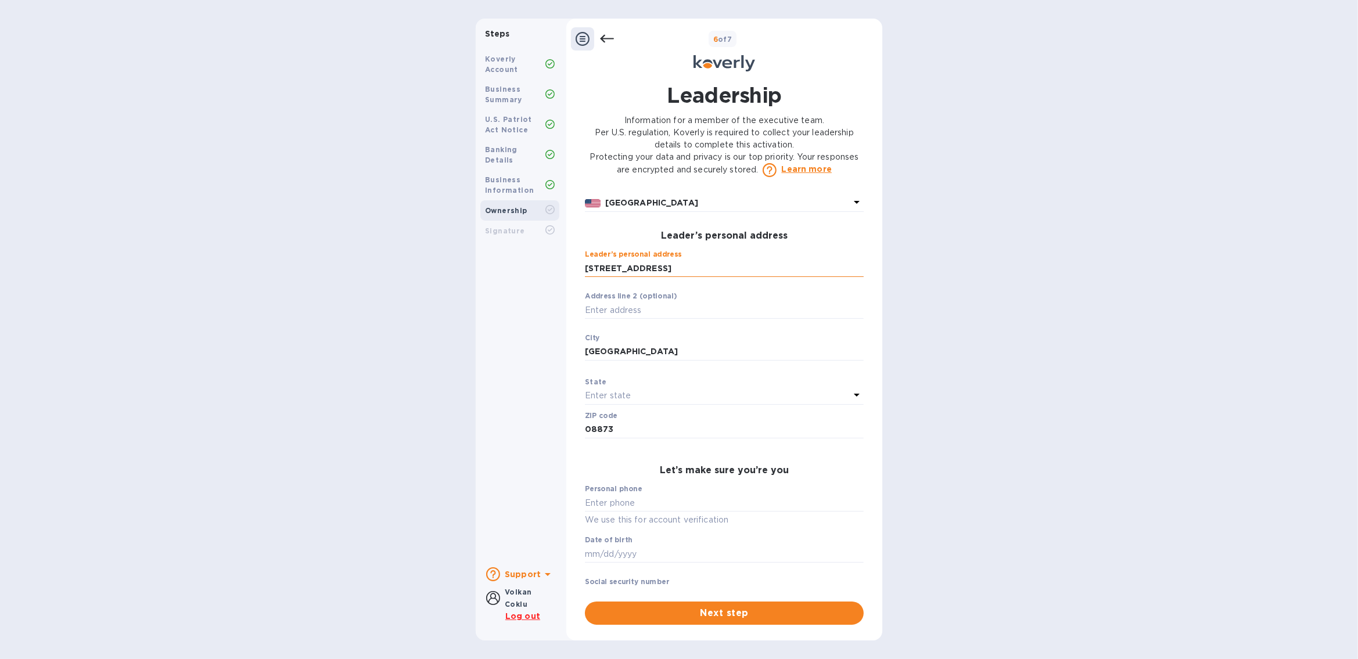
click at [689, 277] on input "351 Campus Drive" at bounding box center [724, 268] width 279 height 17
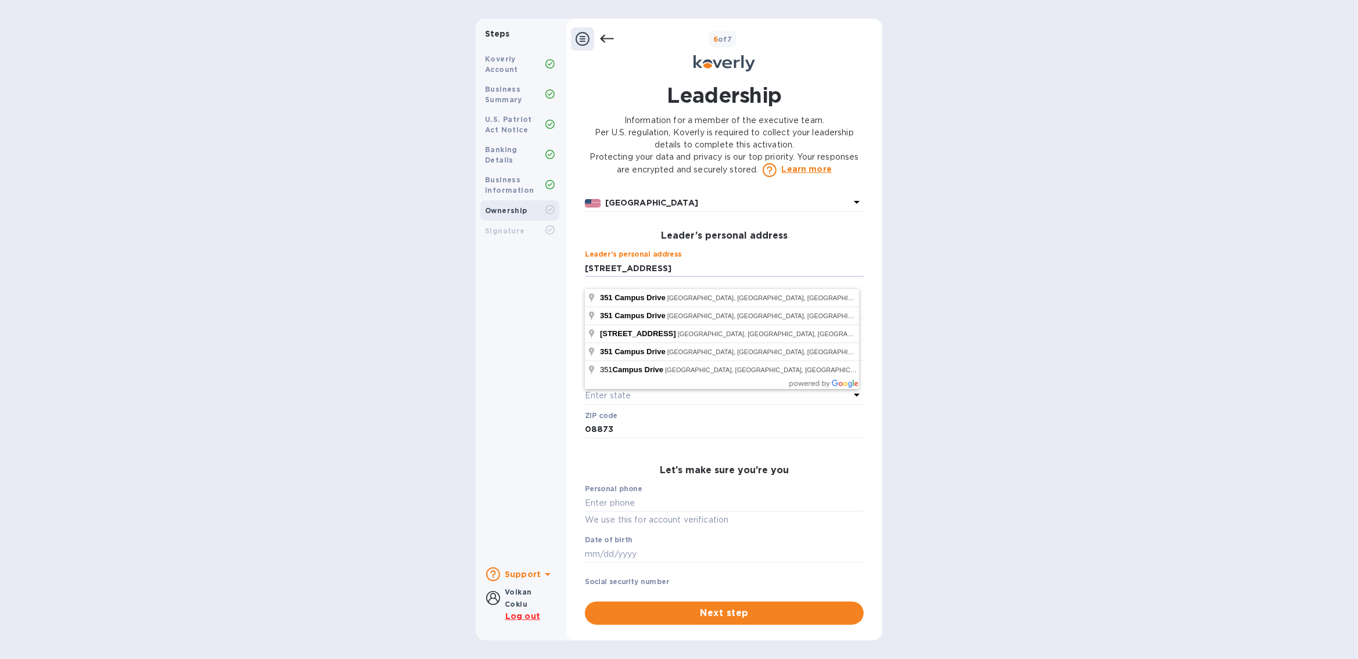
type input "351 Campus Drive"
click at [556, 292] on div "Koverly Account Business Summary U.S. Patriot Act Notice Banking Details Busine…" at bounding box center [520, 302] width 88 height 514
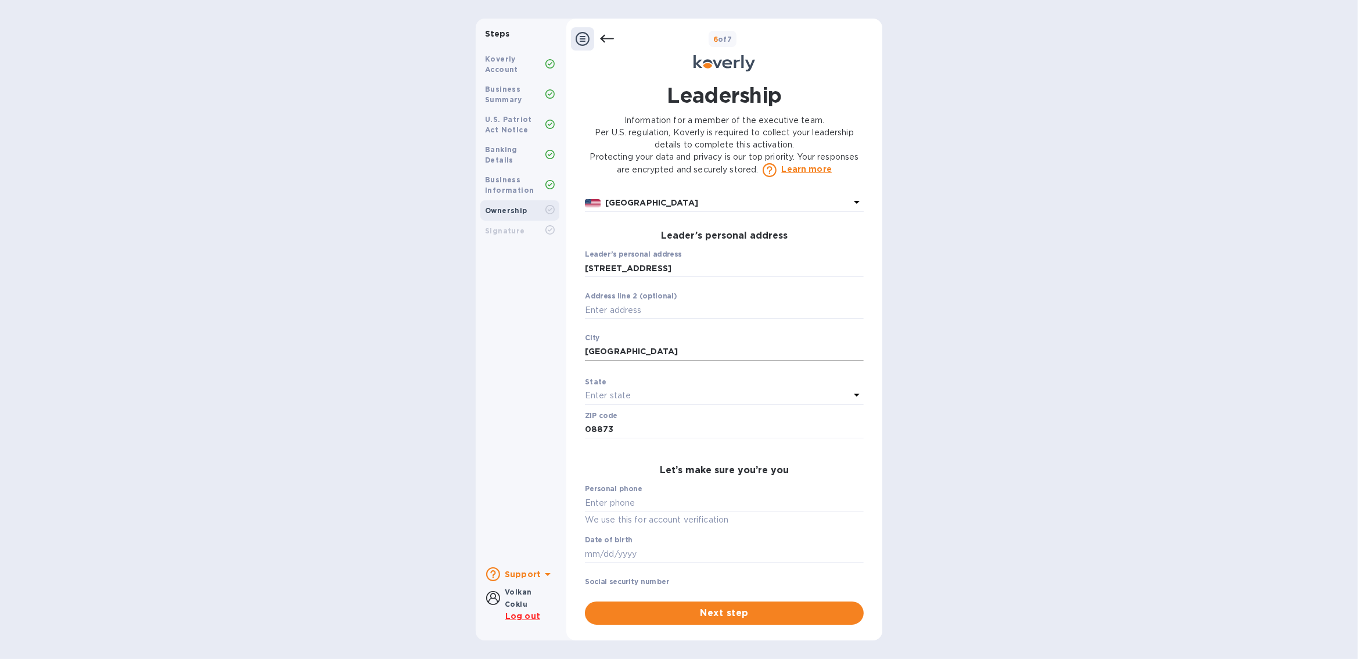
click at [683, 361] on input "Franklin Township" at bounding box center [724, 351] width 279 height 17
type input "Franklin Township"
click at [518, 386] on div "Koverly Account Business Summary U.S. Patriot Act Notice Banking Details Busine…" at bounding box center [520, 302] width 88 height 514
click at [648, 437] on input "08873" at bounding box center [724, 429] width 279 height 17
type input "08873"
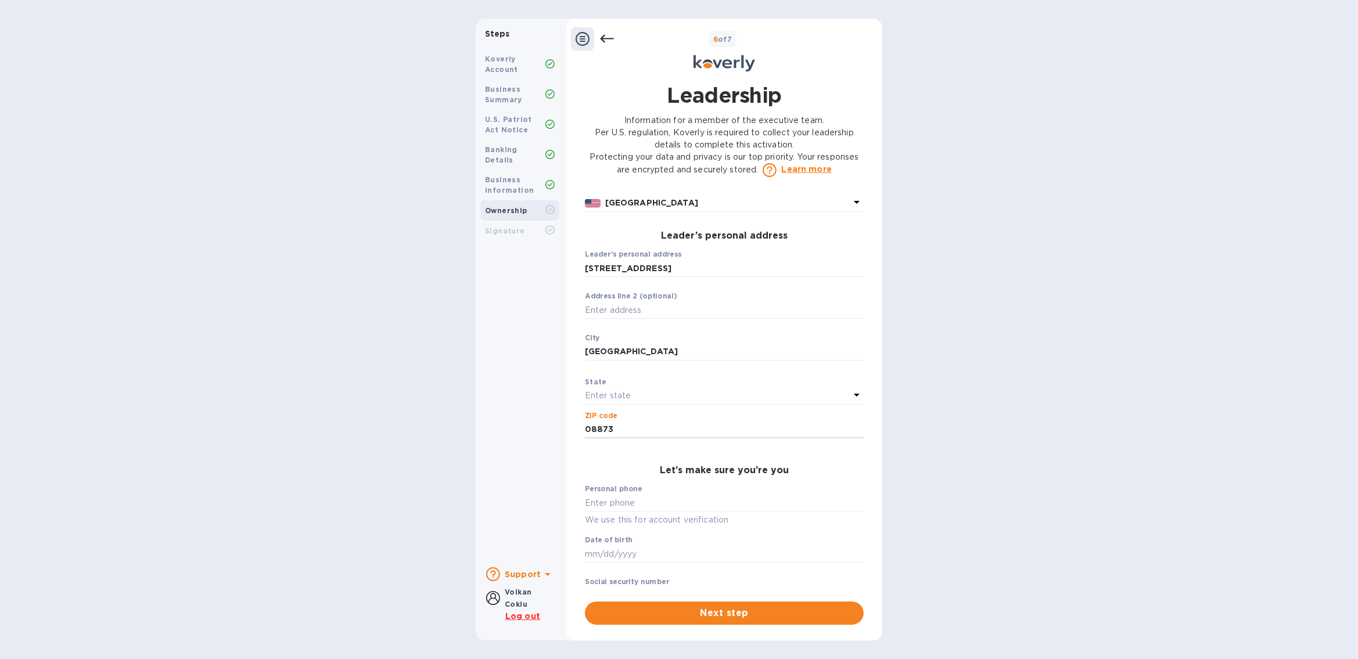
click at [517, 421] on div "Koverly Account Business Summary U.S. Patriot Act Notice Banking Details Busine…" at bounding box center [520, 302] width 88 height 514
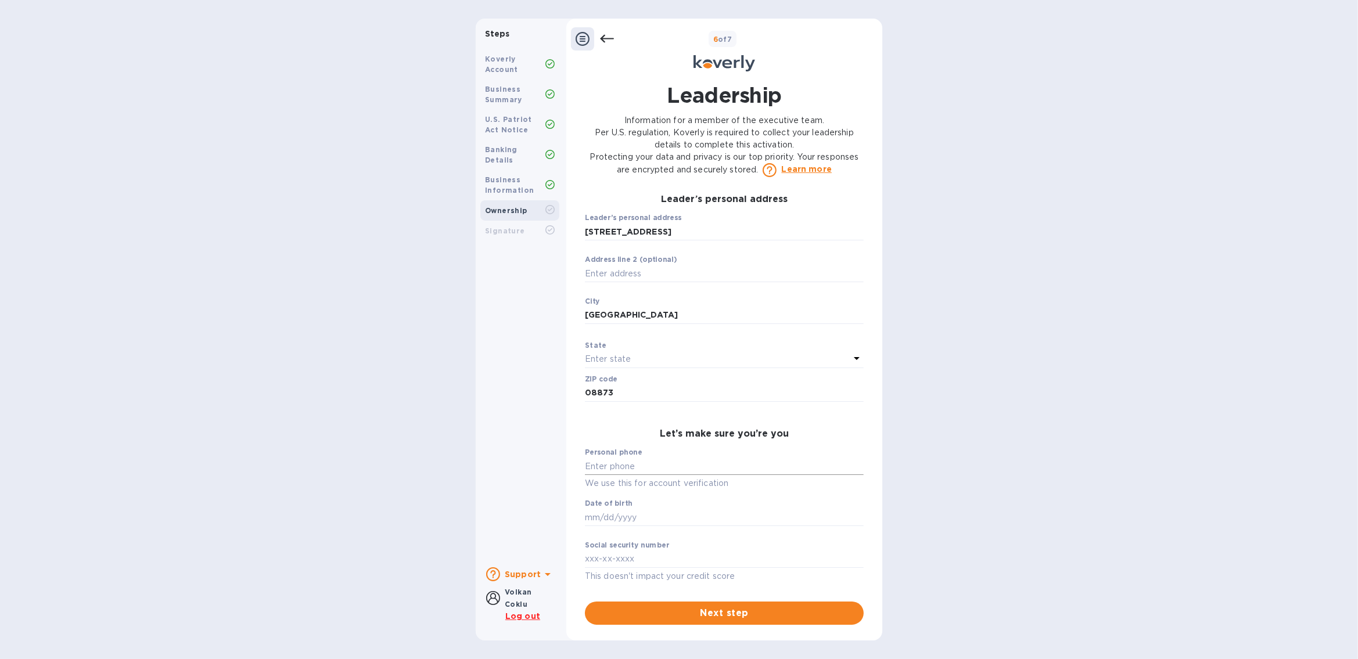
click at [623, 469] on input "text" at bounding box center [724, 466] width 279 height 17
type input "***39"
click at [516, 458] on div "Koverly Account Business Summary U.S. Patriot Act Notice Banking Details Busine…" at bounding box center [520, 302] width 88 height 514
click at [623, 520] on input "text" at bounding box center [724, 517] width 279 height 17
click at [597, 517] on input "09/05/1975" at bounding box center [724, 517] width 279 height 17
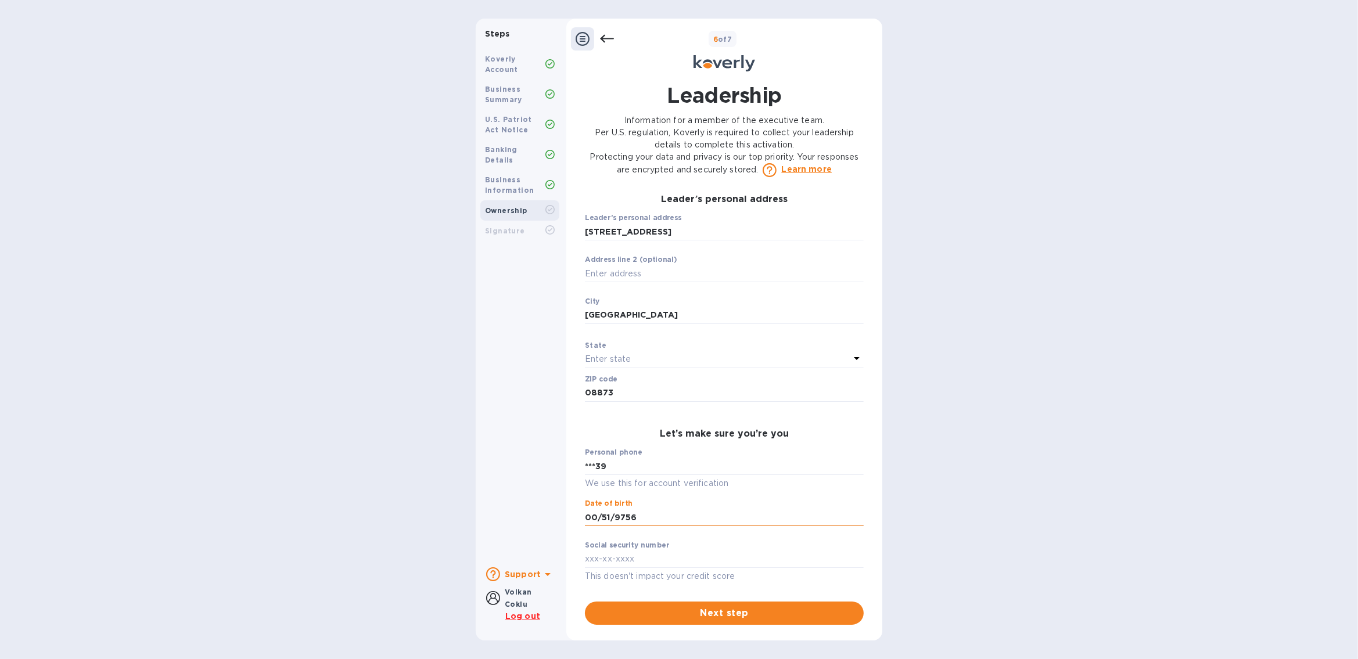
click at [596, 518] on input "00/51/9756" at bounding box center [724, 517] width 279 height 17
drag, startPoint x: 625, startPoint y: 517, endPoint x: 569, endPoint y: 517, distance: 55.8
click at [569, 517] on div "Leadership Information for a member of the executive team. Per U.S. regulation,…" at bounding box center [725, 353] width 316 height 558
type input "***75"
click at [634, 558] on input "text" at bounding box center [724, 559] width 279 height 17
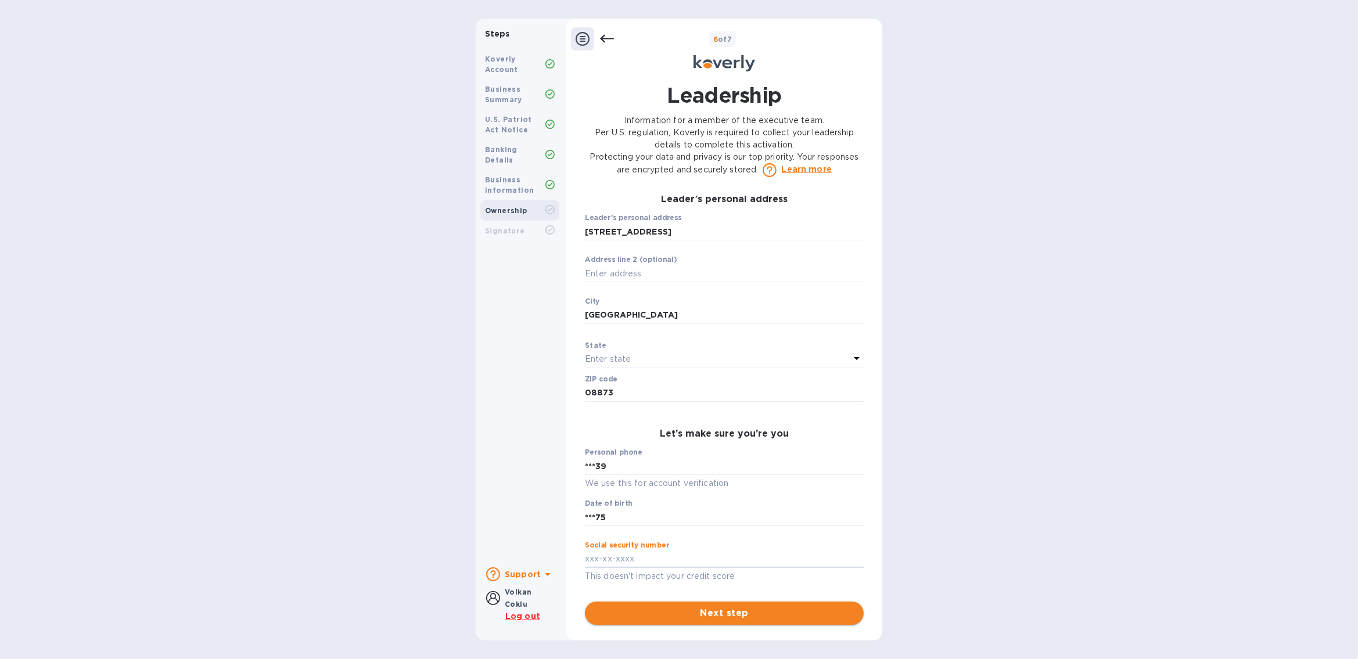
click at [729, 614] on span "Next step" at bounding box center [724, 614] width 260 height 14
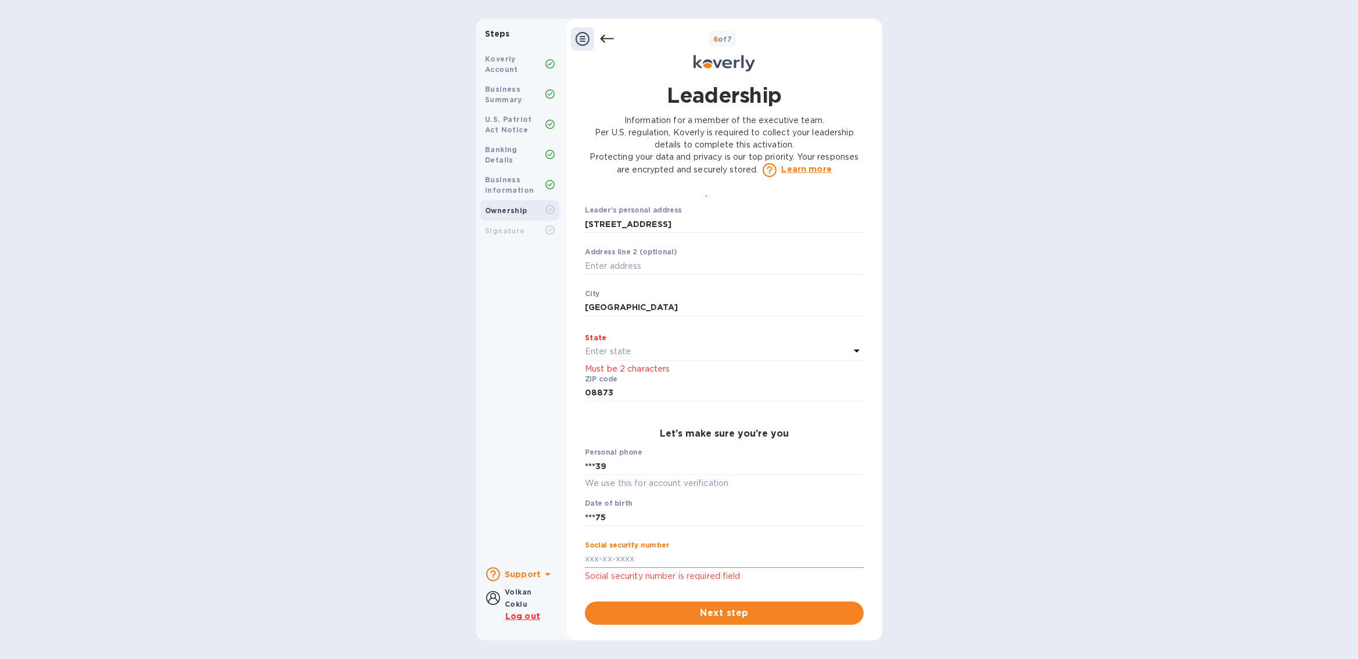
click at [653, 568] on input "text" at bounding box center [724, 559] width 279 height 17
click at [611, 358] on p "Enter state" at bounding box center [608, 352] width 46 height 12
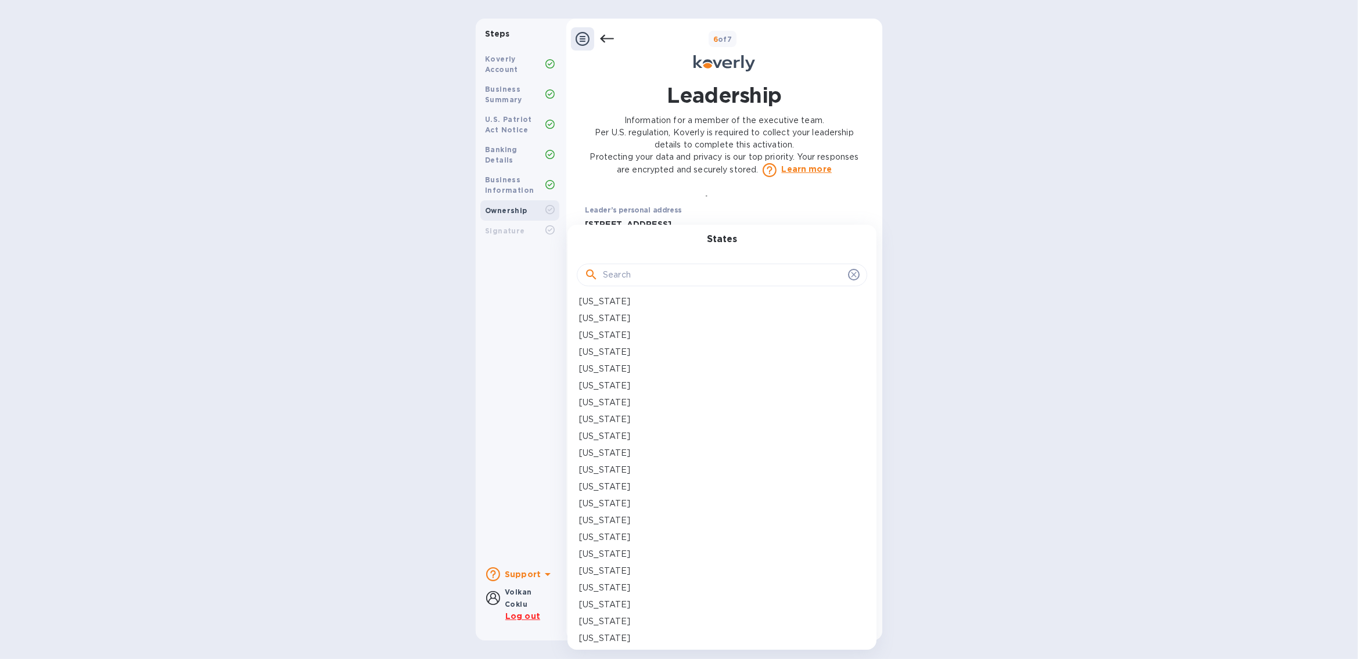
click at [644, 269] on input "text" at bounding box center [723, 275] width 241 height 17
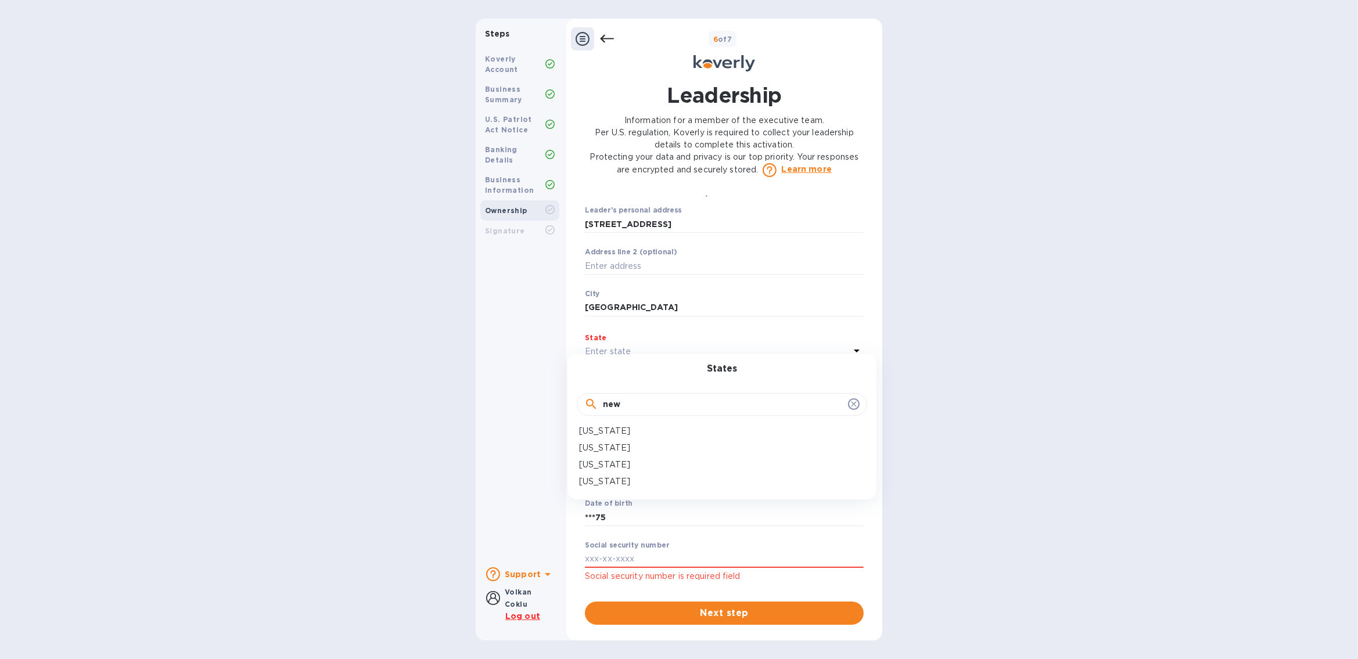
type input "new"
click at [604, 453] on p "New Jersey" at bounding box center [604, 448] width 51 height 12
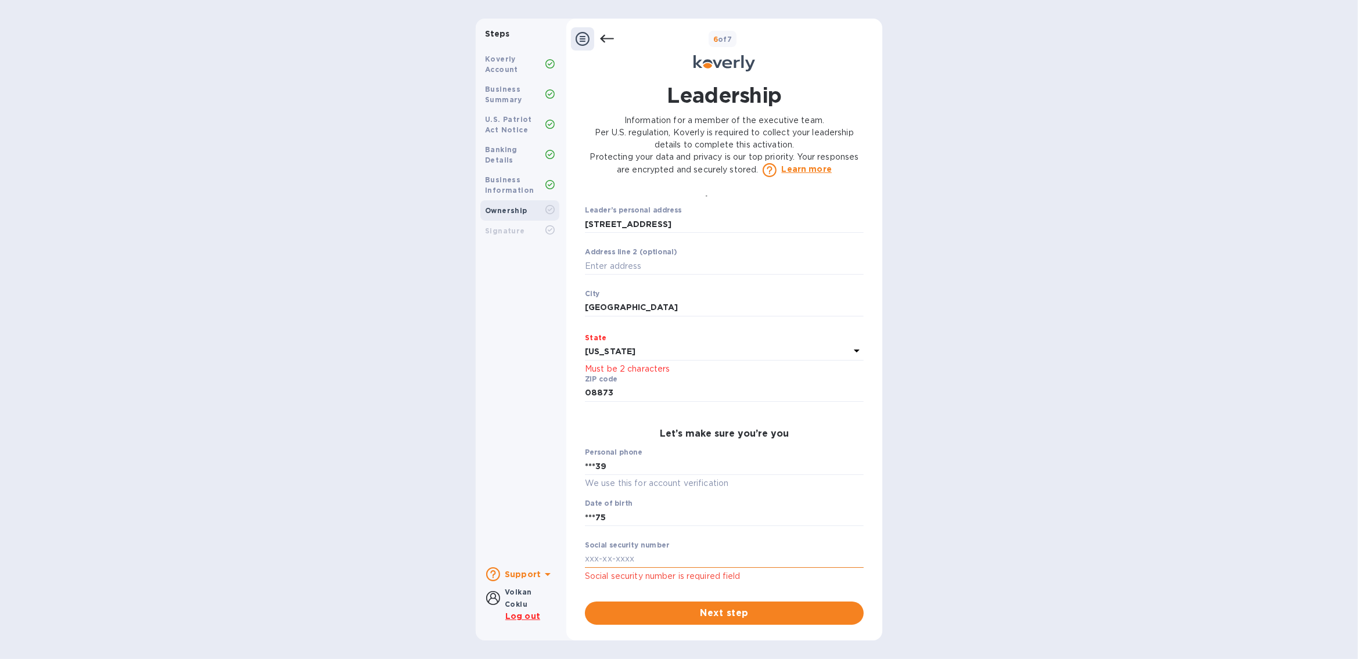
click at [669, 566] on input "text" at bounding box center [724, 559] width 279 height 17
click at [597, 566] on input "text" at bounding box center [724, 559] width 279 height 17
paste input "1"
click at [630, 568] on input "text" at bounding box center [724, 559] width 279 height 17
type input "***16"
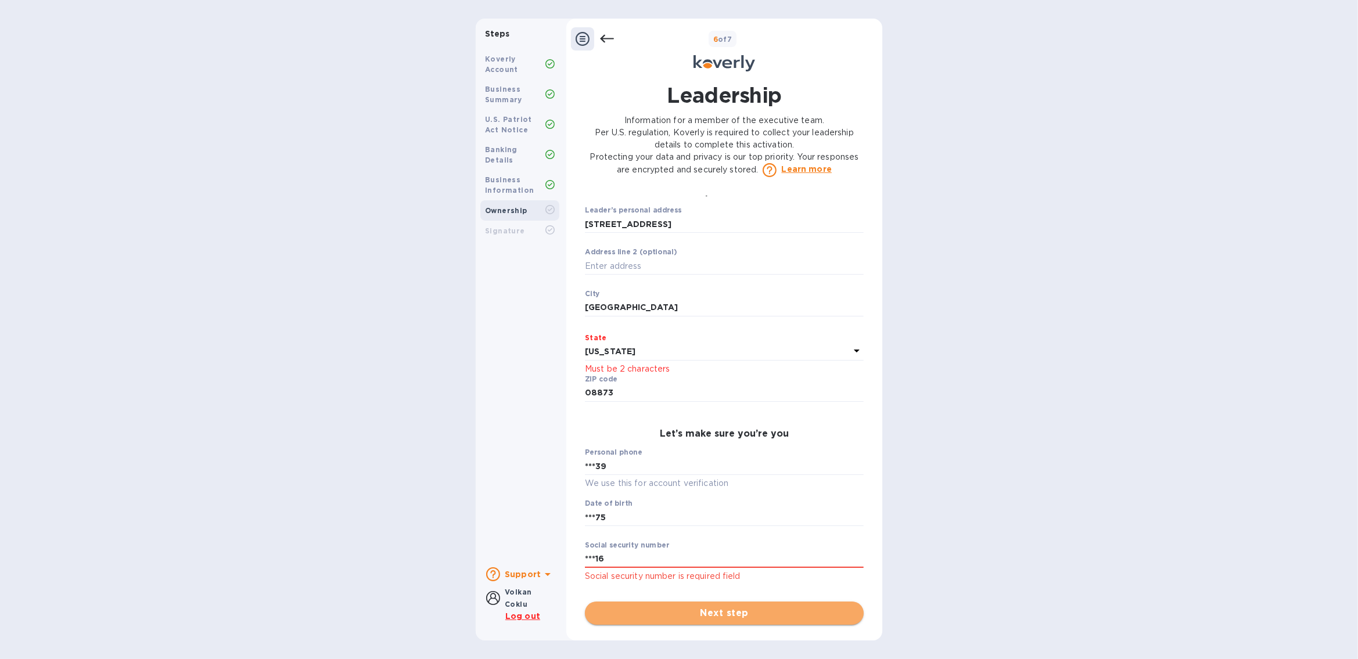
click at [696, 608] on span "Next step" at bounding box center [724, 614] width 260 height 14
type input "admir@royalqg.com"
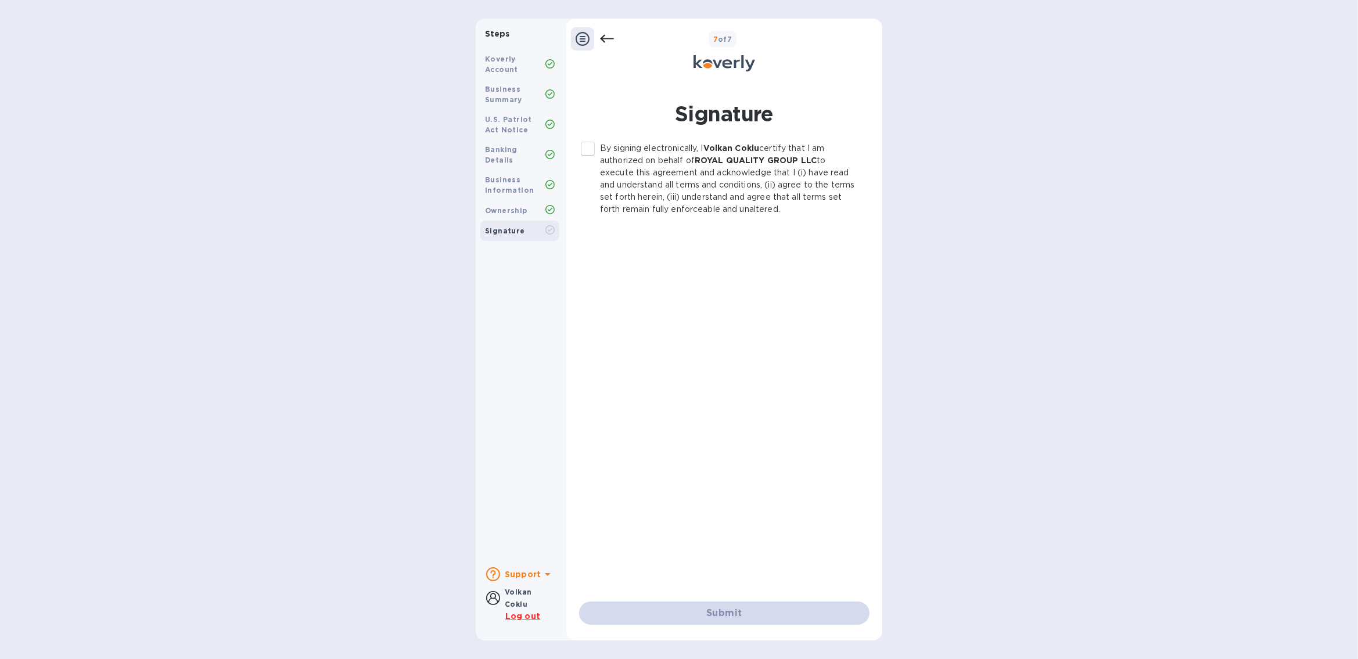
click at [582, 148] on input "By signing electronically, I Volkan Coklu certify that I am authorized on behal…" at bounding box center [588, 149] width 24 height 24
click at [764, 614] on span "Submit" at bounding box center [725, 614] width 272 height 14
checkbox input "false"
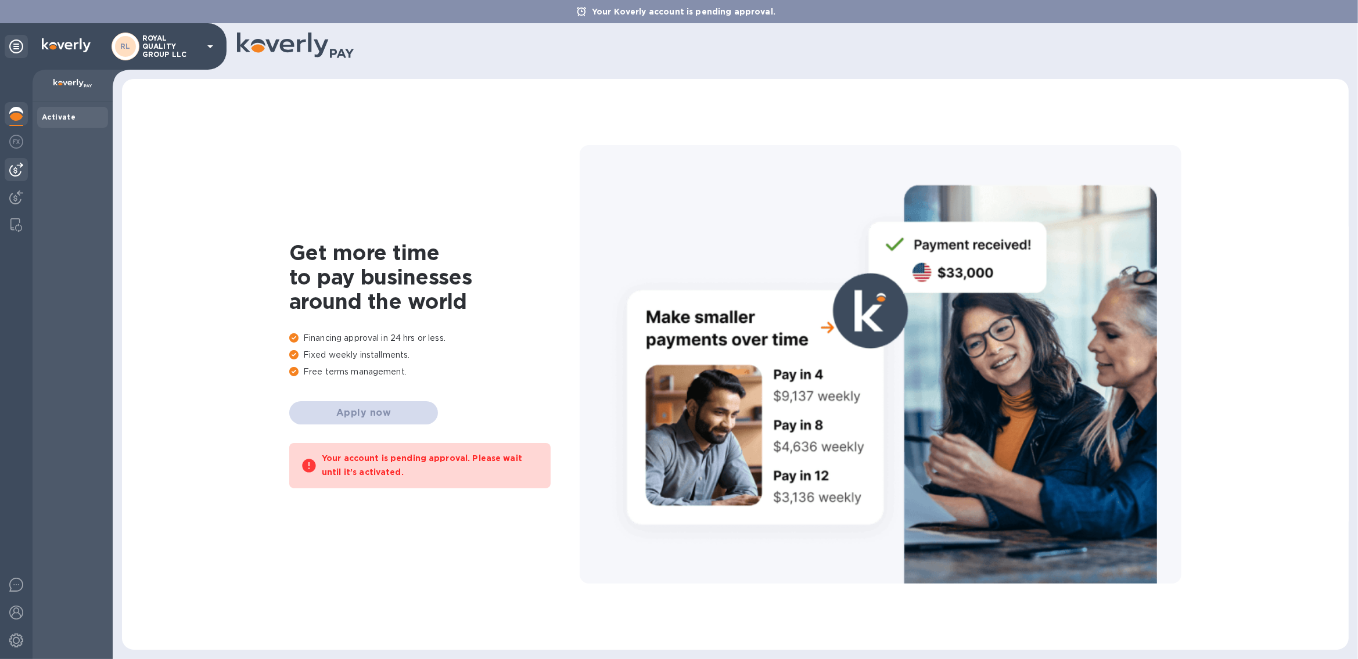
click at [13, 169] on img at bounding box center [16, 170] width 14 height 14
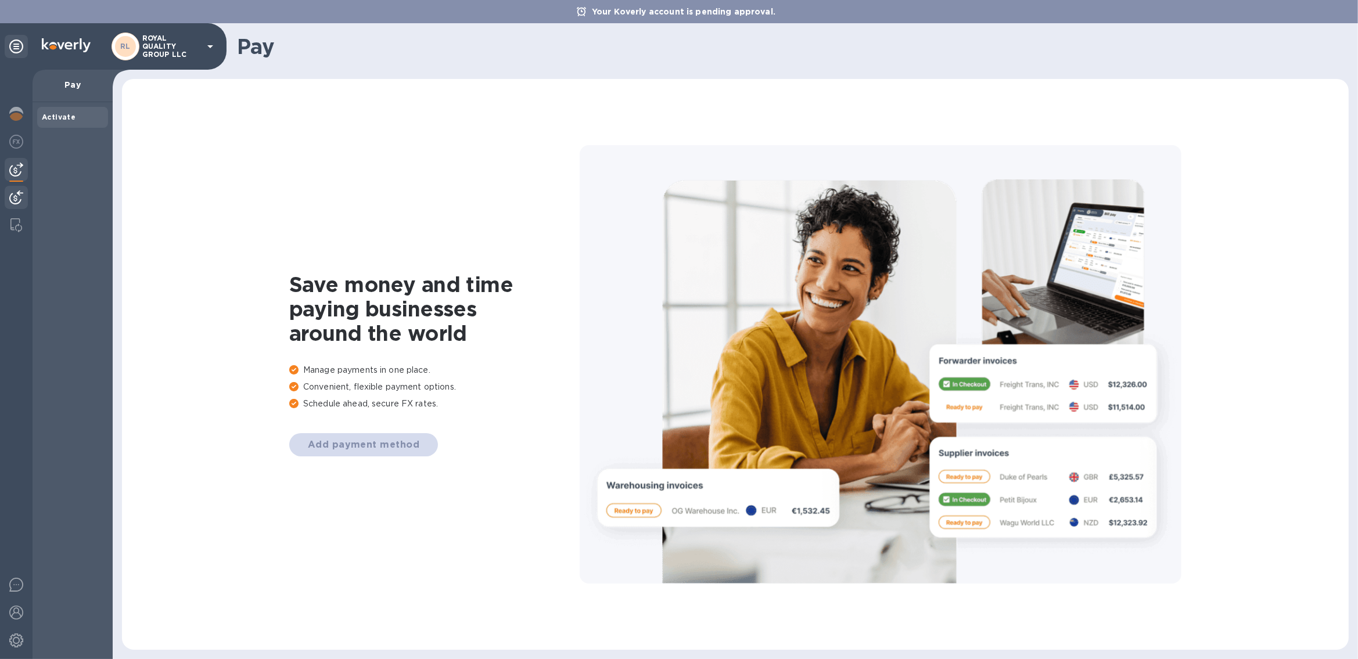
click at [15, 189] on div at bounding box center [16, 199] width 23 height 26
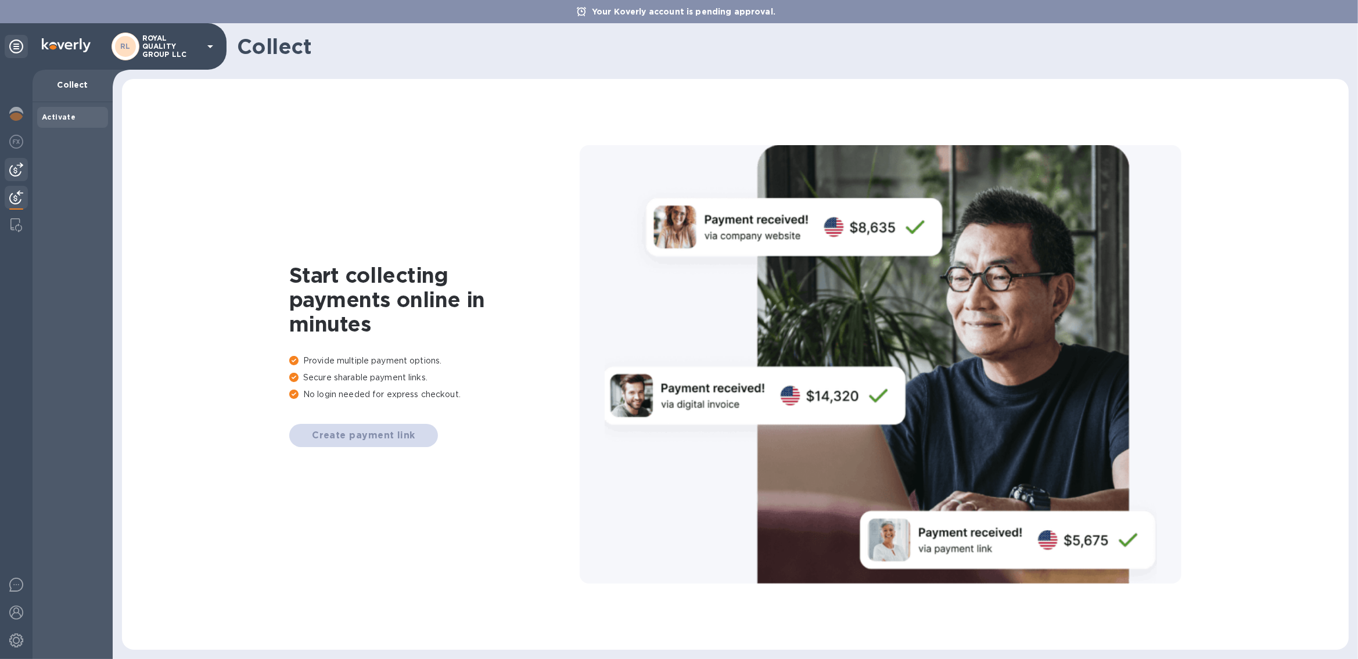
click at [20, 170] on img at bounding box center [16, 170] width 14 height 14
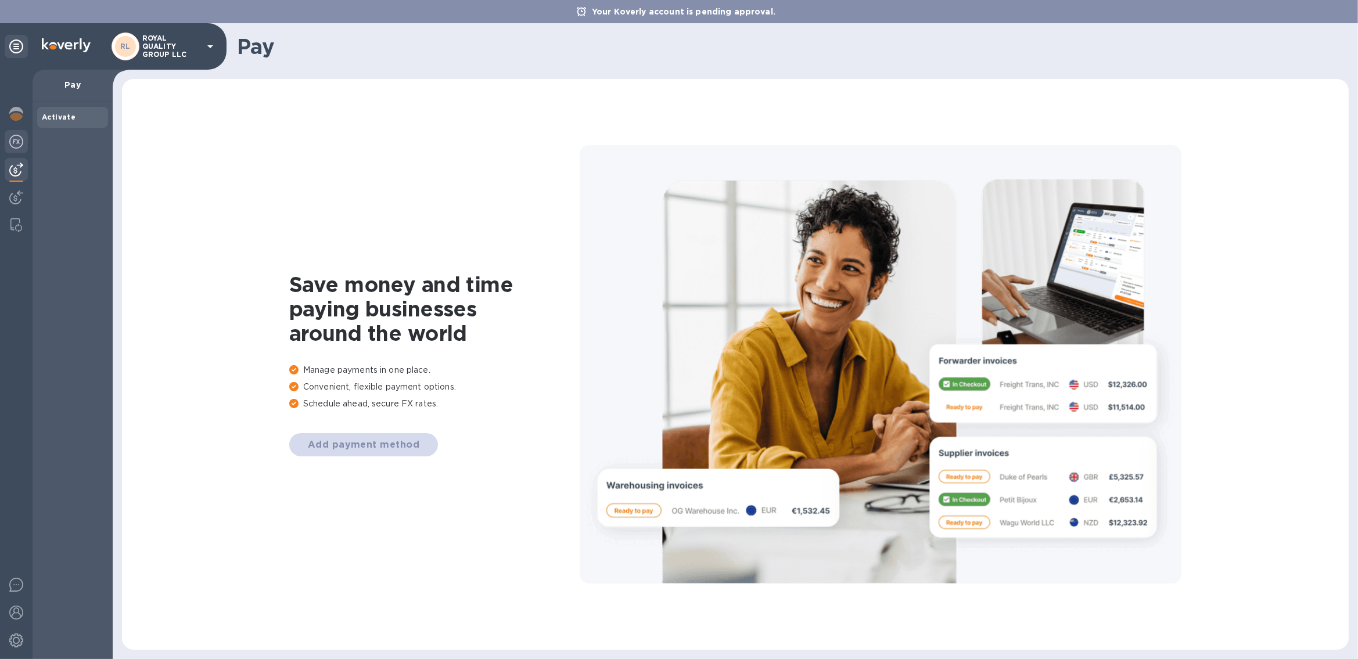
click at [19, 147] on img at bounding box center [16, 142] width 14 height 14
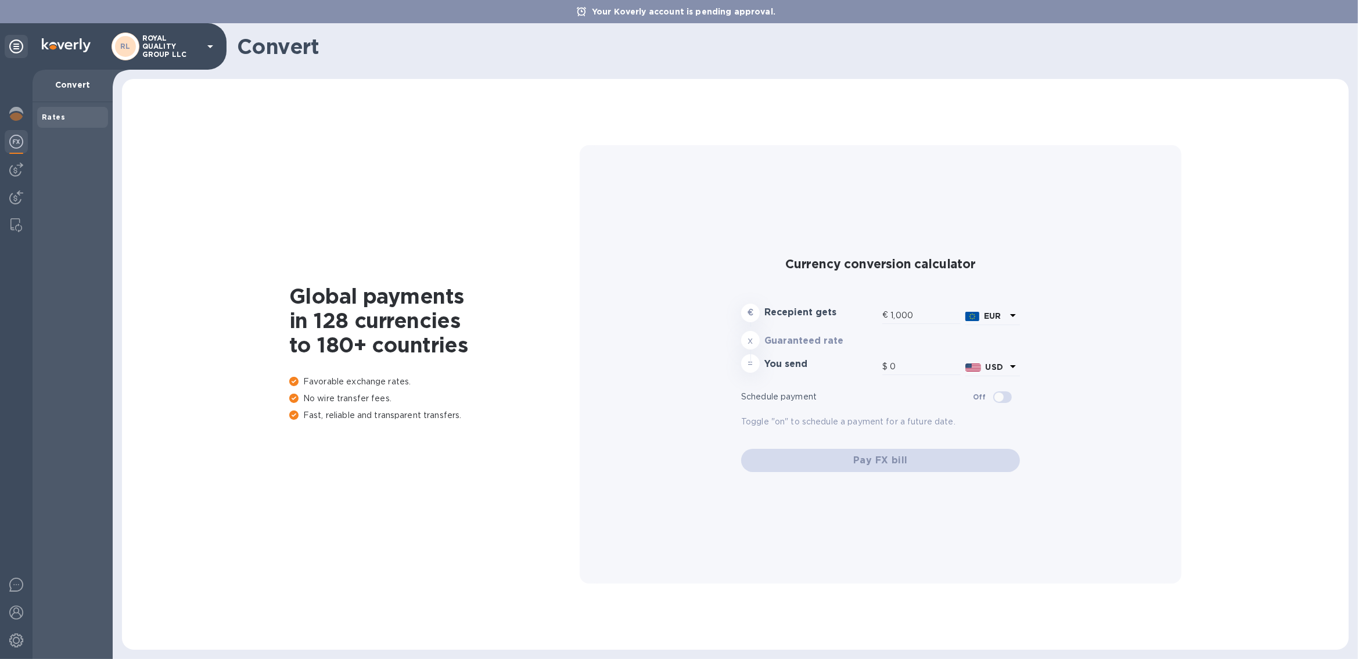
type input "1,193.56"
click at [14, 44] on icon at bounding box center [16, 47] width 14 height 14
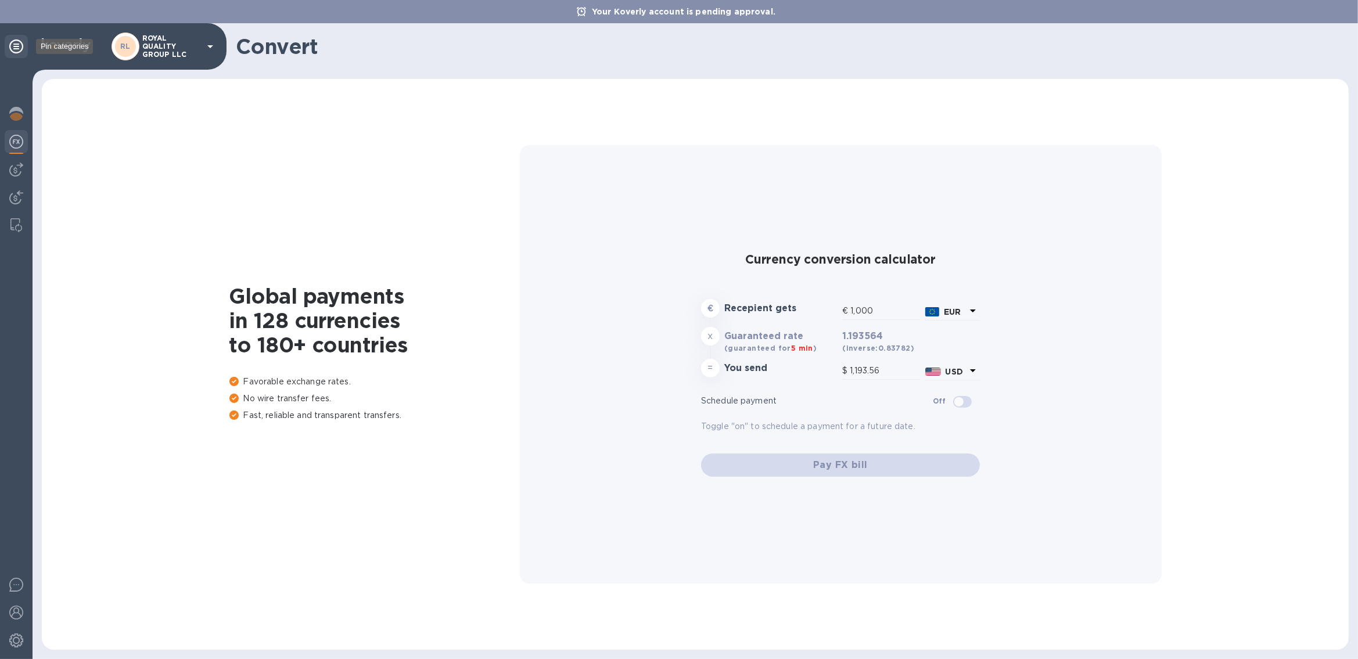
click at [14, 44] on icon at bounding box center [16, 47] width 14 height 14
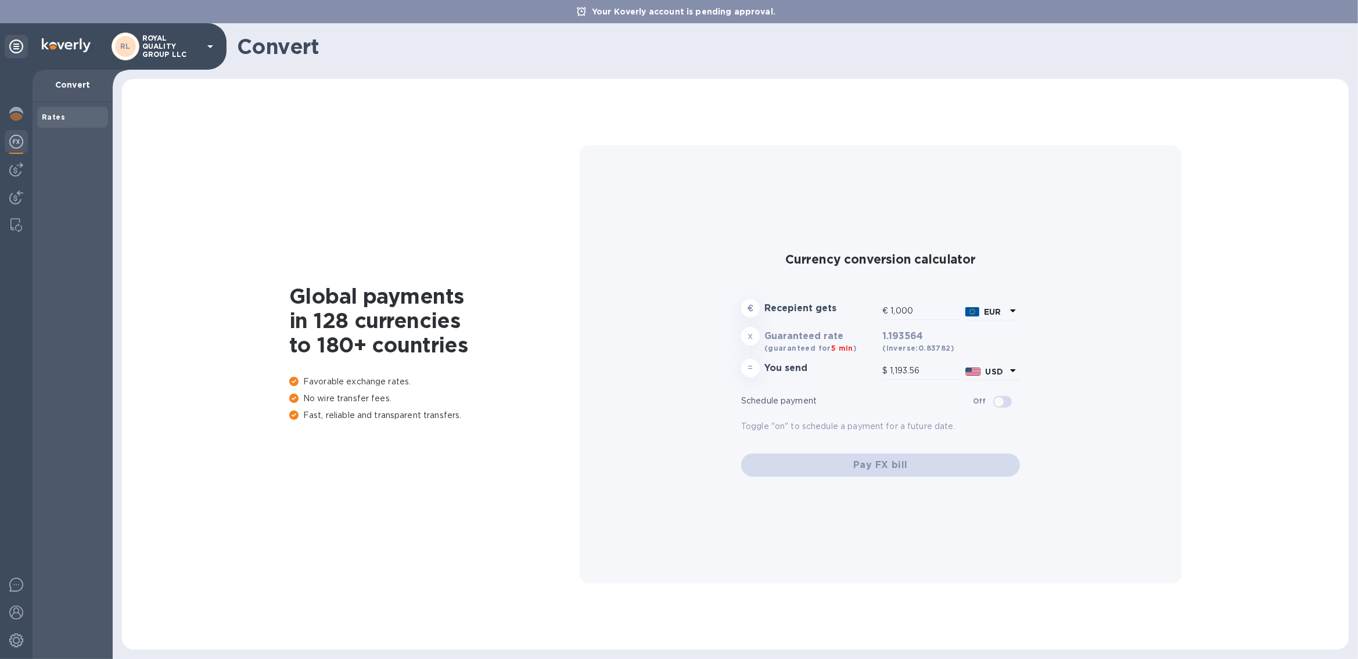
click at [76, 87] on p "Convert" at bounding box center [73, 85] width 62 height 12
click at [12, 112] on img at bounding box center [16, 114] width 14 height 14
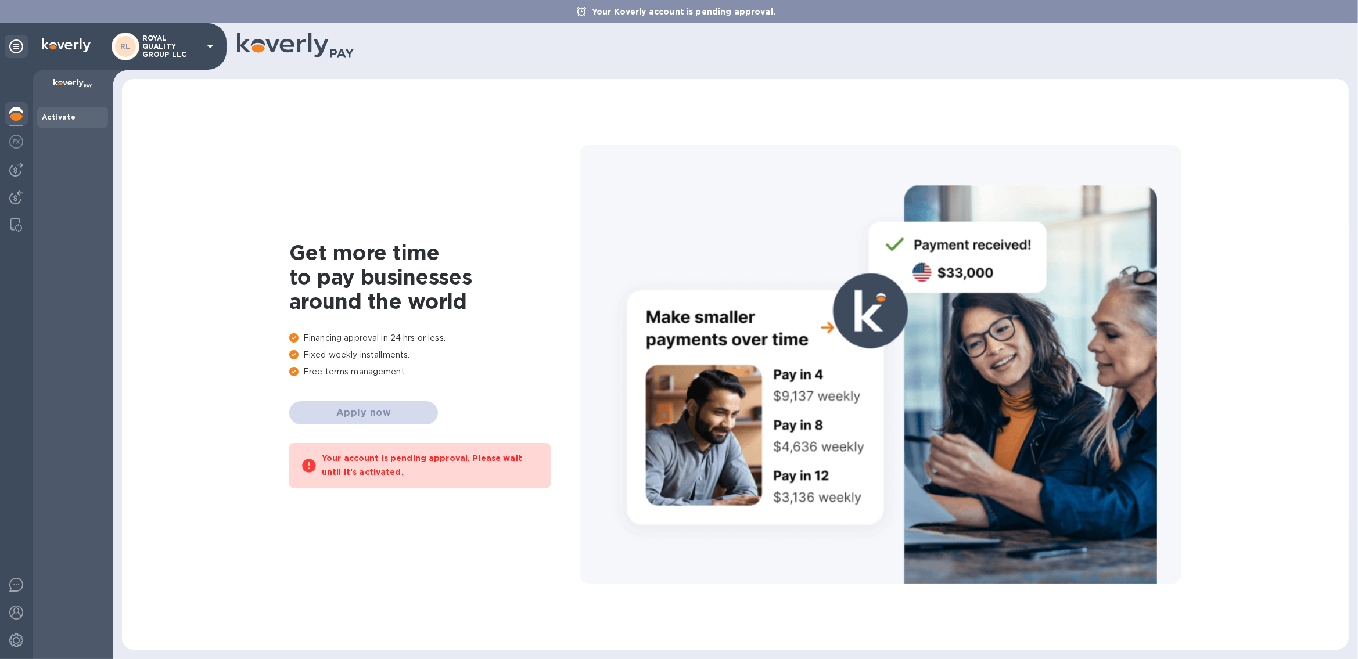
click at [12, 112] on img at bounding box center [16, 114] width 14 height 14
